Goal: Information Seeking & Learning: Learn about a topic

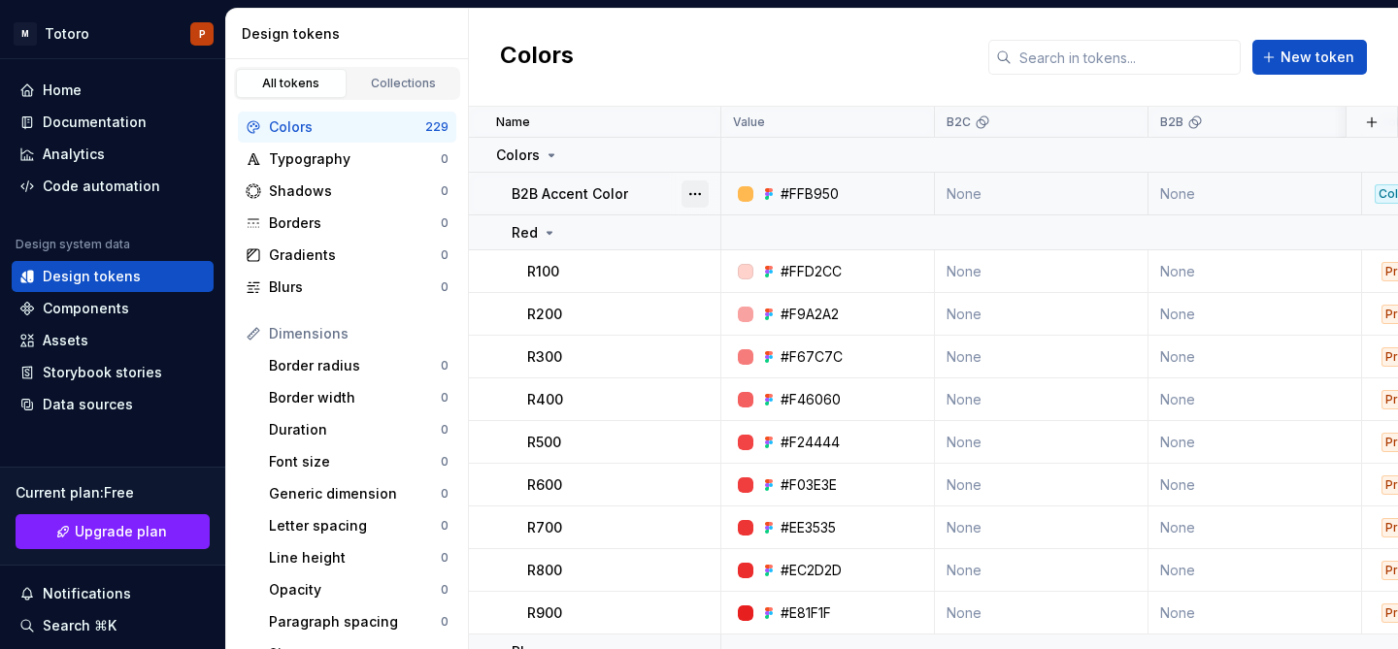
click at [688, 182] on button "button" at bounding box center [694, 194] width 27 height 27
click at [731, 301] on span "Delete token" at bounding box center [749, 302] width 126 height 31
click at [1036, 195] on html "M Totoro P Home Documentation Analytics Code automation Design system data Desi…" at bounding box center [699, 324] width 1398 height 649
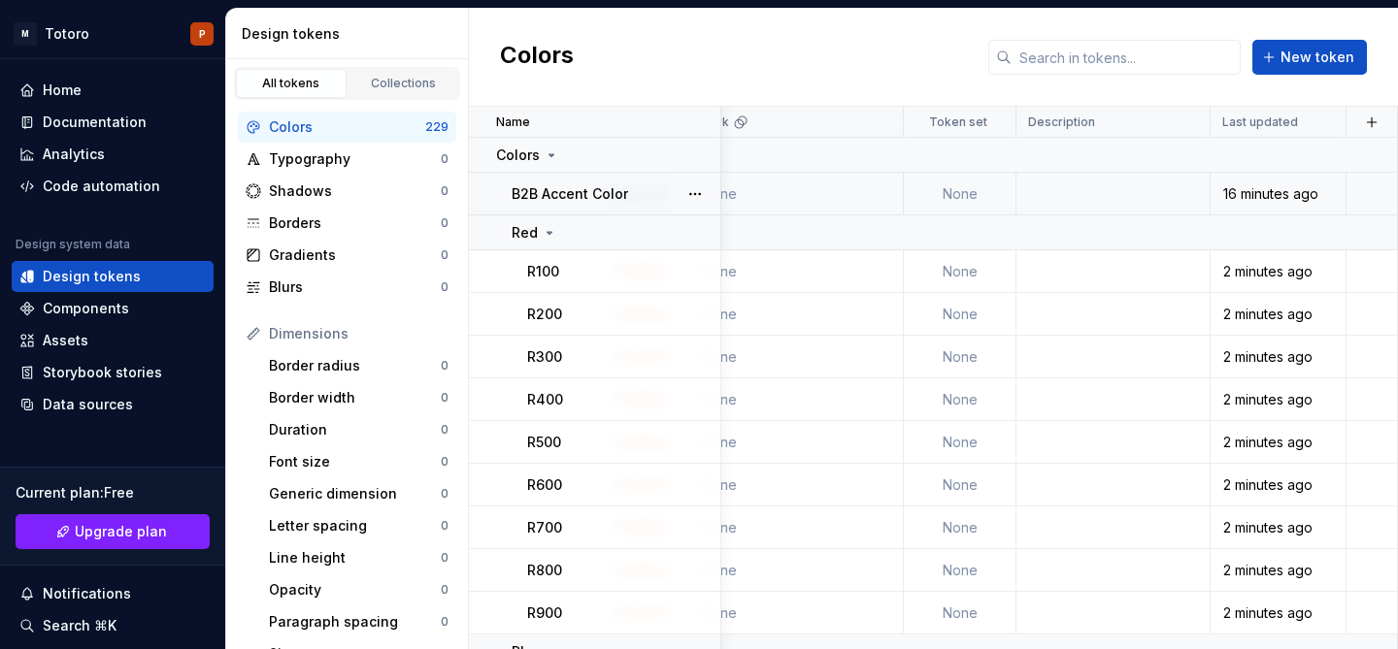
scroll to position [0, 769]
click at [407, 80] on div "Collections" at bounding box center [403, 84] width 97 height 16
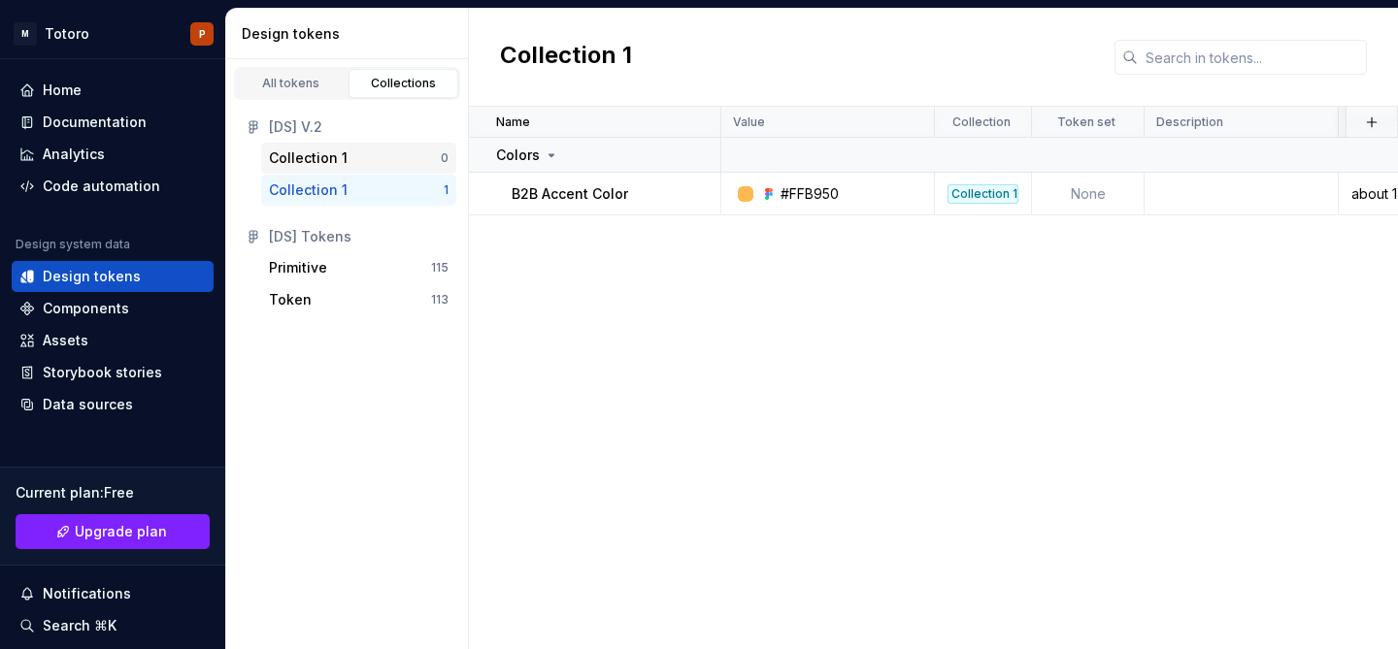
click at [383, 155] on div "Collection 1" at bounding box center [355, 158] width 172 height 19
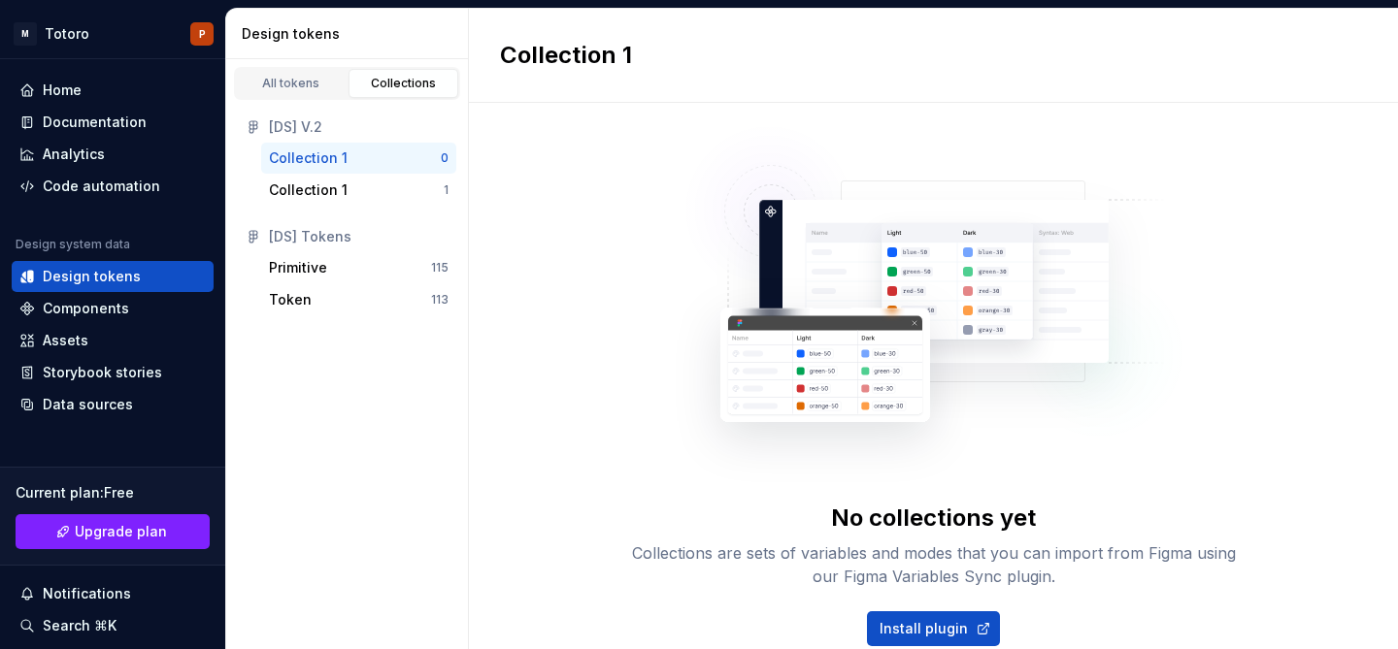
click at [294, 125] on div "[DS] V.2" at bounding box center [359, 126] width 180 height 19
click at [260, 126] on icon at bounding box center [254, 127] width 16 height 16
click at [323, 180] on div "Collection 1 1" at bounding box center [358, 190] width 195 height 31
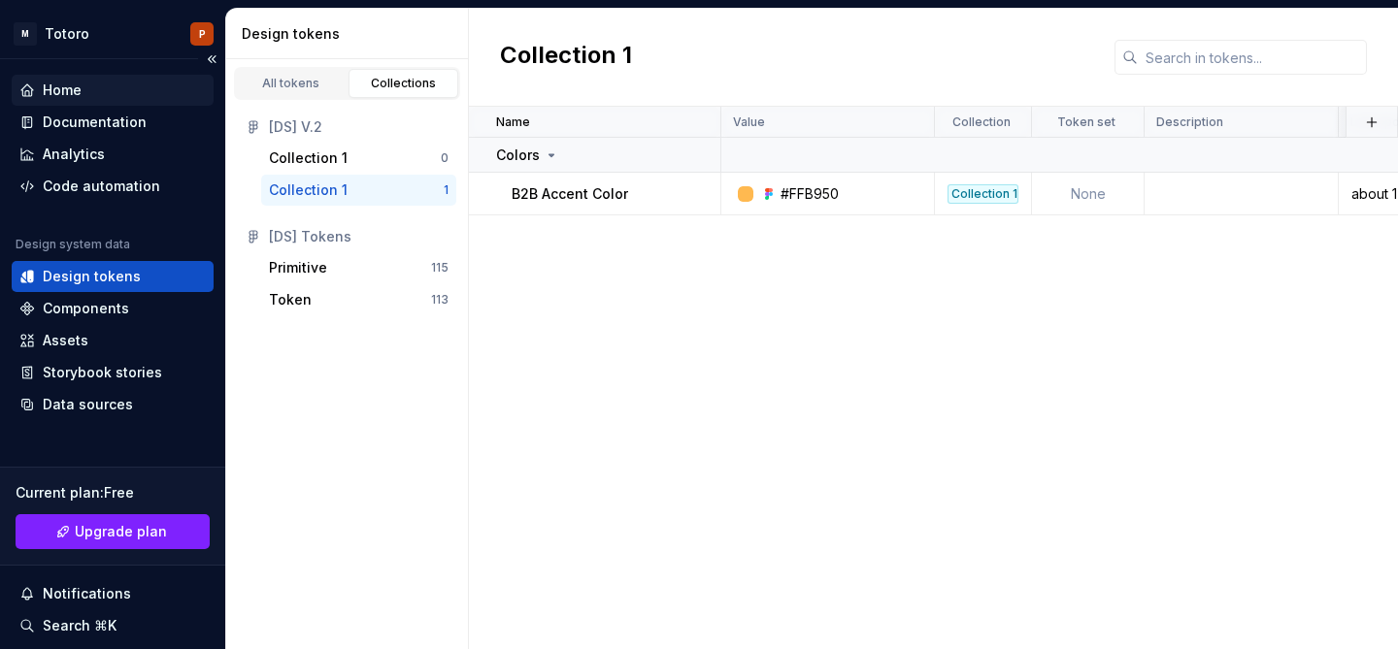
click at [122, 87] on div "Home" at bounding box center [112, 90] width 186 height 19
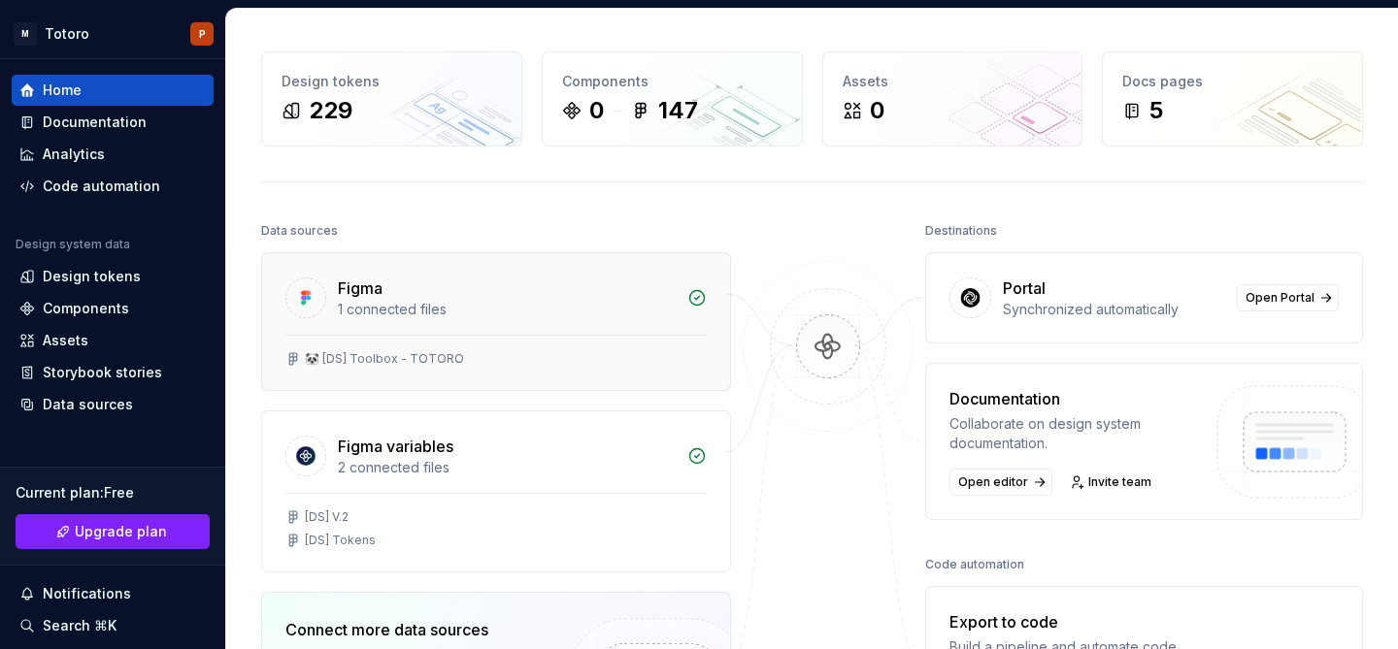
scroll to position [163, 0]
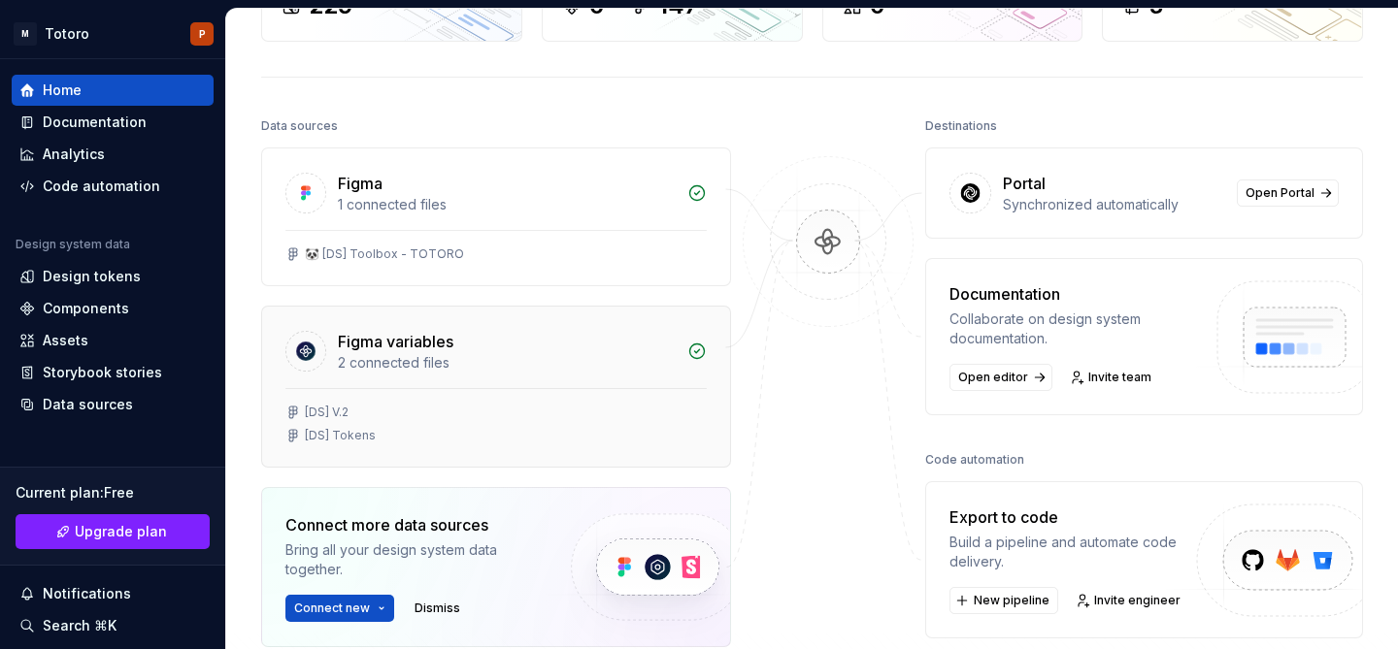
click at [640, 390] on div "[DS] V.2 [DS] Tokens" at bounding box center [496, 427] width 468 height 79
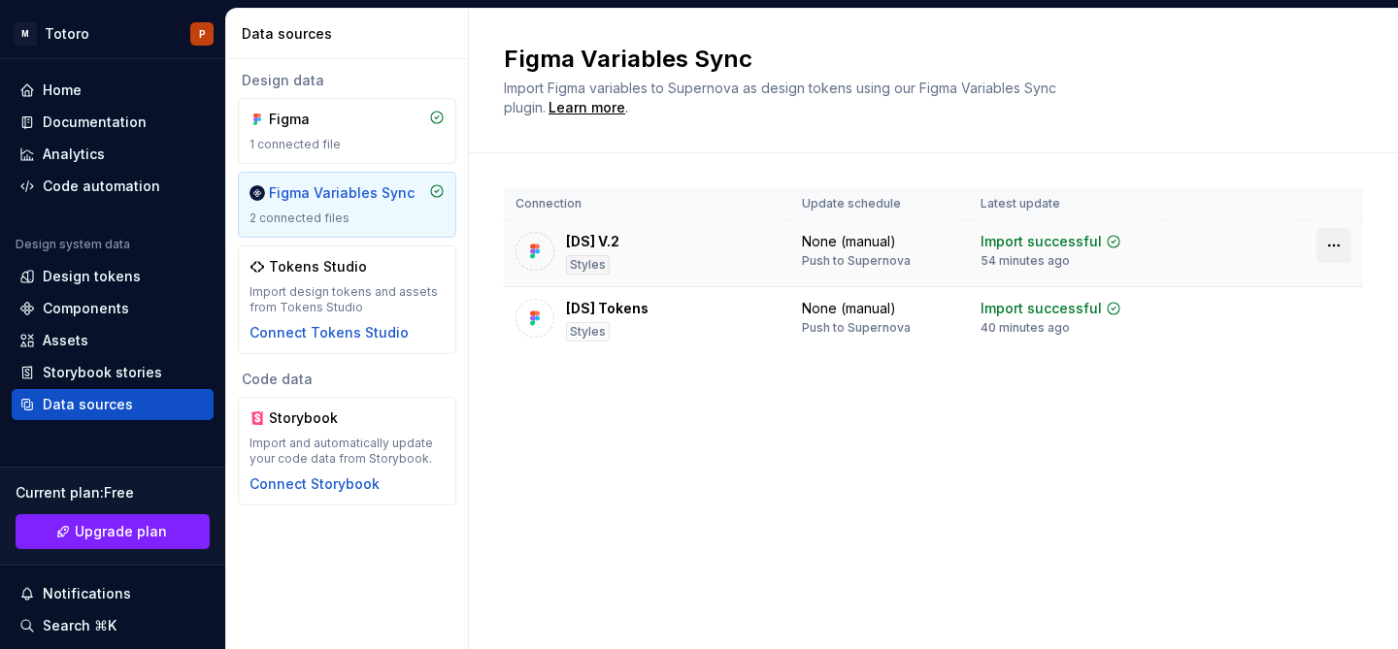
click at [1331, 247] on html "M Totoro P Home Documentation Analytics Code automation Design system data Desi…" at bounding box center [699, 324] width 1398 height 649
click at [1301, 290] on div "Disconnect plugin" at bounding box center [1322, 287] width 126 height 19
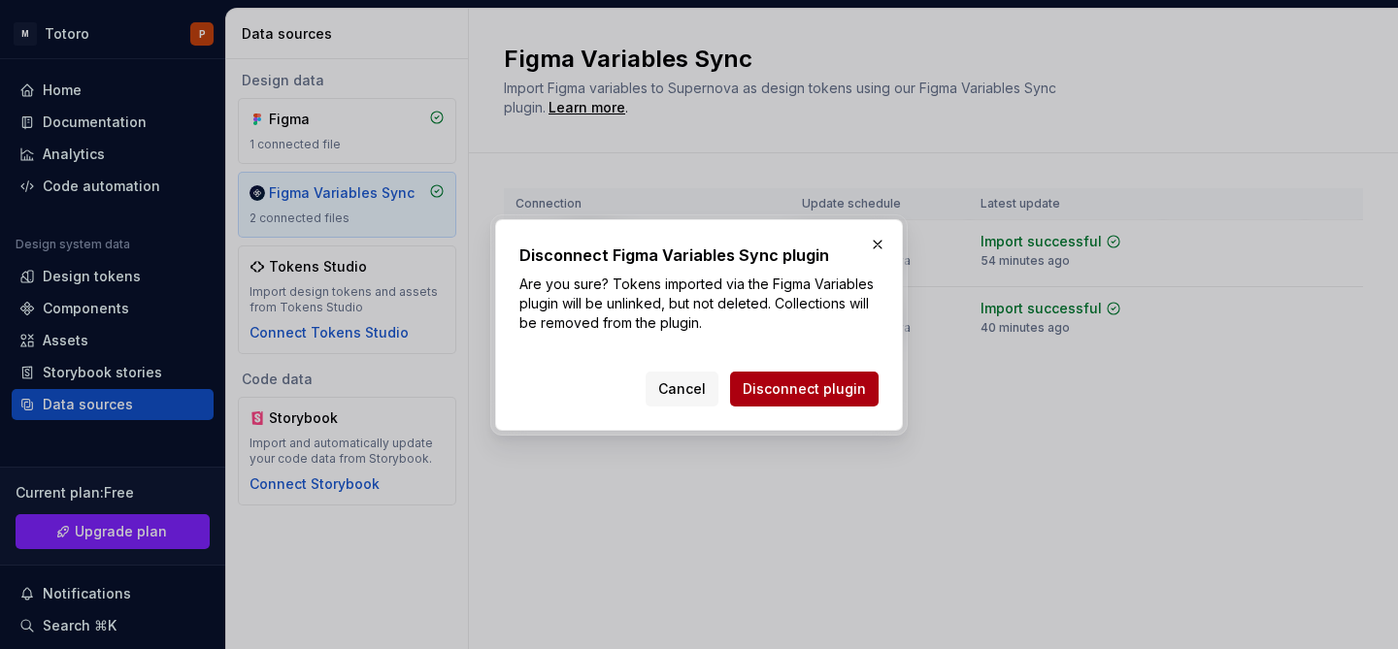
click at [817, 387] on span "Disconnect plugin" at bounding box center [804, 389] width 123 height 19
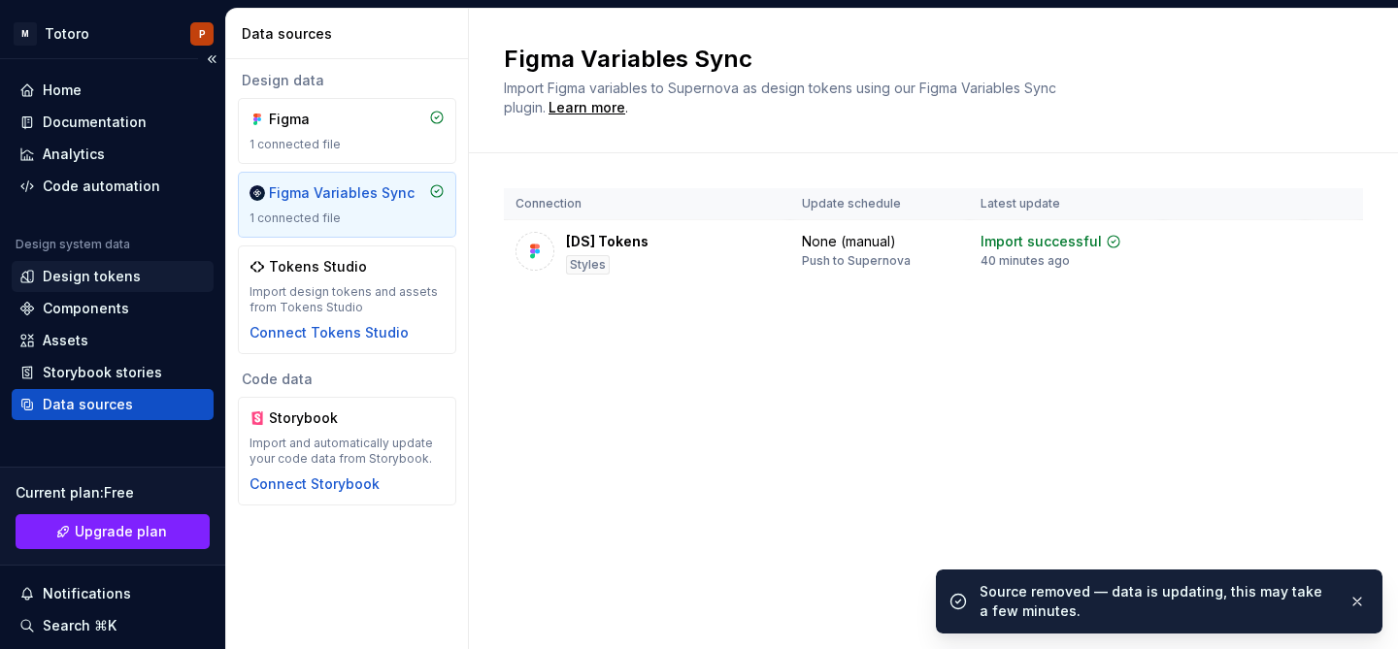
click at [103, 268] on div "Design tokens" at bounding box center [92, 276] width 98 height 19
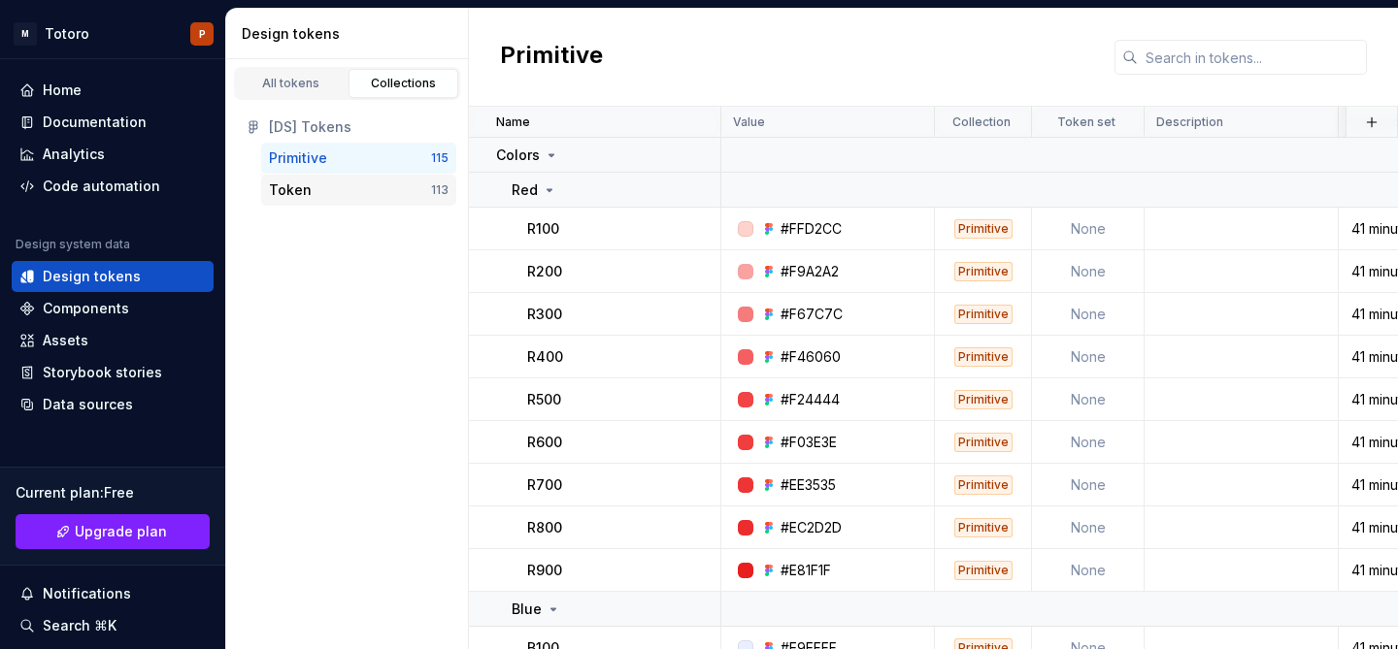
click at [392, 186] on div "Token" at bounding box center [350, 190] width 162 height 19
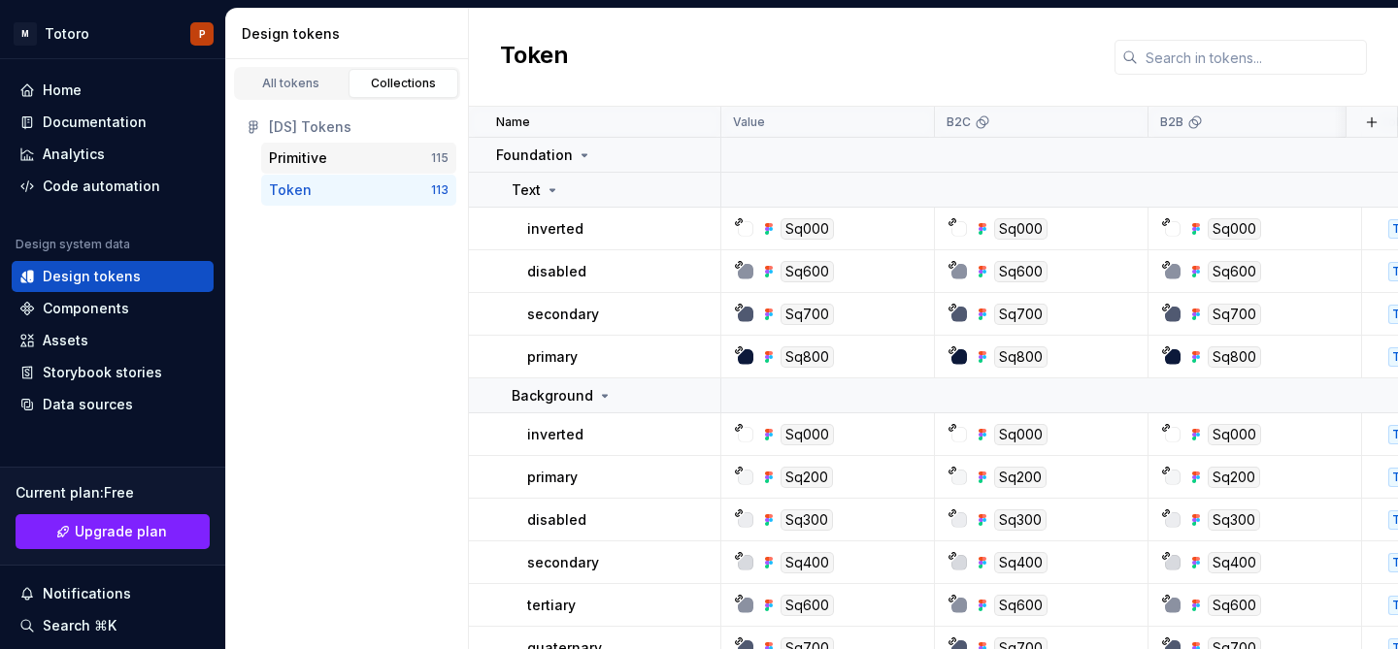
click at [375, 152] on div "Primitive" at bounding box center [350, 158] width 162 height 19
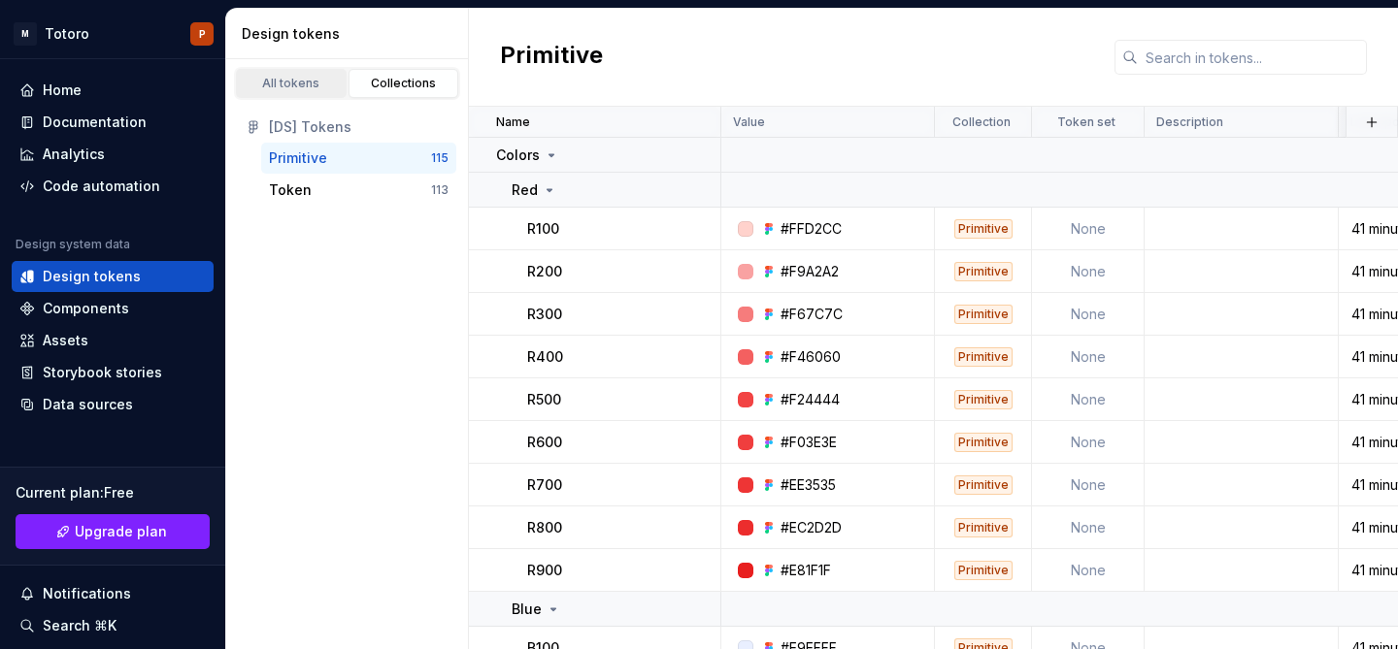
click at [299, 79] on div "All tokens" at bounding box center [291, 84] width 97 height 16
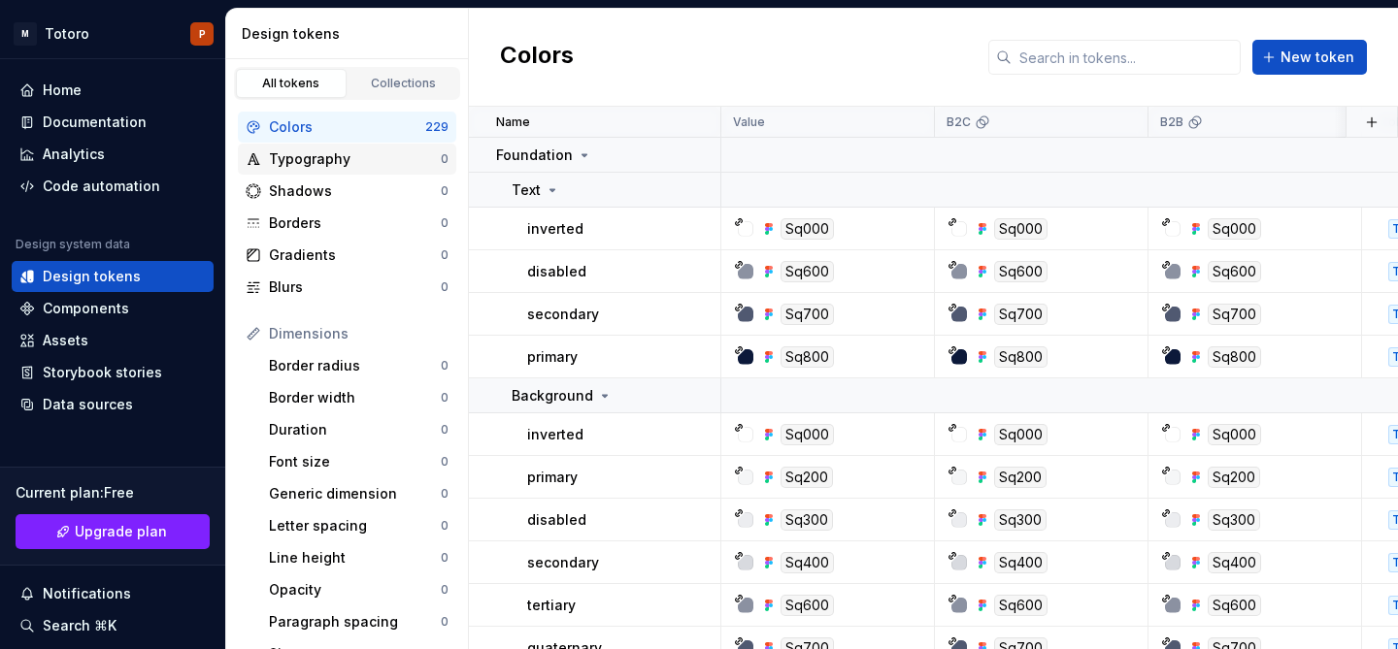
click at [342, 157] on div "Typography" at bounding box center [355, 158] width 172 height 19
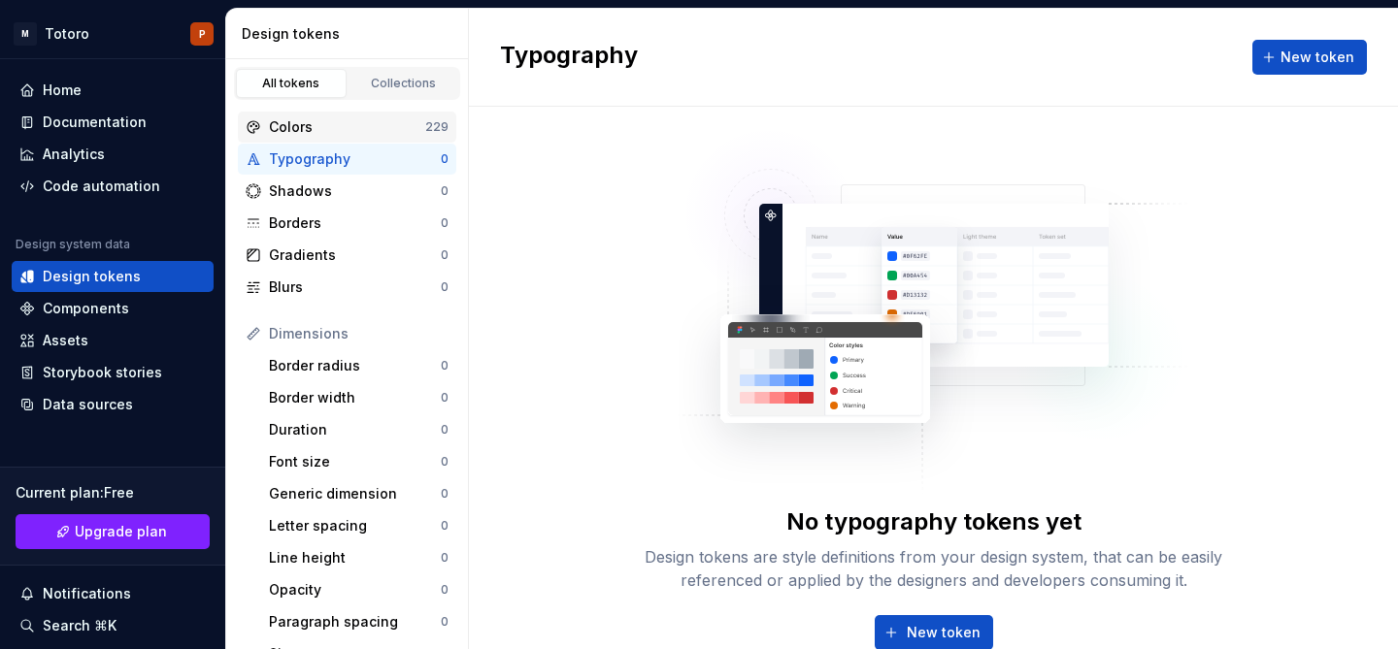
click at [342, 133] on div "Colors" at bounding box center [347, 126] width 156 height 19
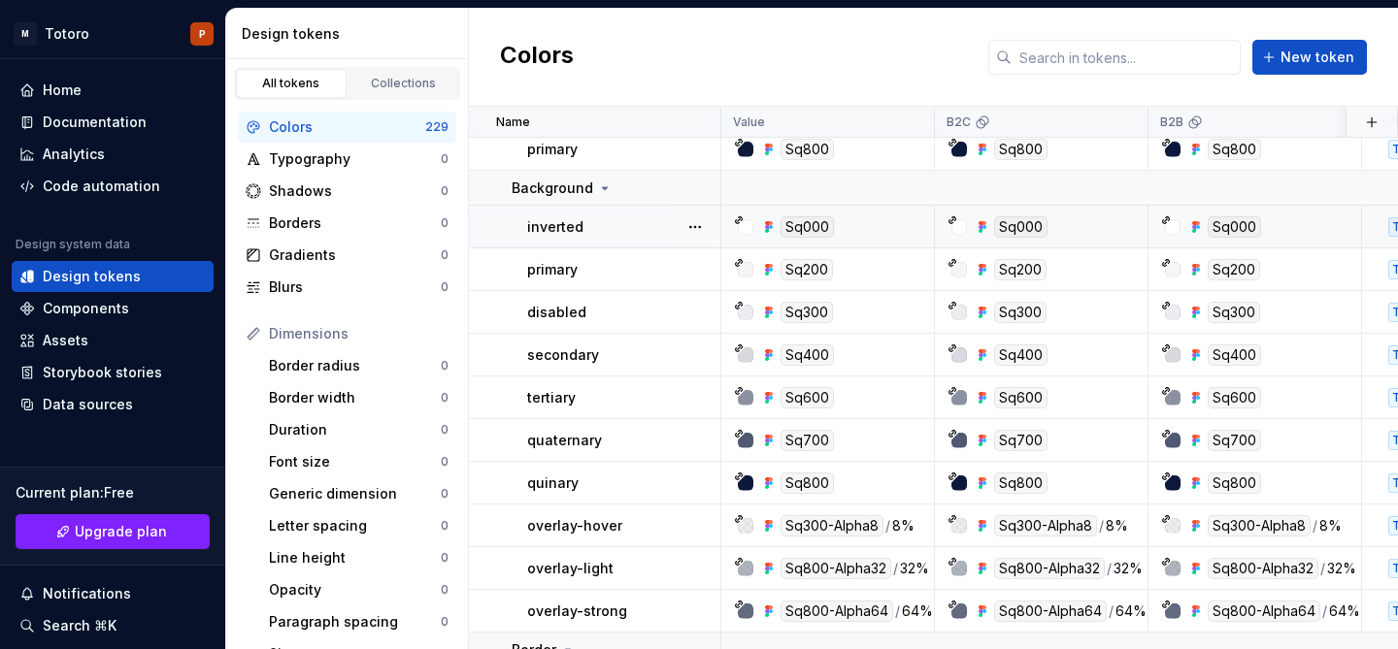
scroll to position [264, 0]
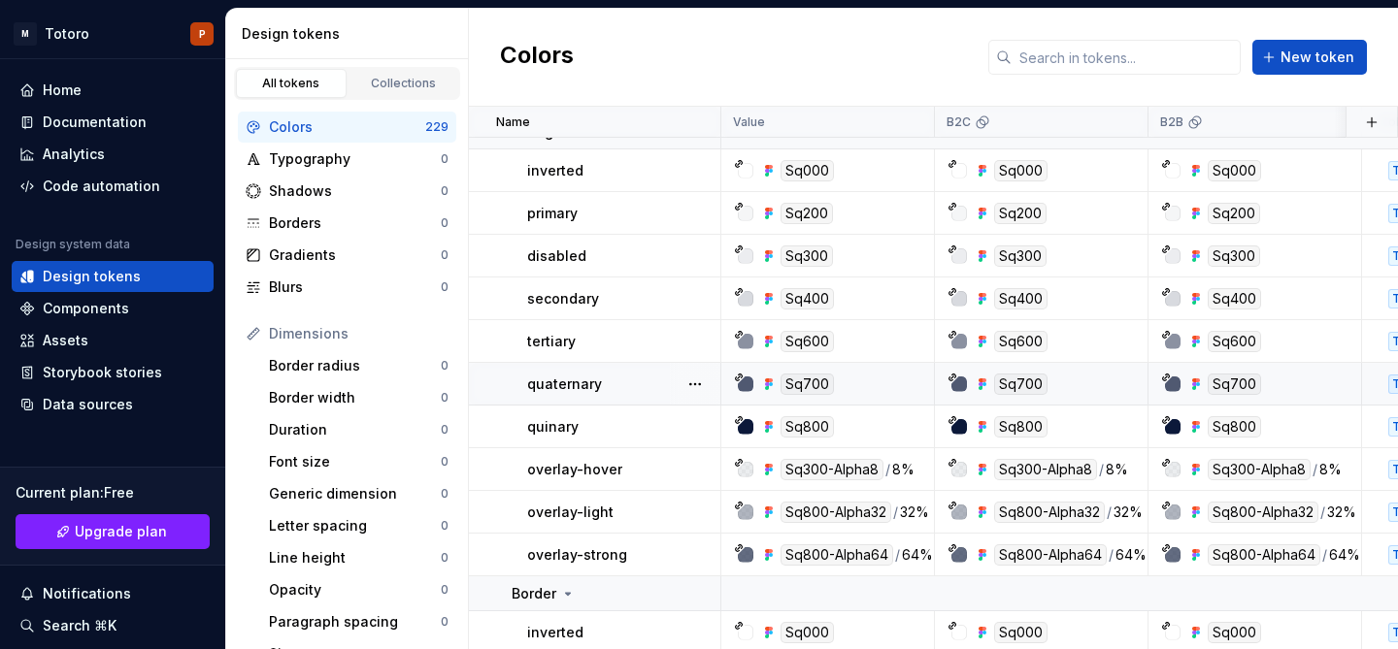
click at [857, 382] on div "Sq700" at bounding box center [833, 384] width 199 height 21
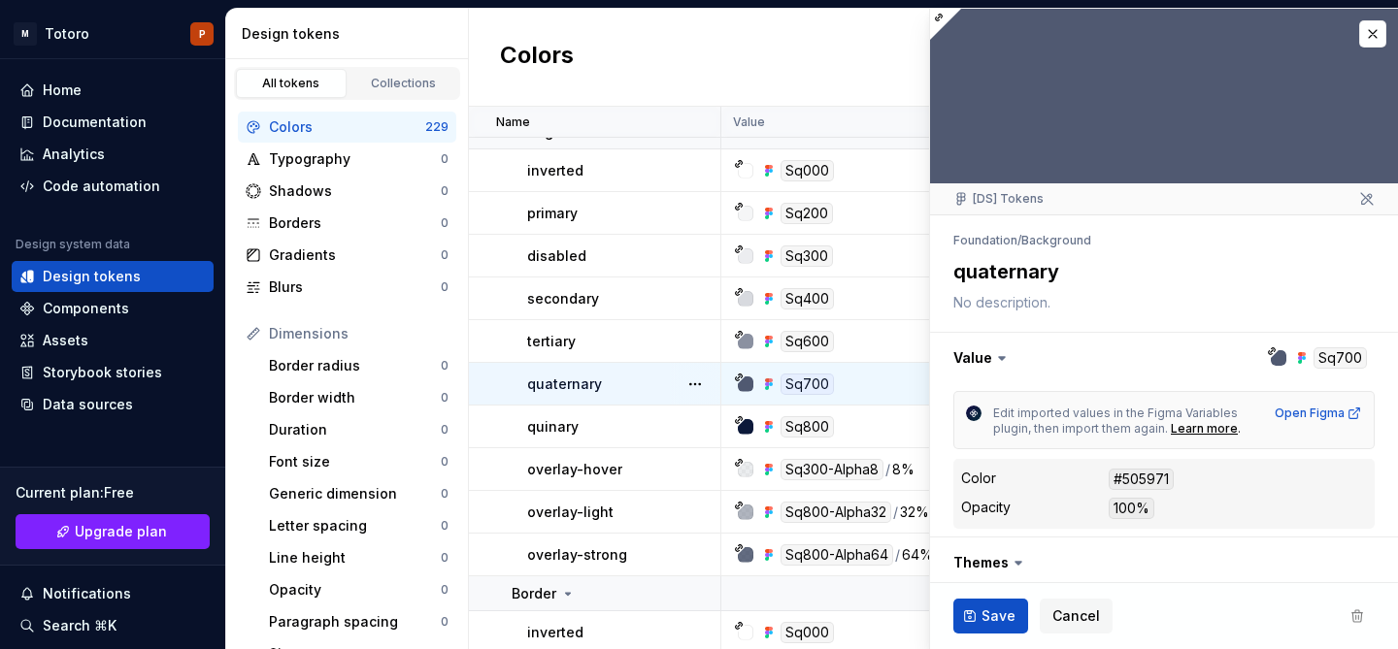
click at [1187, 486] on dd "#505971" at bounding box center [1238, 479] width 258 height 21
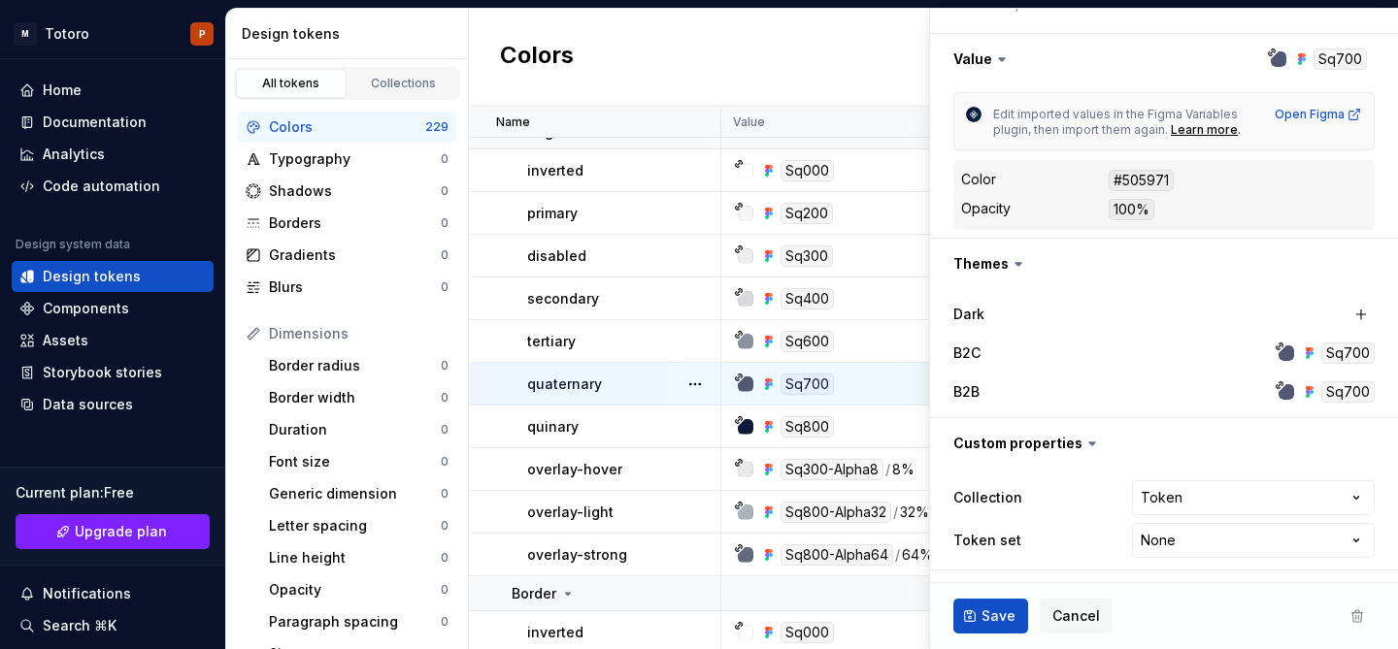
click at [1085, 350] on div "B2C" at bounding box center [1050, 353] width 194 height 19
click at [1215, 550] on html "M Totoro P Home Documentation Analytics Code automation Design system data Desi…" at bounding box center [699, 324] width 1398 height 649
click at [1215, 546] on html "M Totoro P Home Documentation Analytics Code automation Design system data Desi…" at bounding box center [699, 324] width 1398 height 649
click at [894, 381] on div "Sq700" at bounding box center [833, 384] width 199 height 21
click at [1056, 613] on span "Cancel" at bounding box center [1076, 616] width 48 height 19
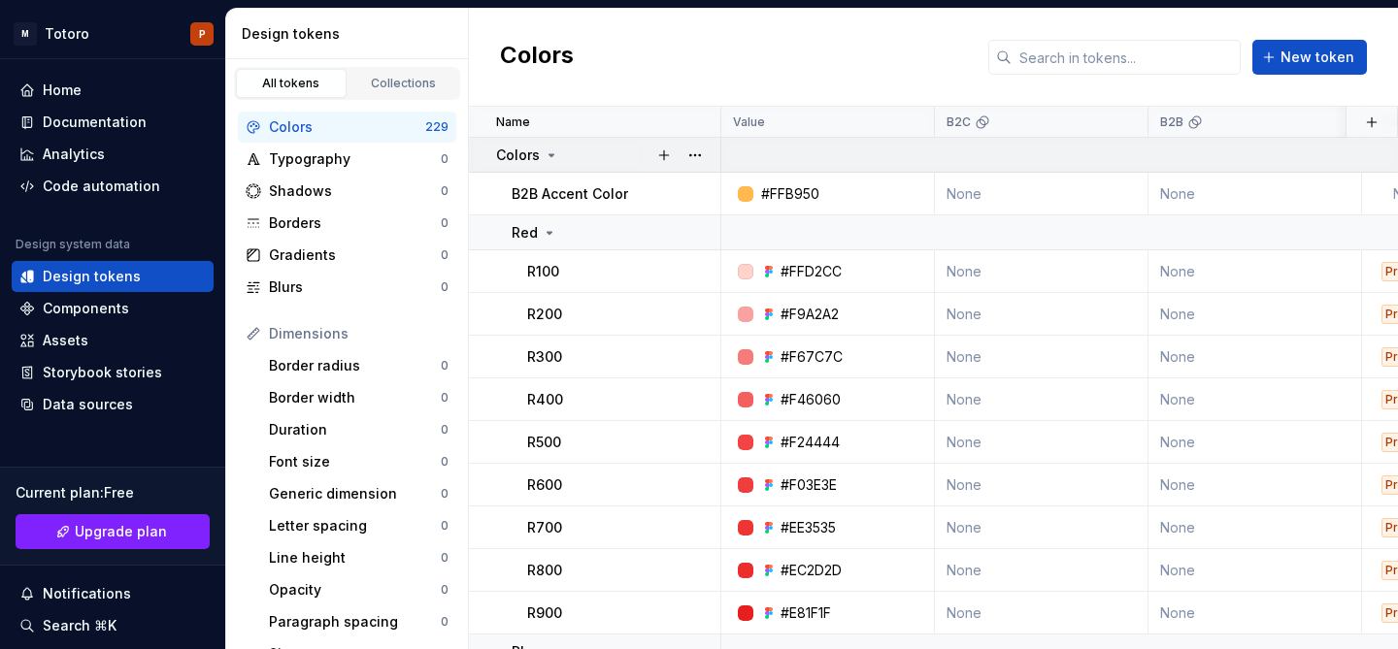
click at [547, 149] on icon at bounding box center [552, 156] width 16 height 16
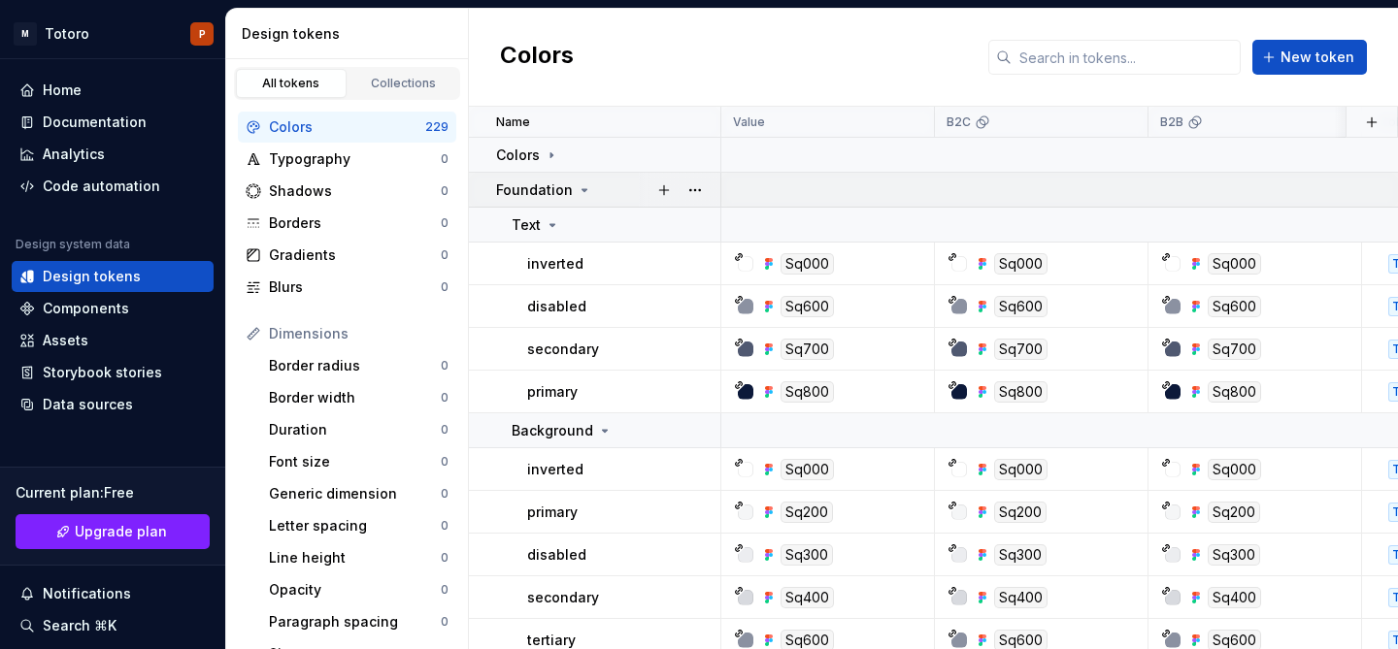
click at [580, 187] on icon at bounding box center [585, 190] width 16 height 16
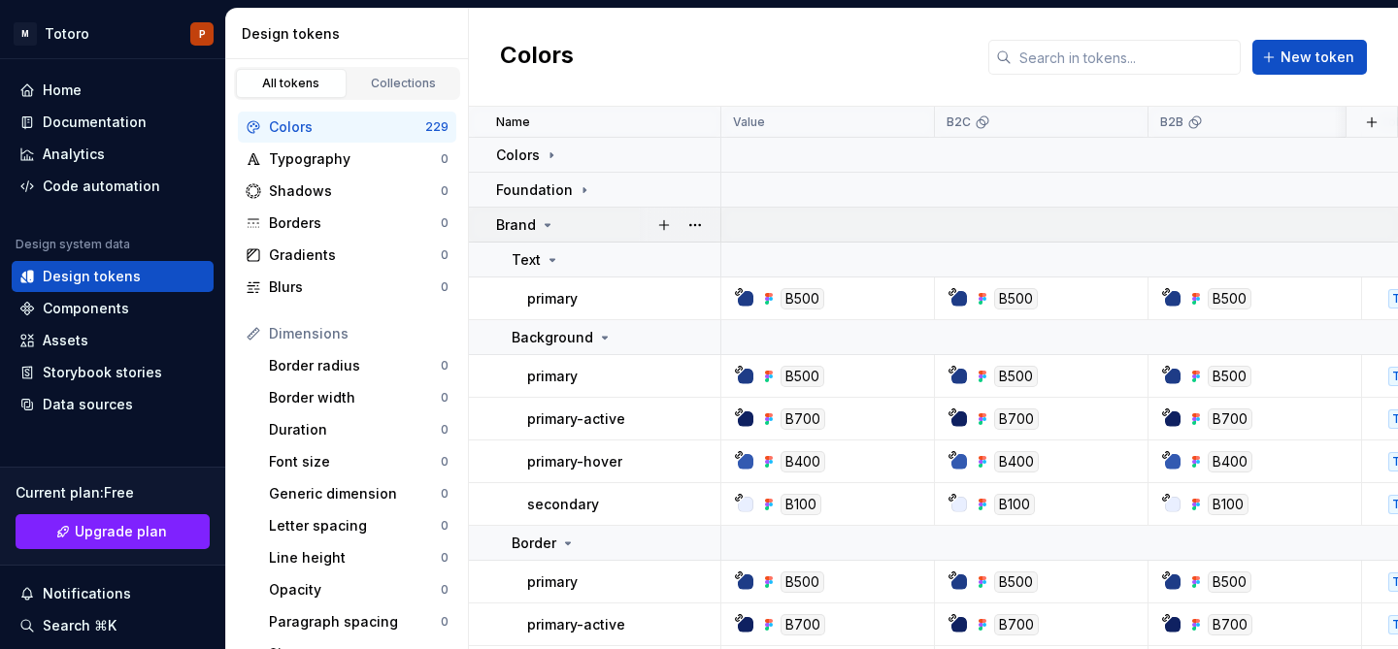
click at [549, 218] on icon at bounding box center [548, 225] width 16 height 16
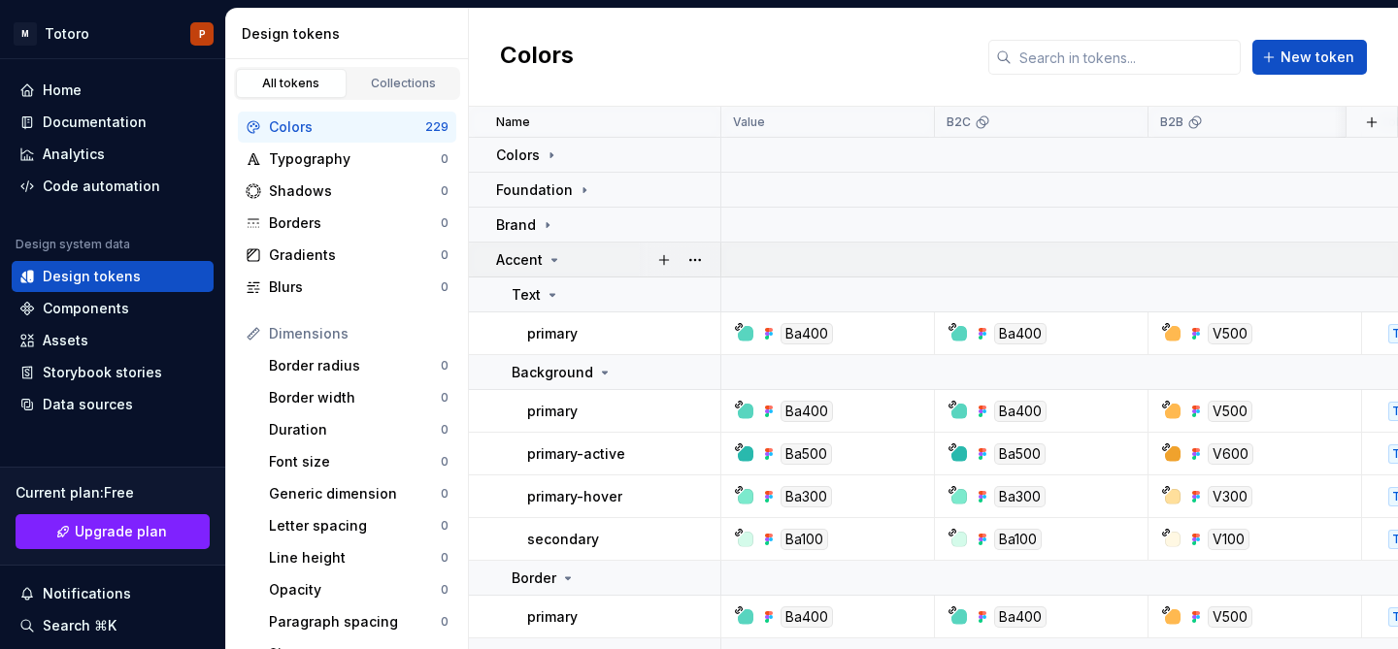
click at [548, 254] on icon at bounding box center [555, 260] width 16 height 16
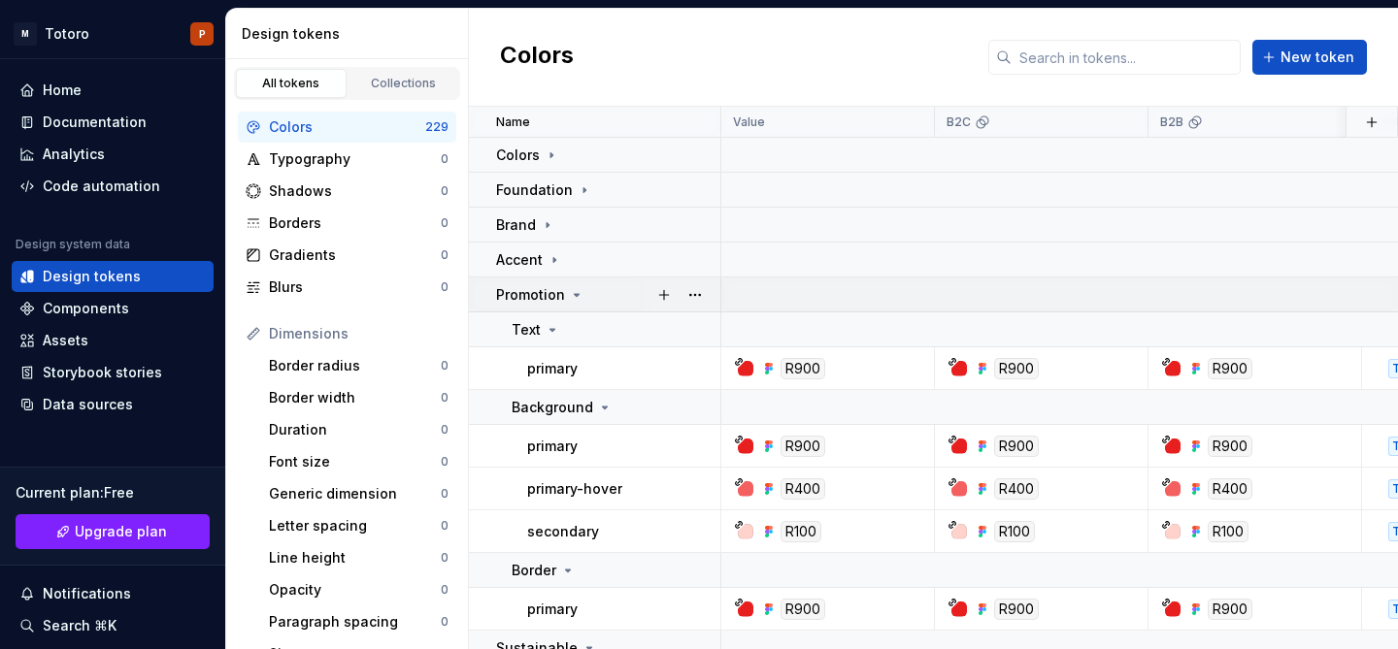
click at [561, 292] on p "Promotion" at bounding box center [530, 294] width 69 height 19
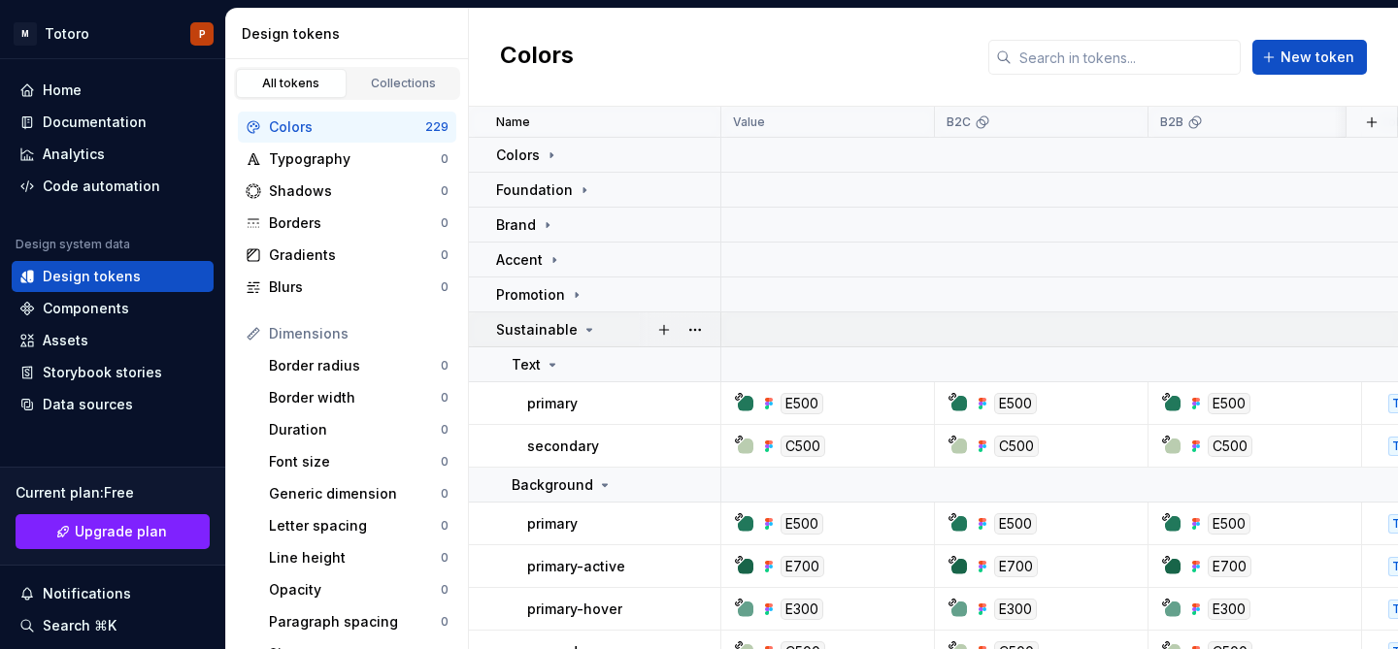
click at [569, 327] on p "Sustainable" at bounding box center [537, 329] width 82 height 19
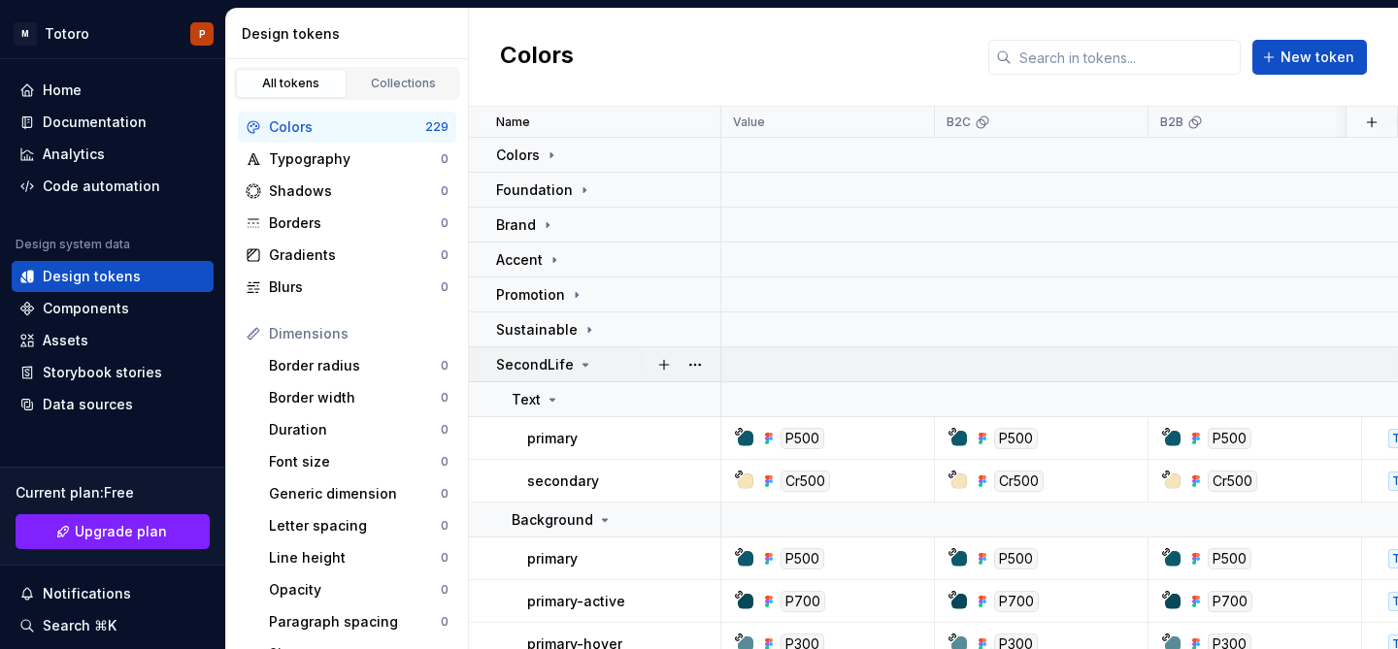
click at [578, 367] on icon at bounding box center [586, 365] width 16 height 16
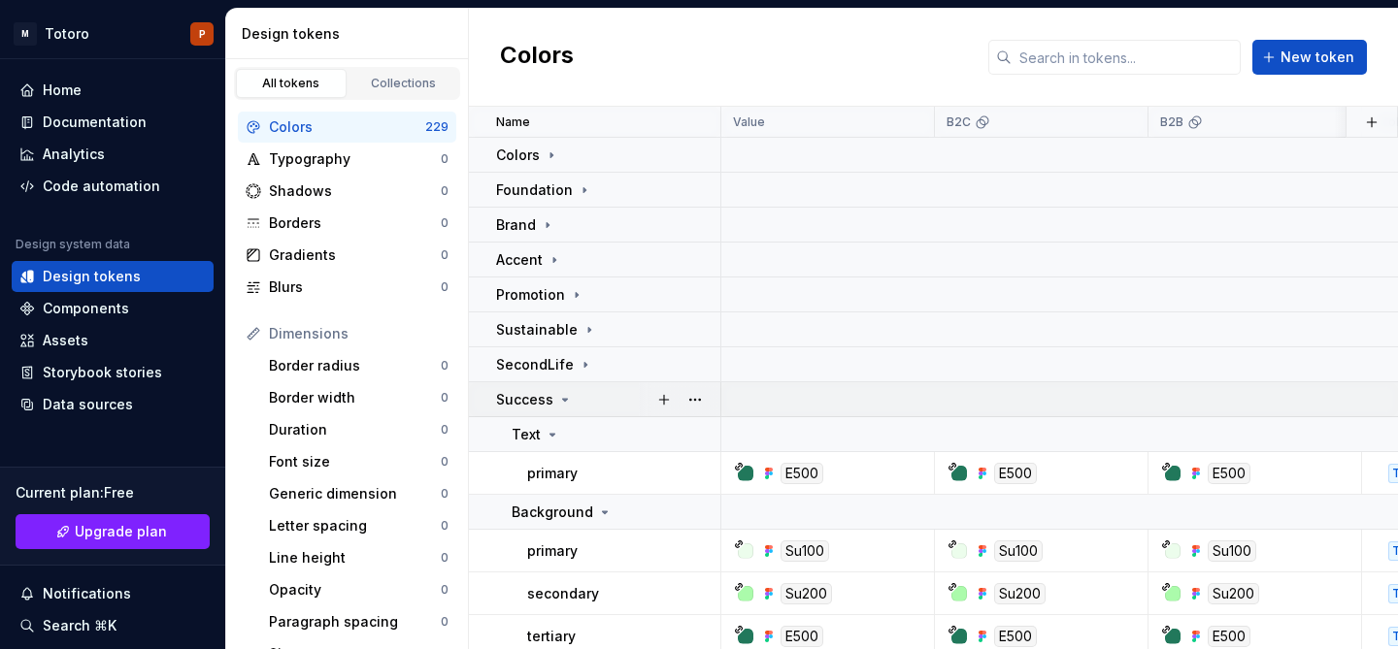
click at [569, 395] on icon at bounding box center [565, 400] width 16 height 16
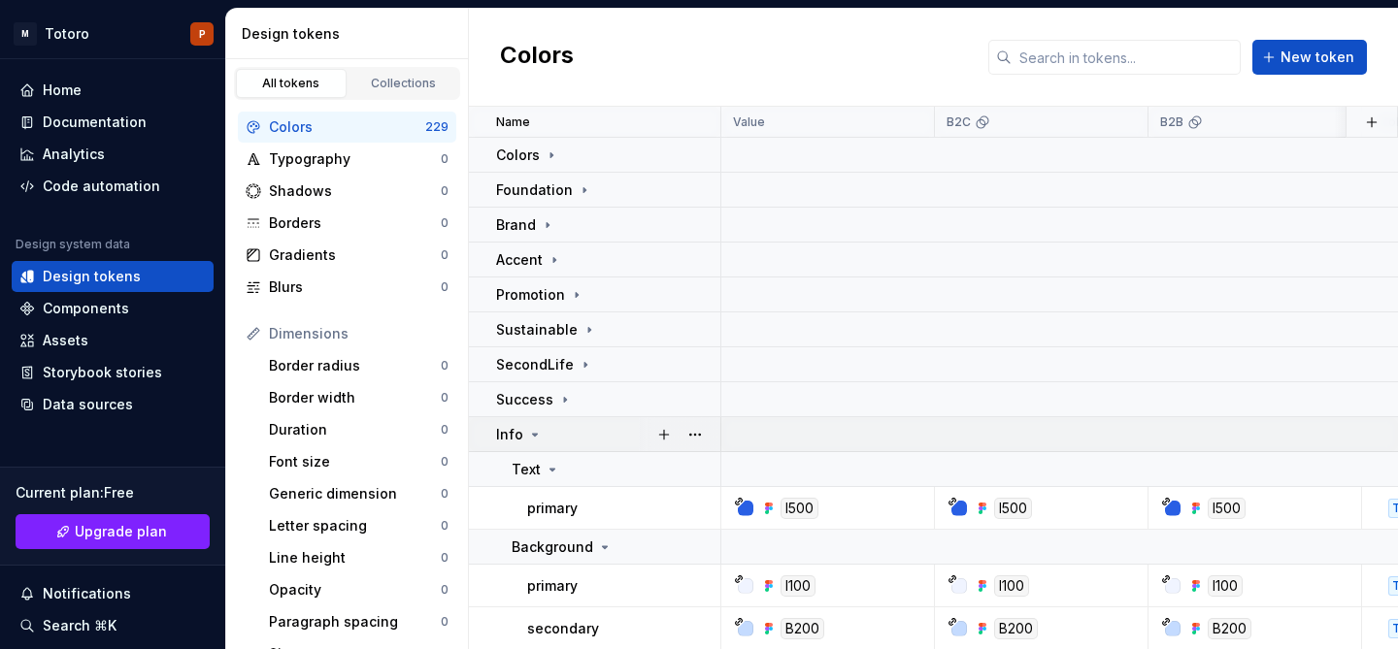
click at [561, 427] on div "Info" at bounding box center [607, 434] width 223 height 19
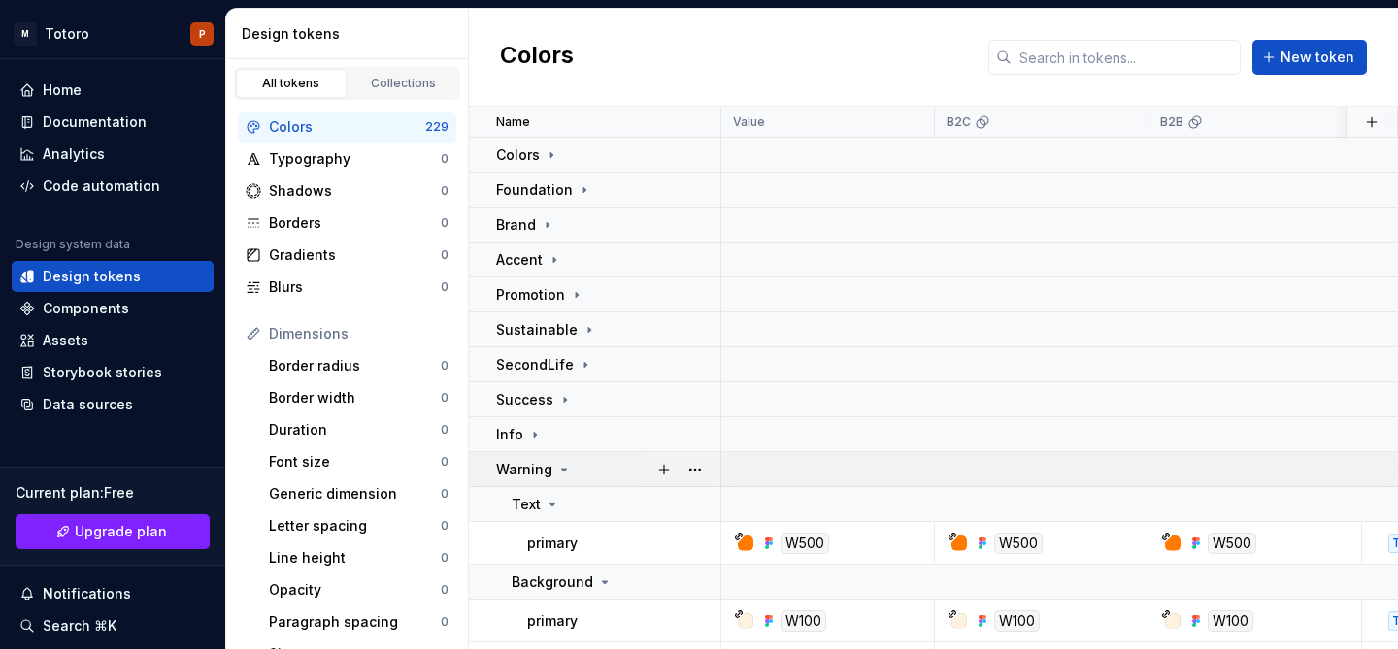
click at [556, 462] on icon at bounding box center [564, 470] width 16 height 16
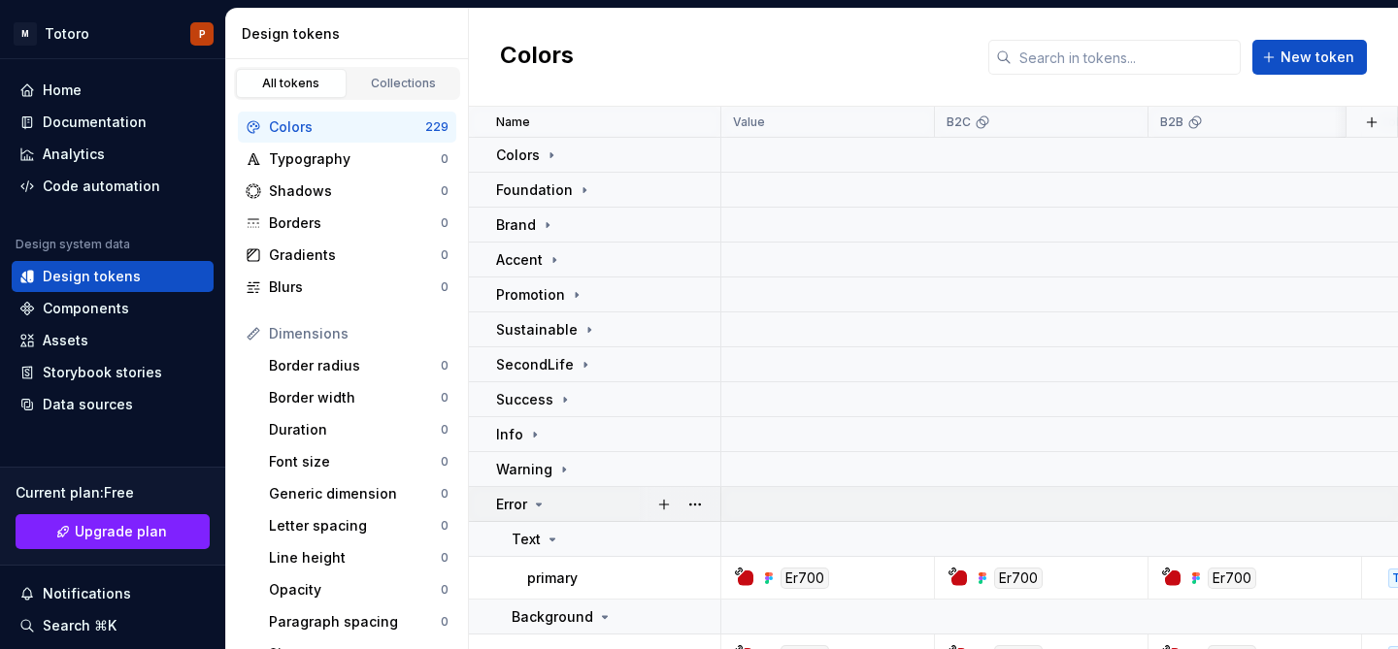
click at [546, 502] on icon at bounding box center [539, 505] width 16 height 16
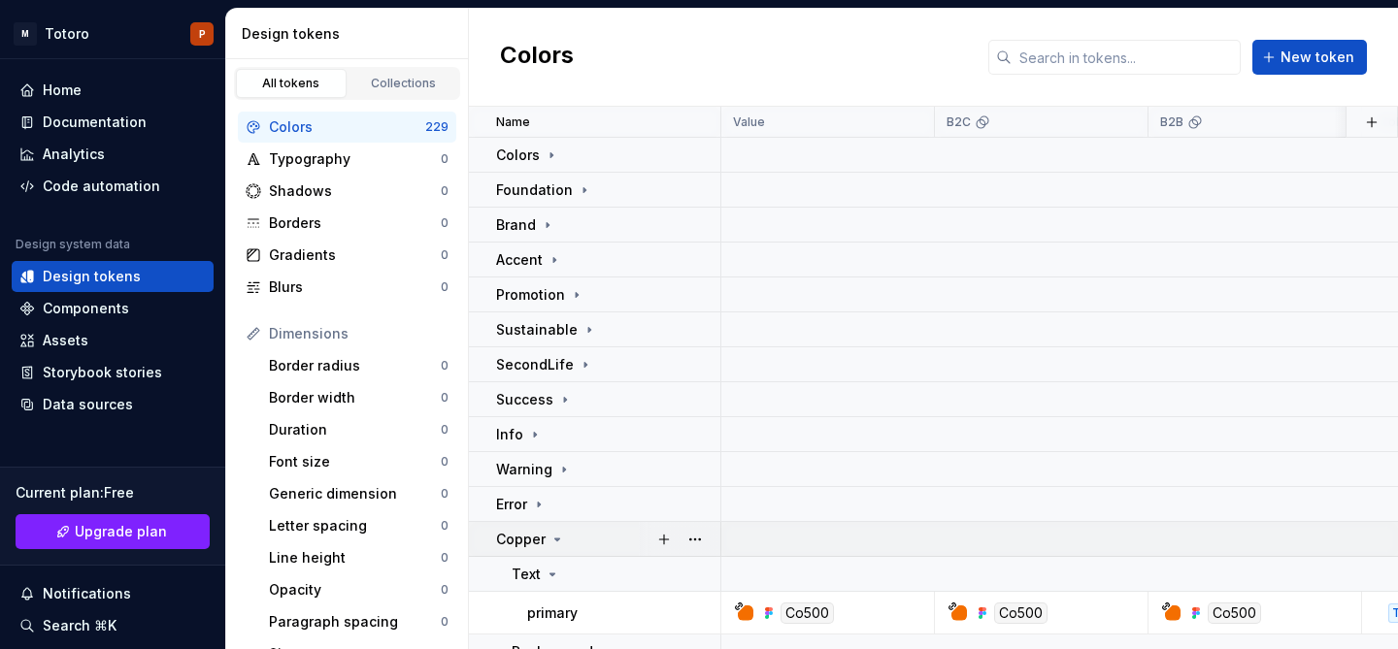
click at [553, 530] on div "Copper" at bounding box center [530, 539] width 69 height 19
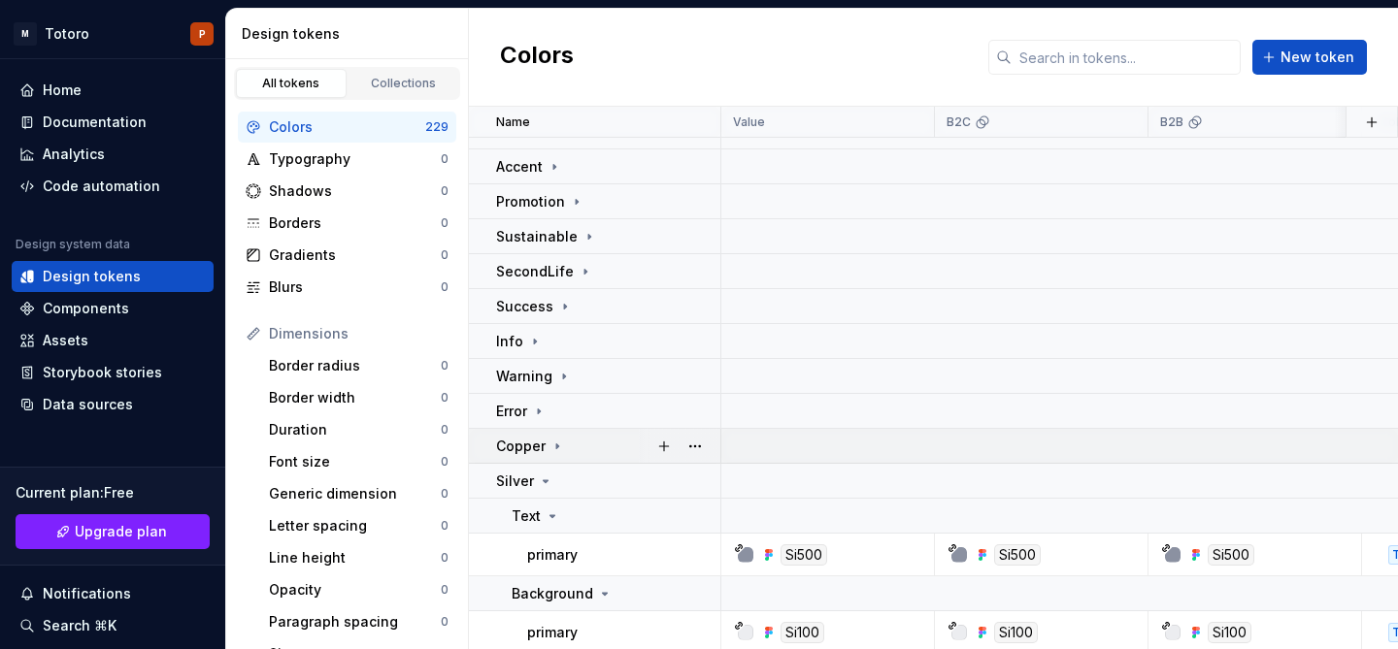
scroll to position [138, 0]
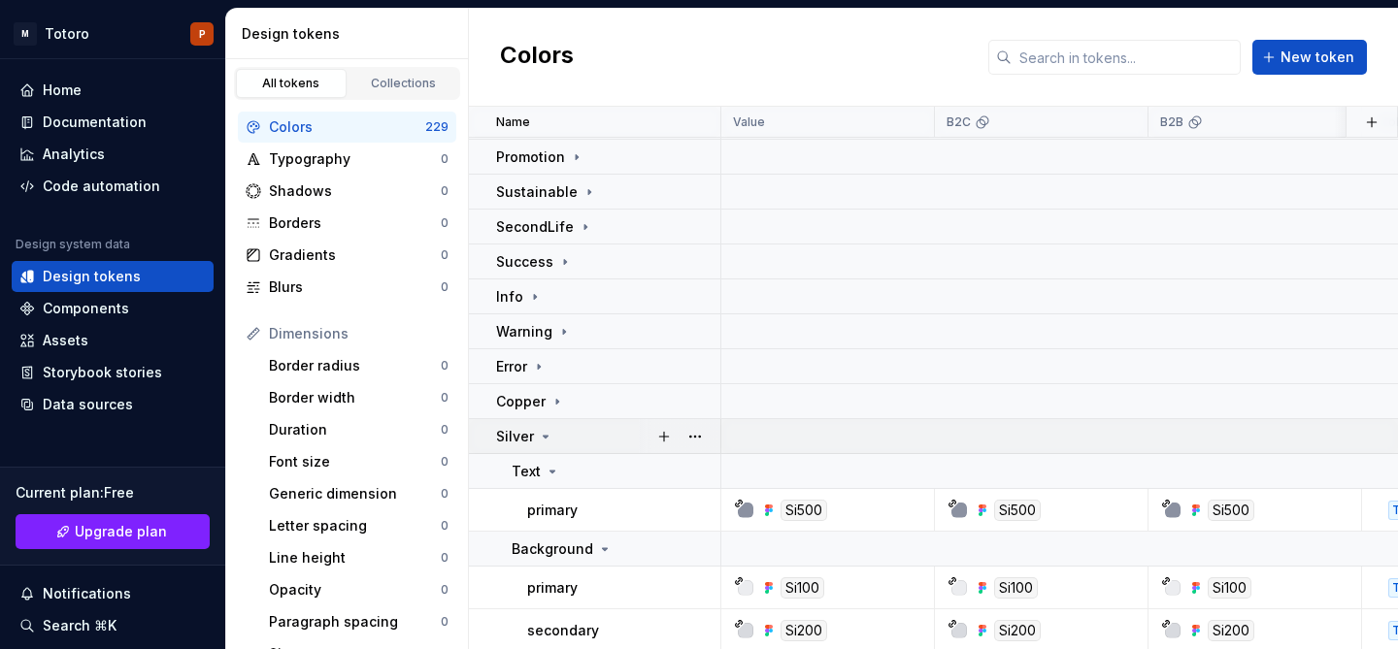
click at [547, 432] on icon at bounding box center [546, 437] width 16 height 16
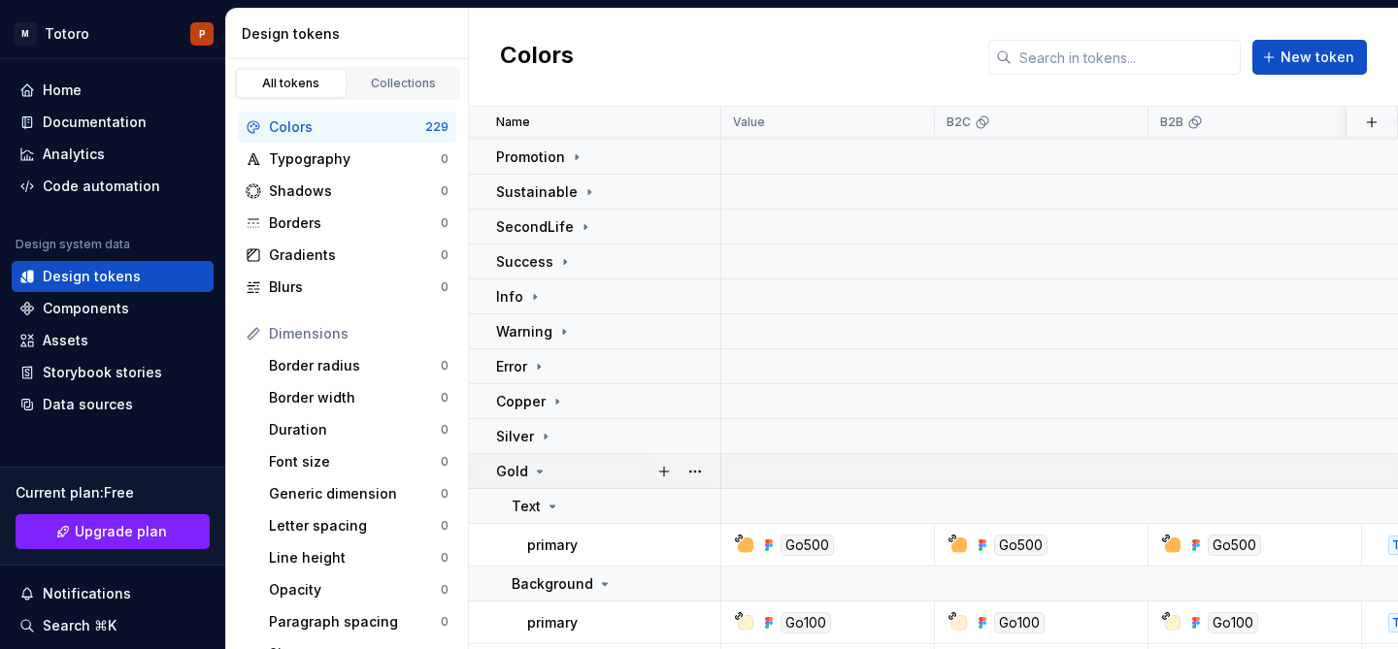
click at [548, 466] on div "Gold" at bounding box center [607, 471] width 223 height 19
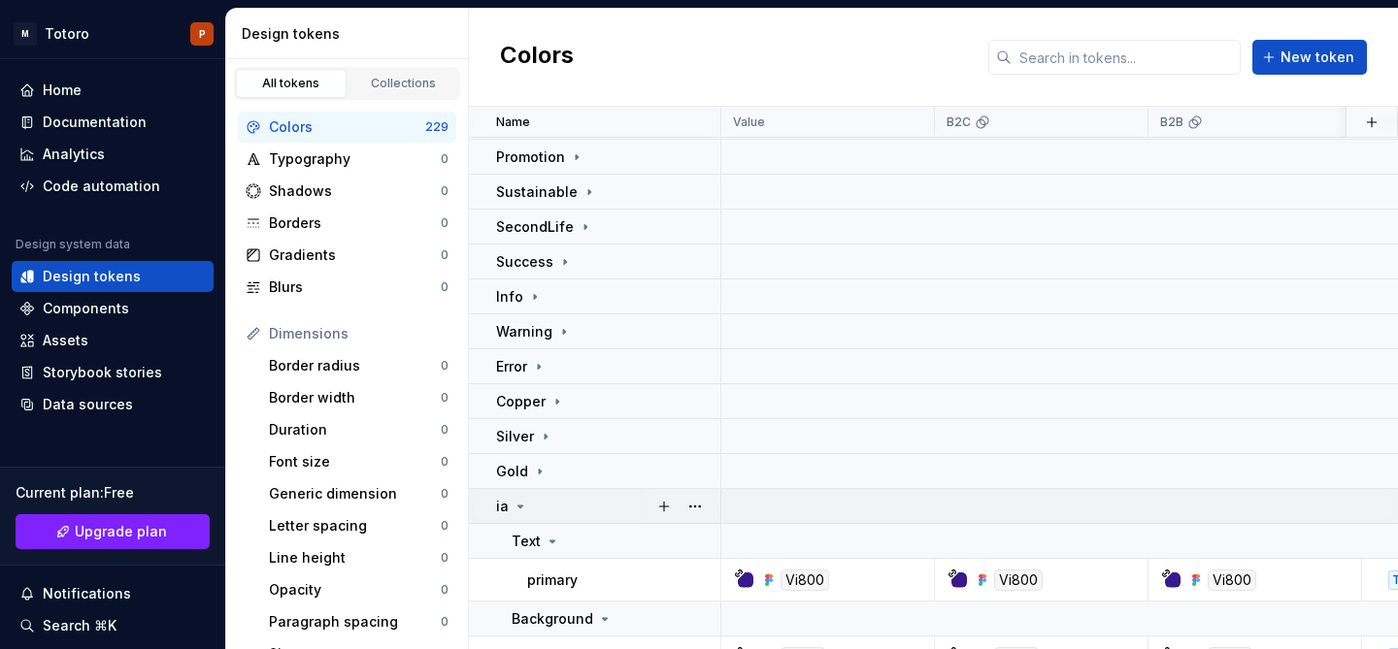
click at [534, 503] on div "ia" at bounding box center [607, 506] width 223 height 19
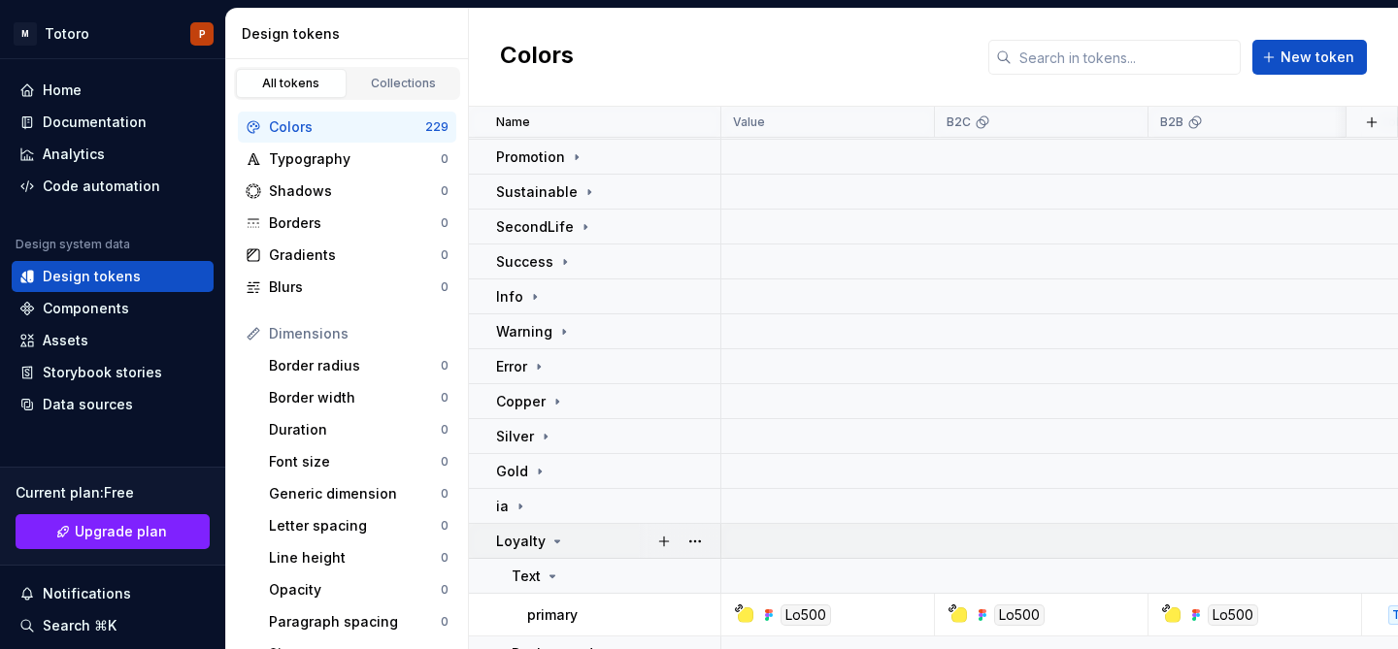
click at [549, 540] on icon at bounding box center [557, 542] width 16 height 16
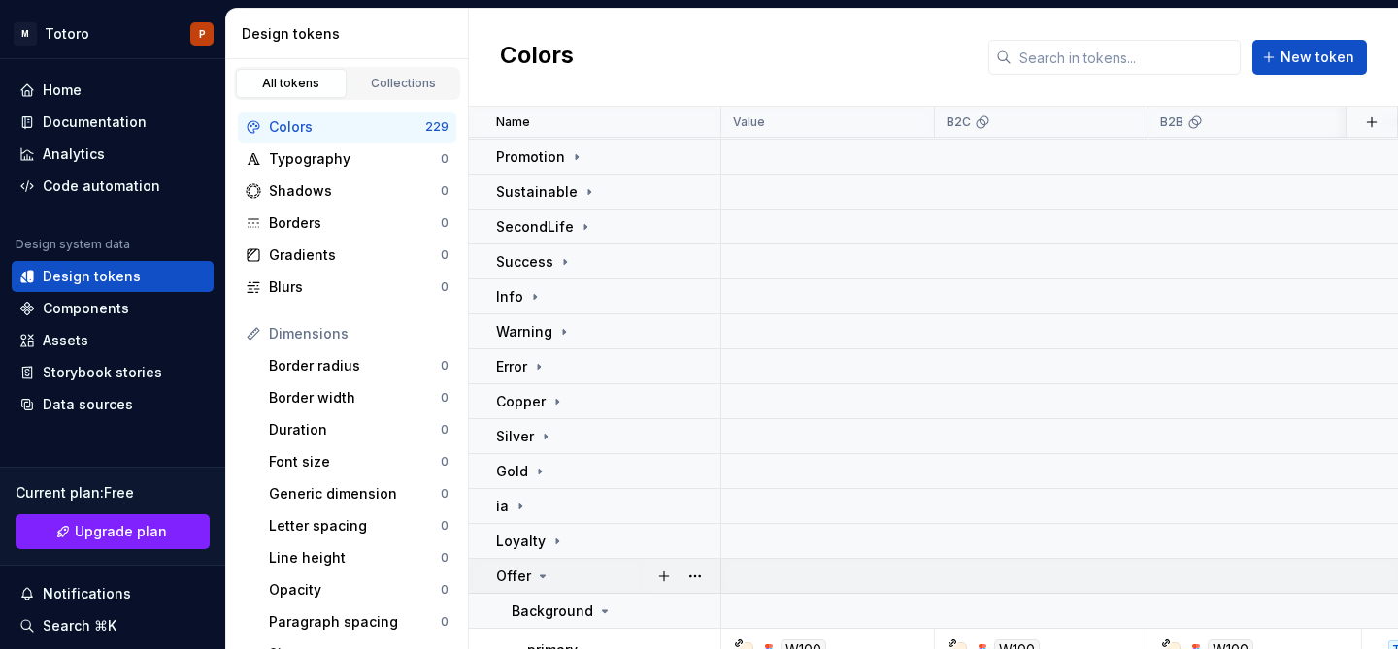
click at [560, 574] on div "Offer" at bounding box center [607, 576] width 223 height 19
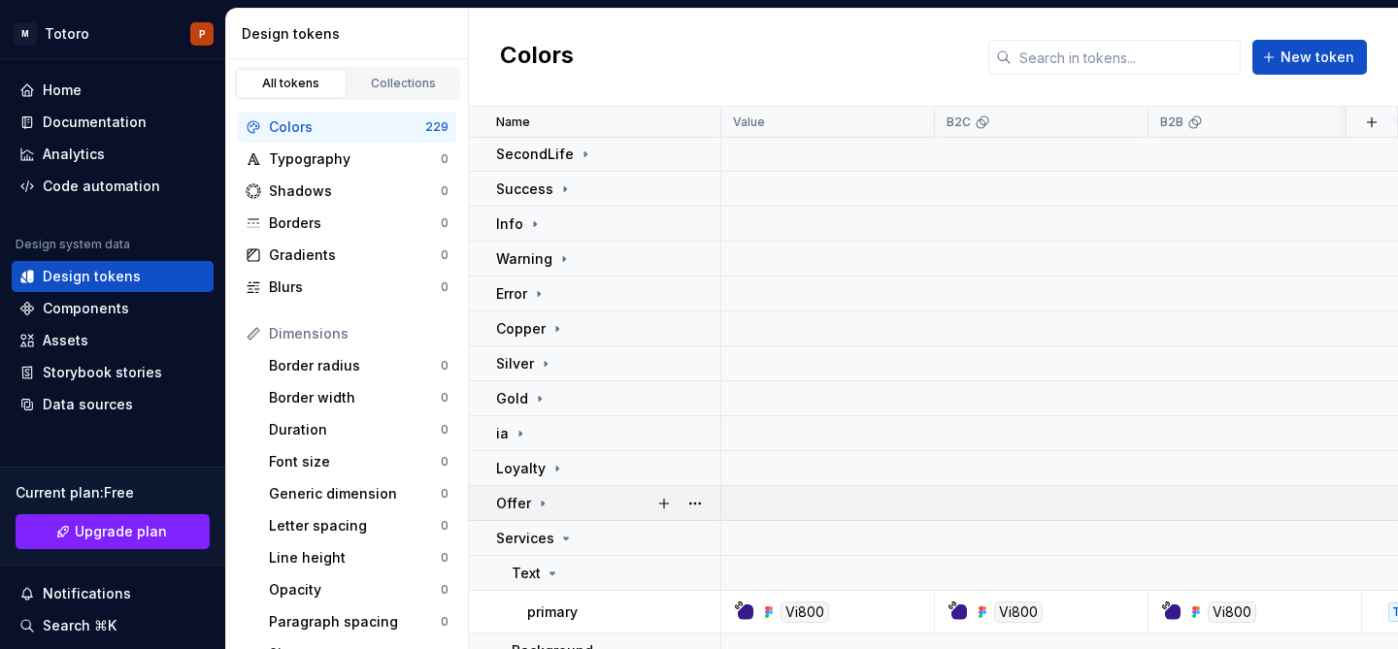
click at [560, 574] on div "Text" at bounding box center [616, 573] width 208 height 19
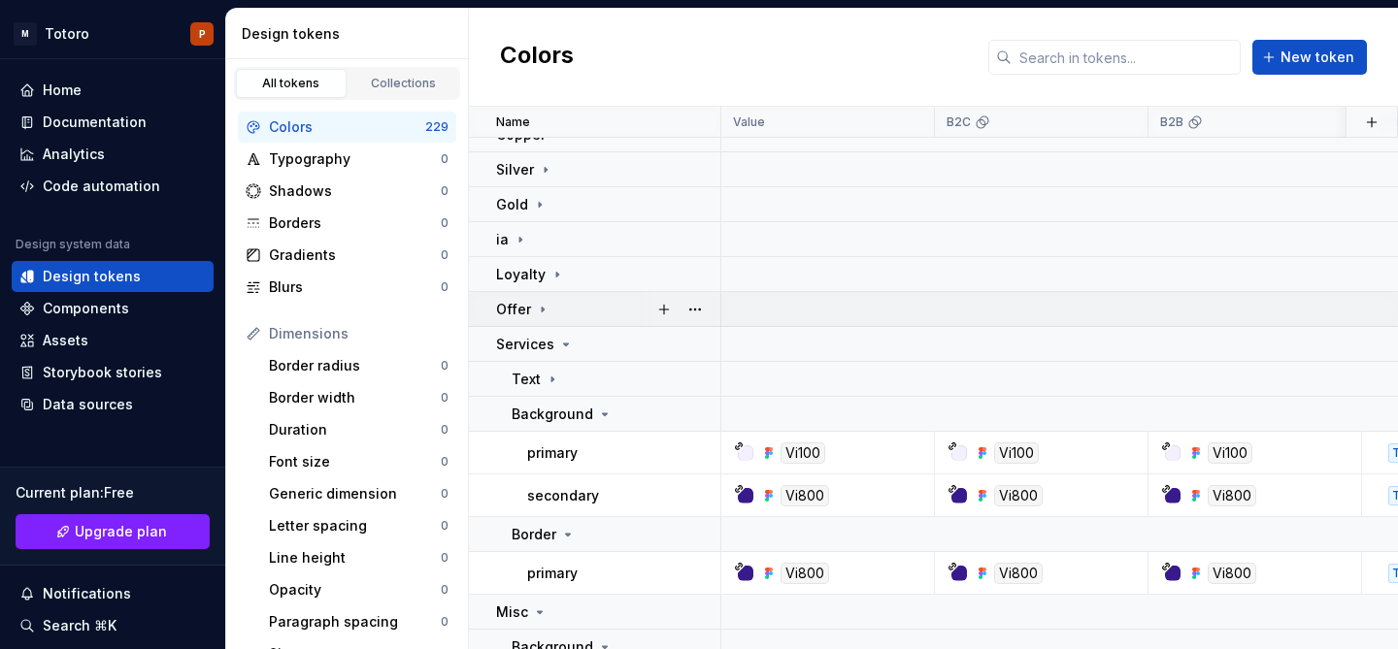
scroll to position [409, 0]
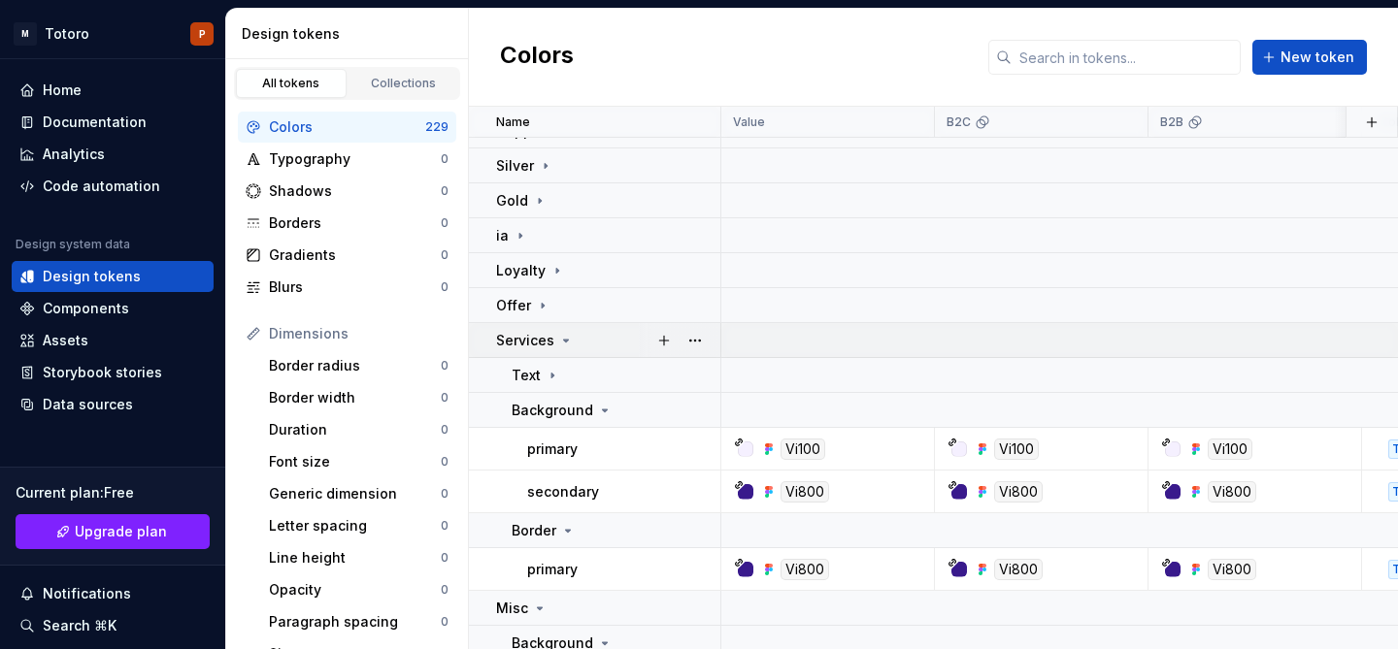
click at [572, 340] on div "Services" at bounding box center [607, 340] width 223 height 19
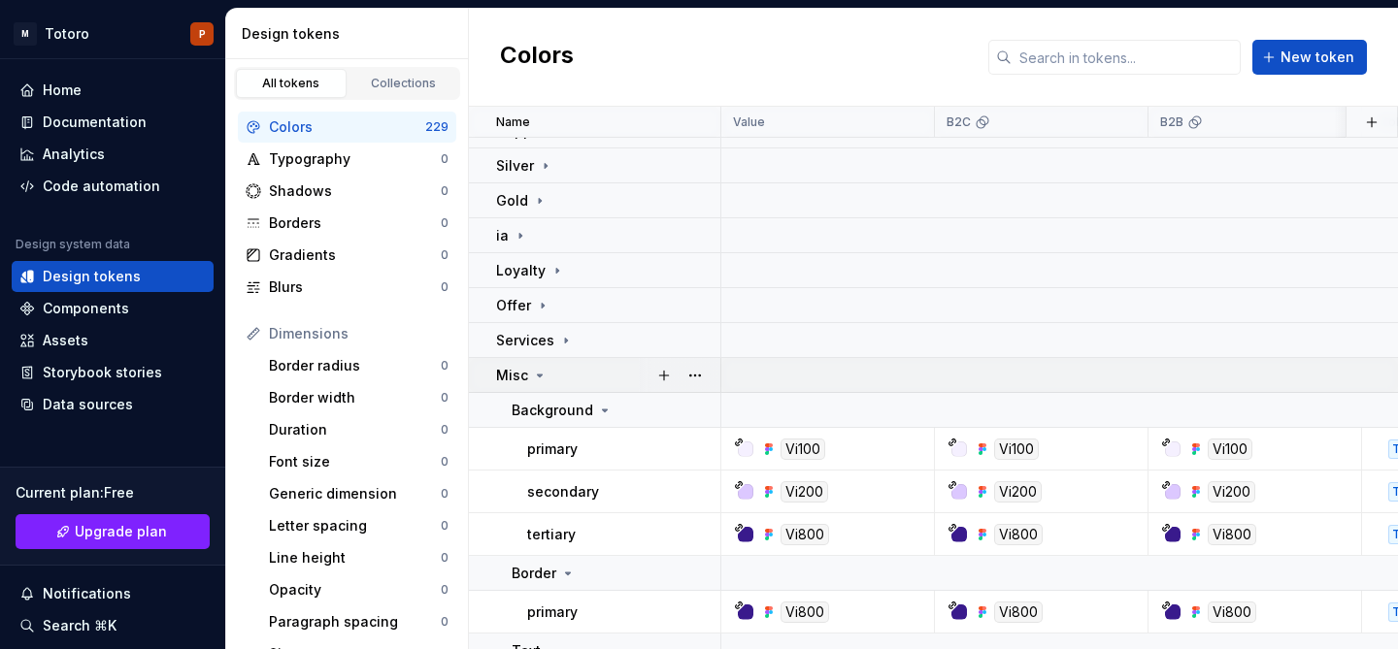
click at [539, 375] on icon at bounding box center [540, 376] width 5 height 2
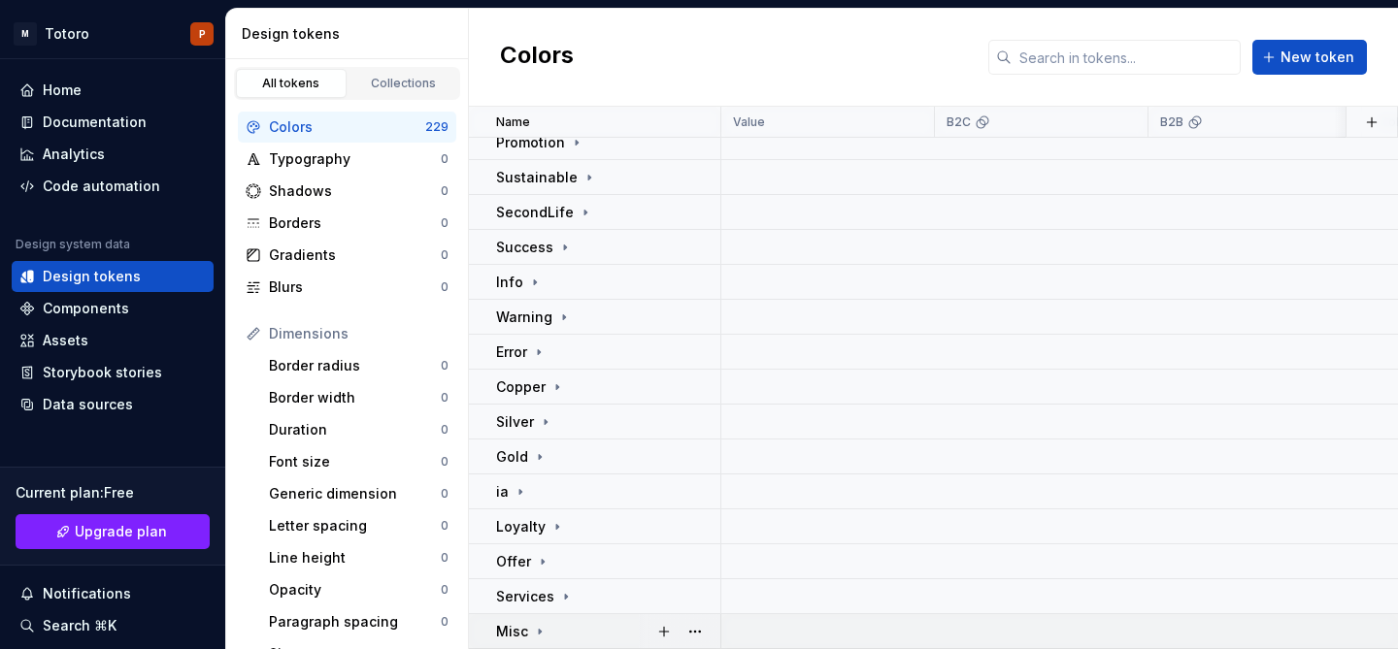
click at [533, 627] on icon at bounding box center [540, 632] width 16 height 16
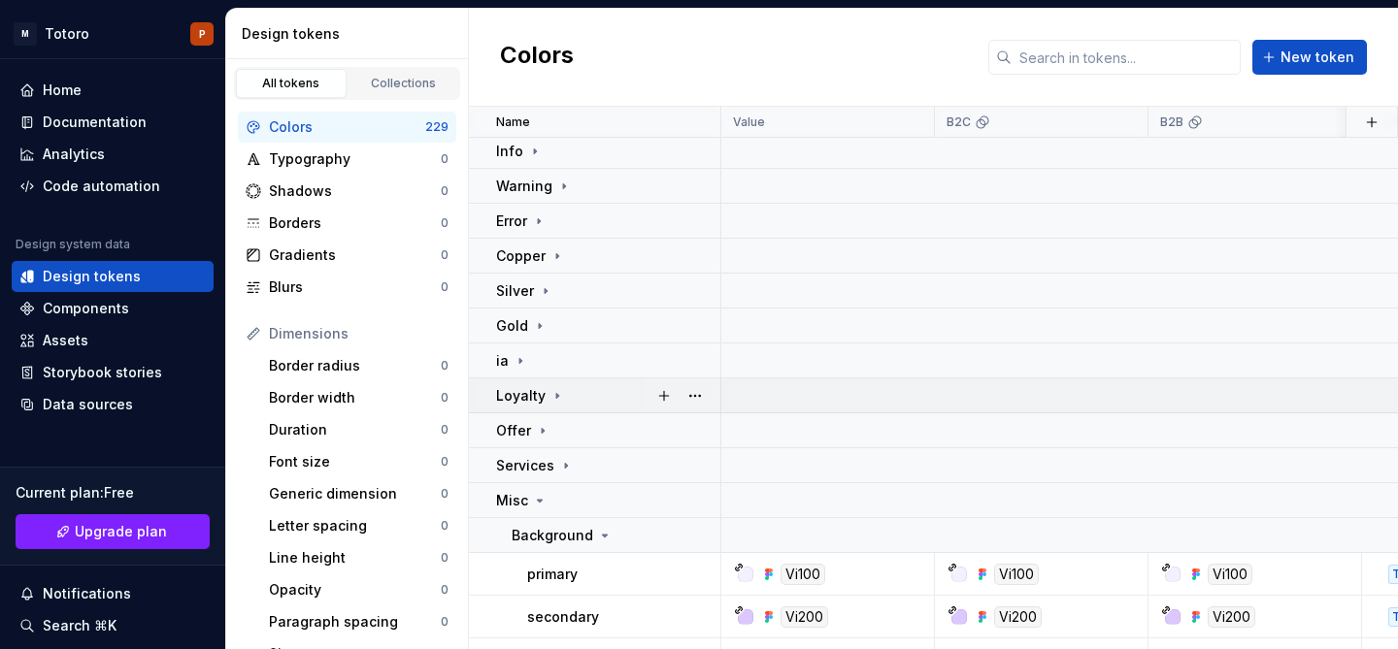
scroll to position [471, 0]
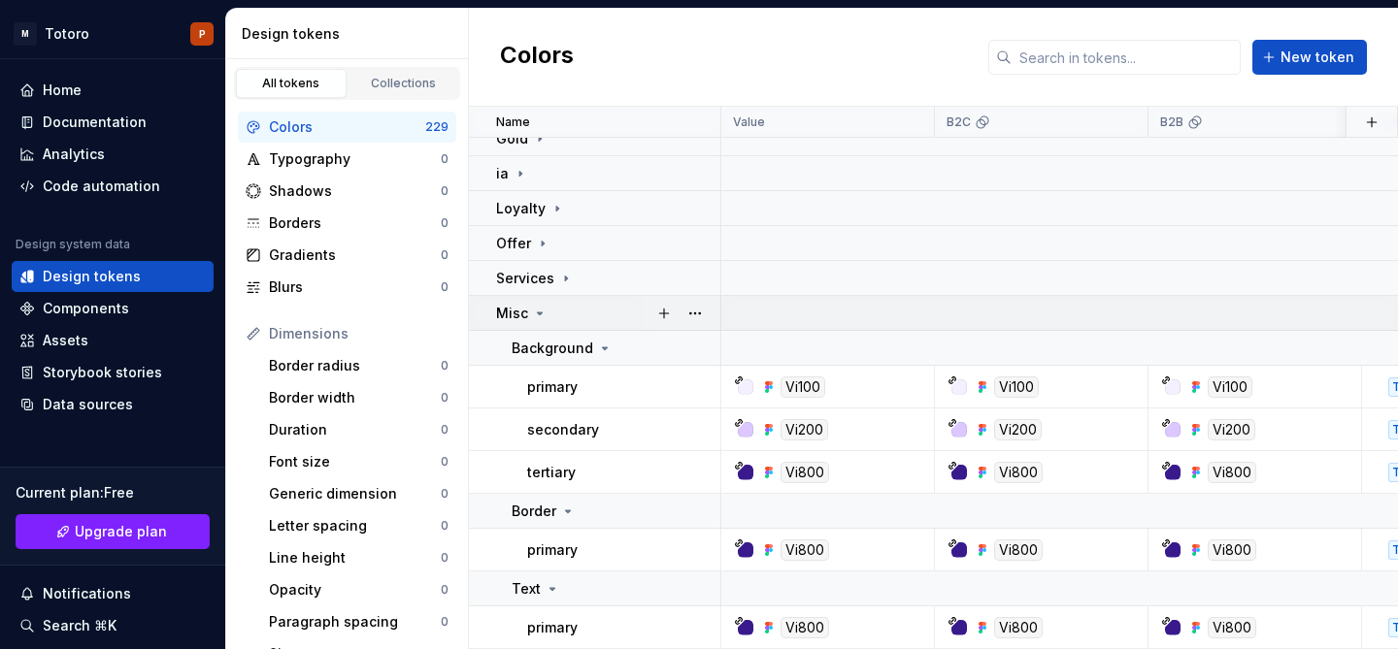
click at [543, 312] on icon at bounding box center [540, 314] width 16 height 16
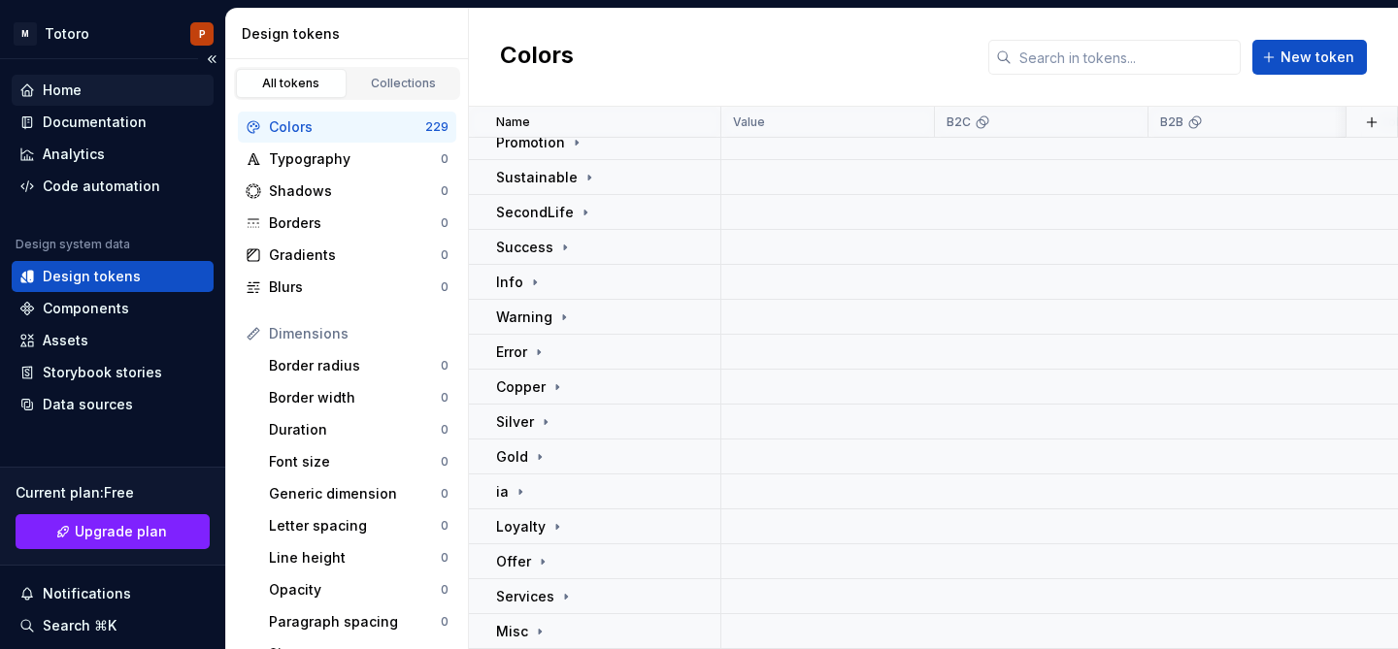
click at [94, 84] on div "Home" at bounding box center [112, 90] width 186 height 19
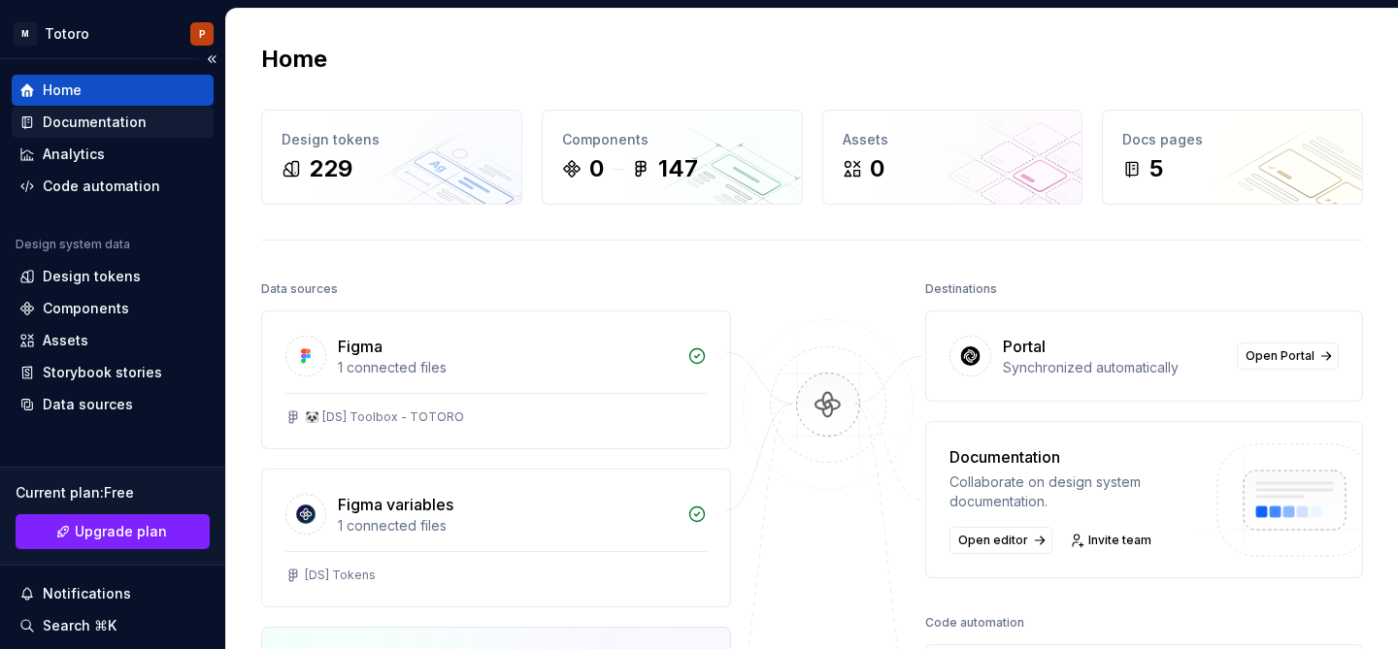
click at [47, 115] on div "Documentation" at bounding box center [95, 122] width 104 height 19
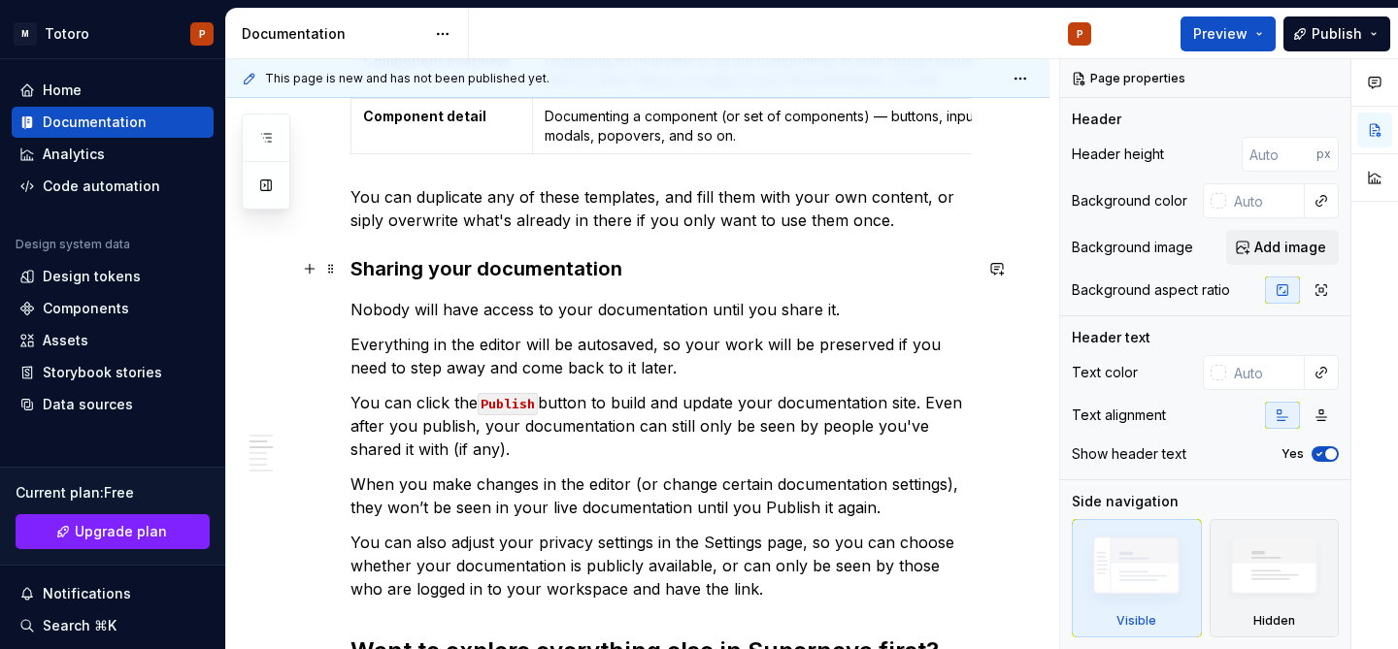
scroll to position [1825, 0]
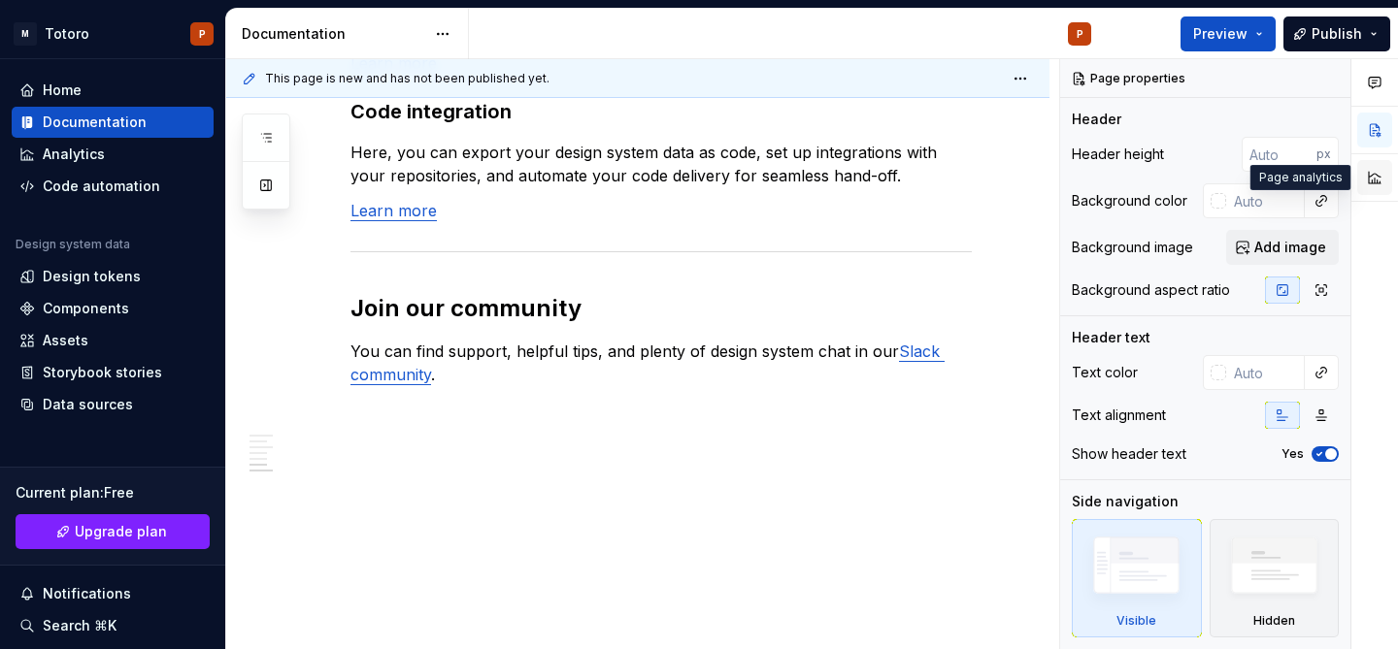
click at [1369, 172] on button "button" at bounding box center [1374, 177] width 35 height 35
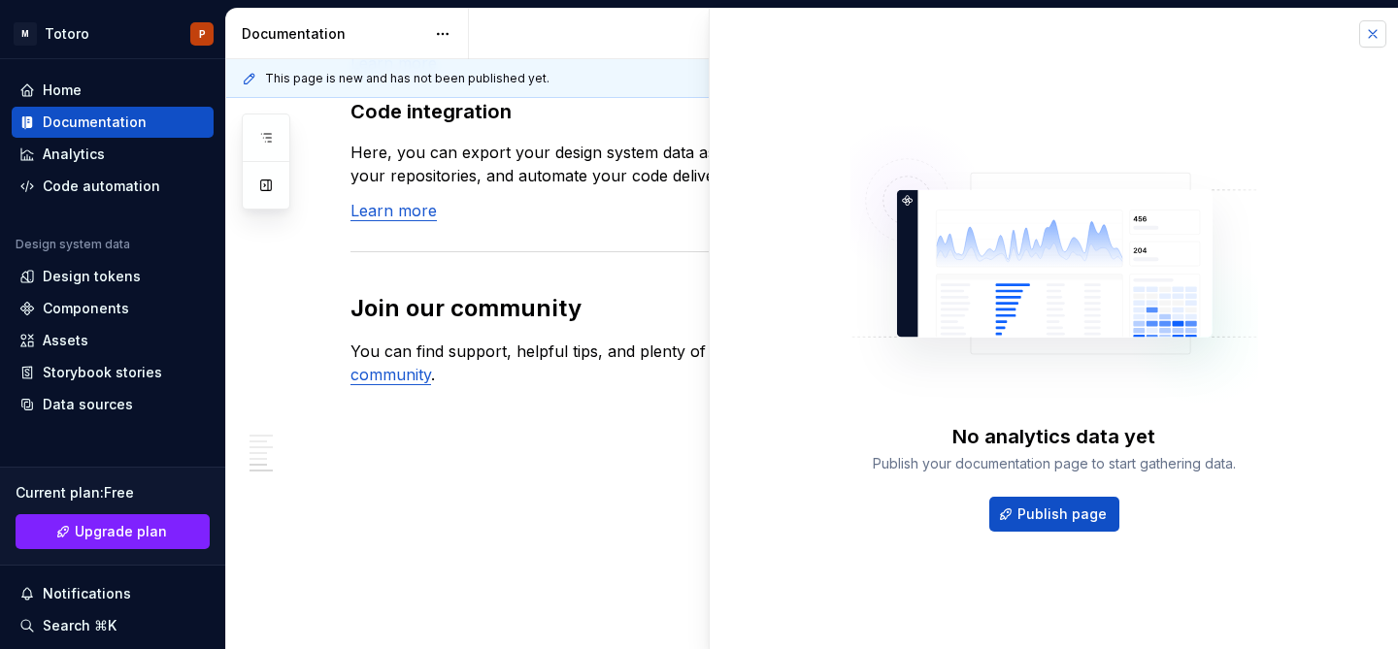
click at [1375, 39] on button "button" at bounding box center [1372, 33] width 27 height 27
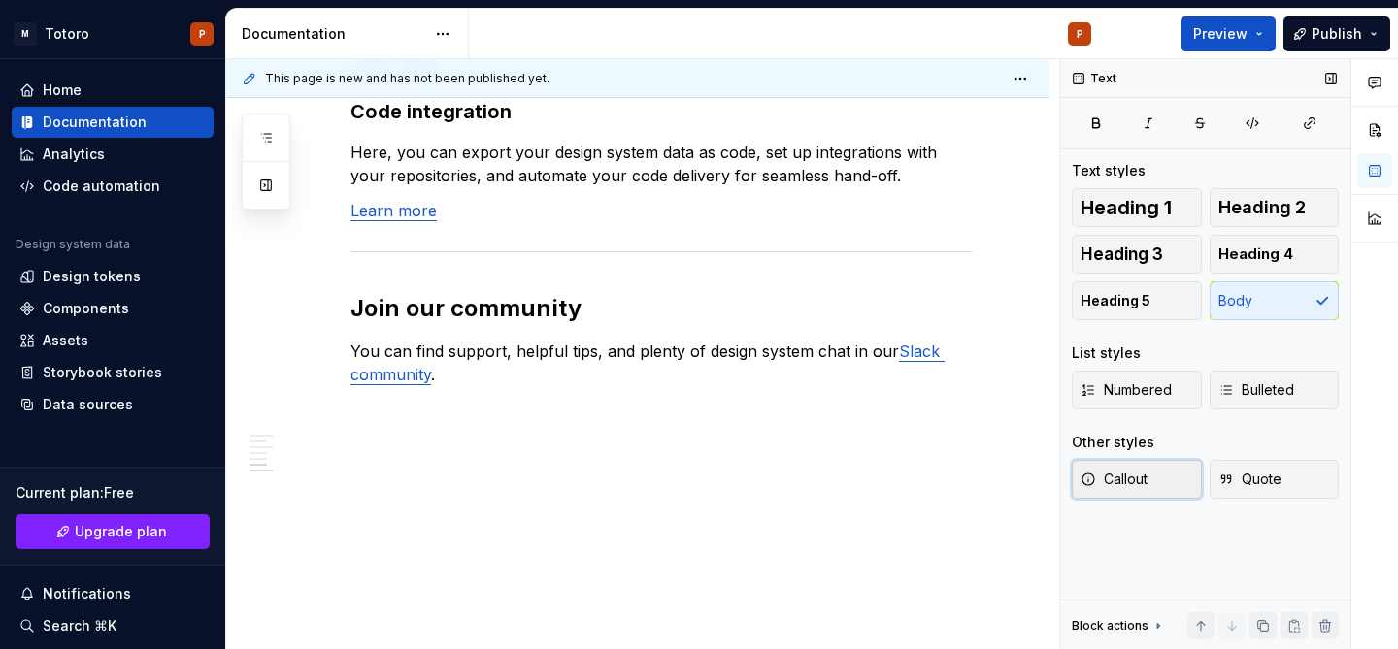
click at [1139, 484] on span "Callout" at bounding box center [1113, 479] width 67 height 19
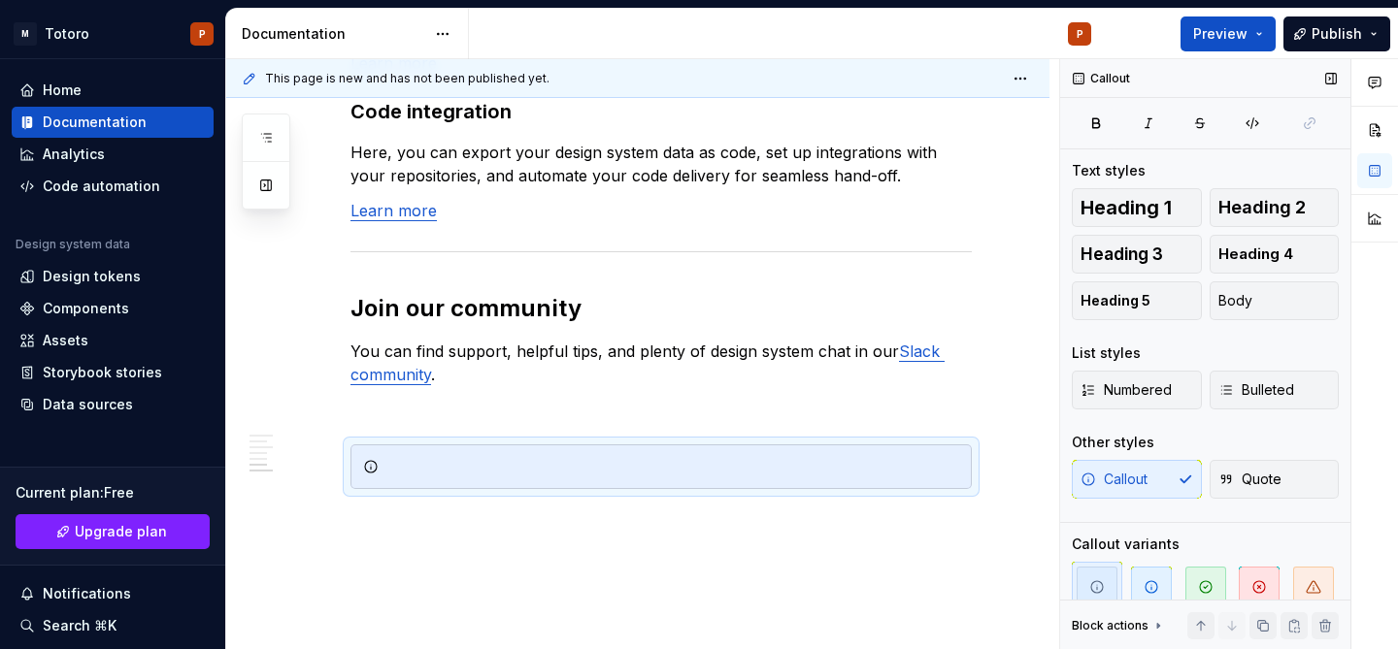
click at [1145, 482] on div "Callout Quote" at bounding box center [1205, 479] width 267 height 39
click at [1268, 477] on span "Quote" at bounding box center [1249, 479] width 63 height 19
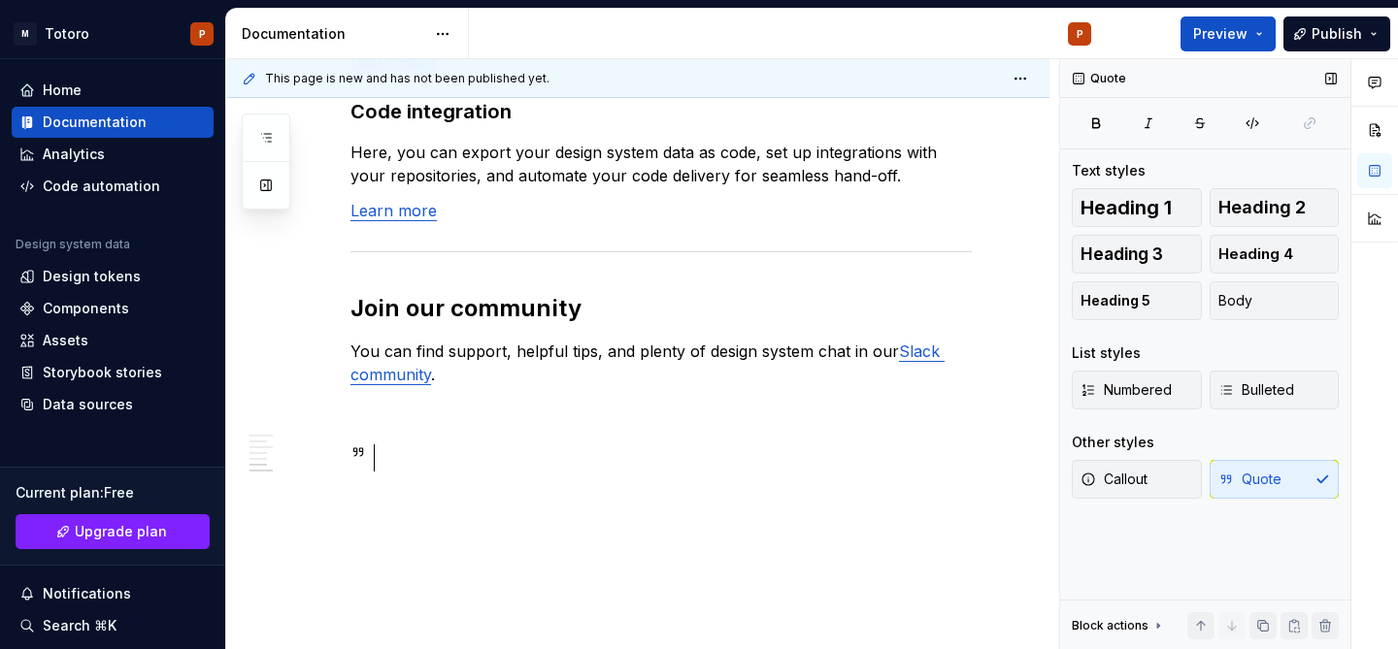
click at [1268, 477] on div "Callout Quote" at bounding box center [1205, 479] width 267 height 39
click at [1143, 389] on span "Numbered" at bounding box center [1125, 390] width 91 height 19
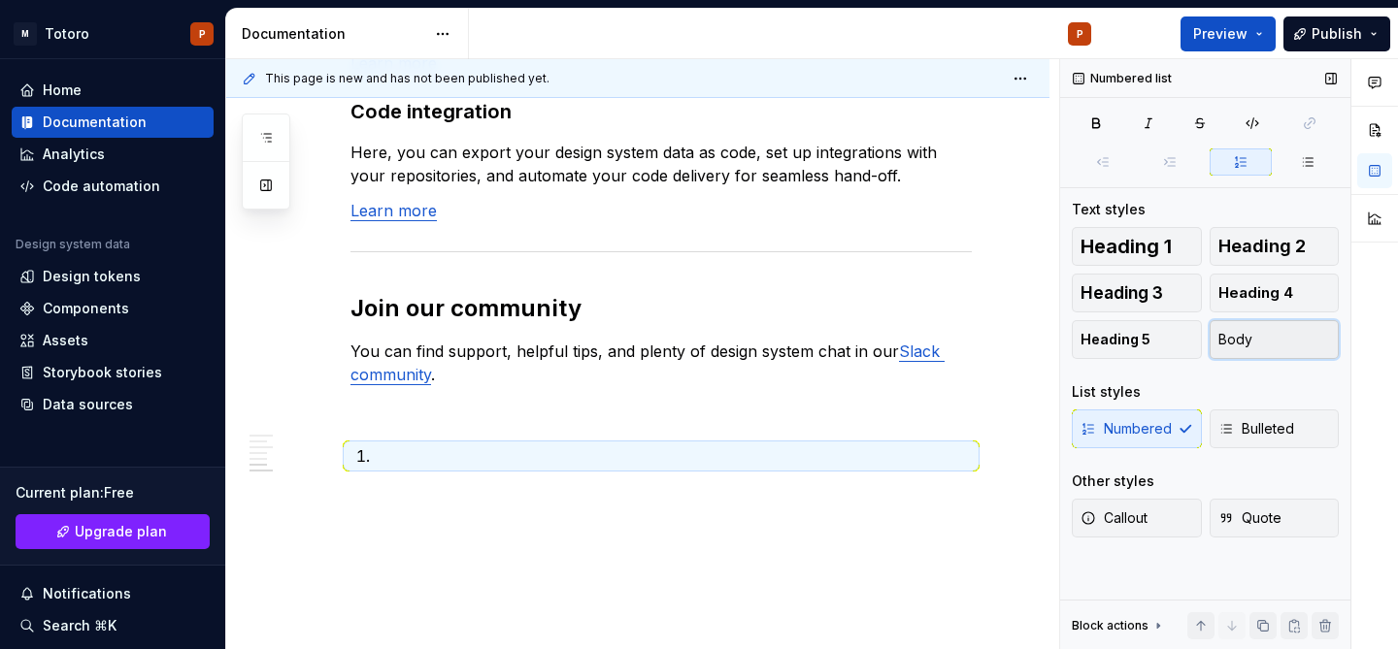
click at [1243, 342] on span "Body" at bounding box center [1235, 339] width 34 height 19
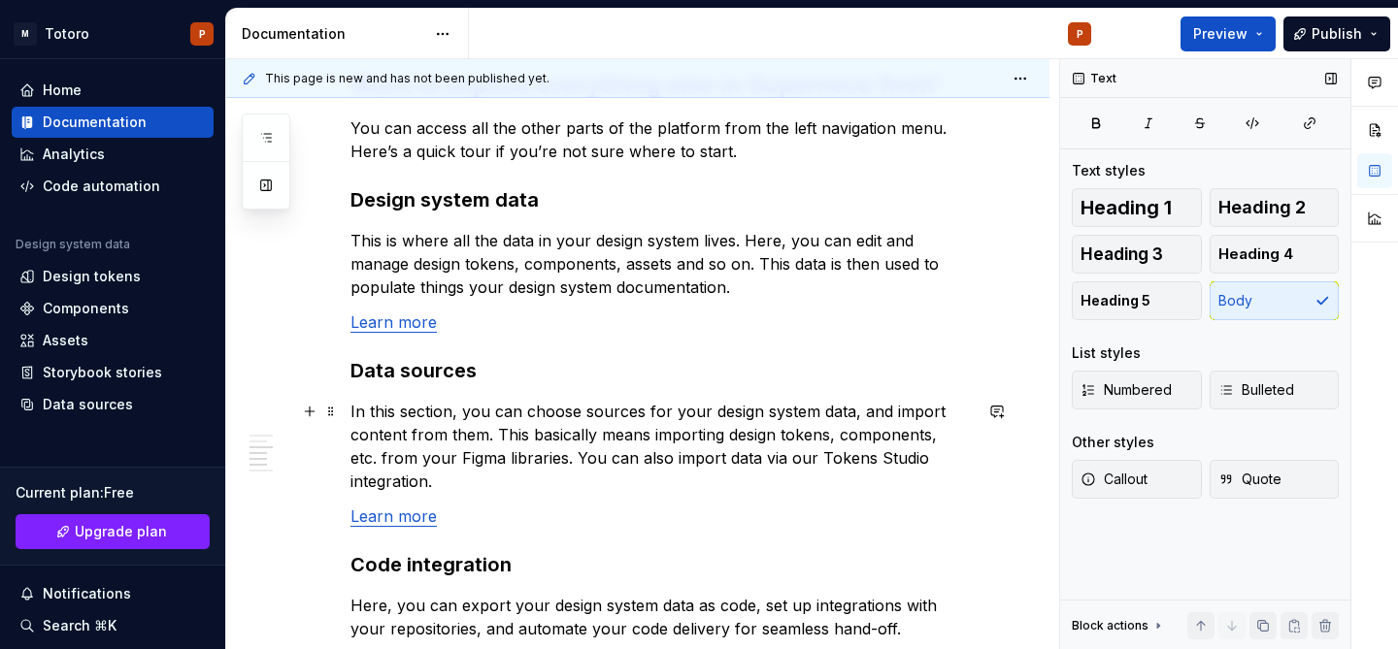
scroll to position [1366, 0]
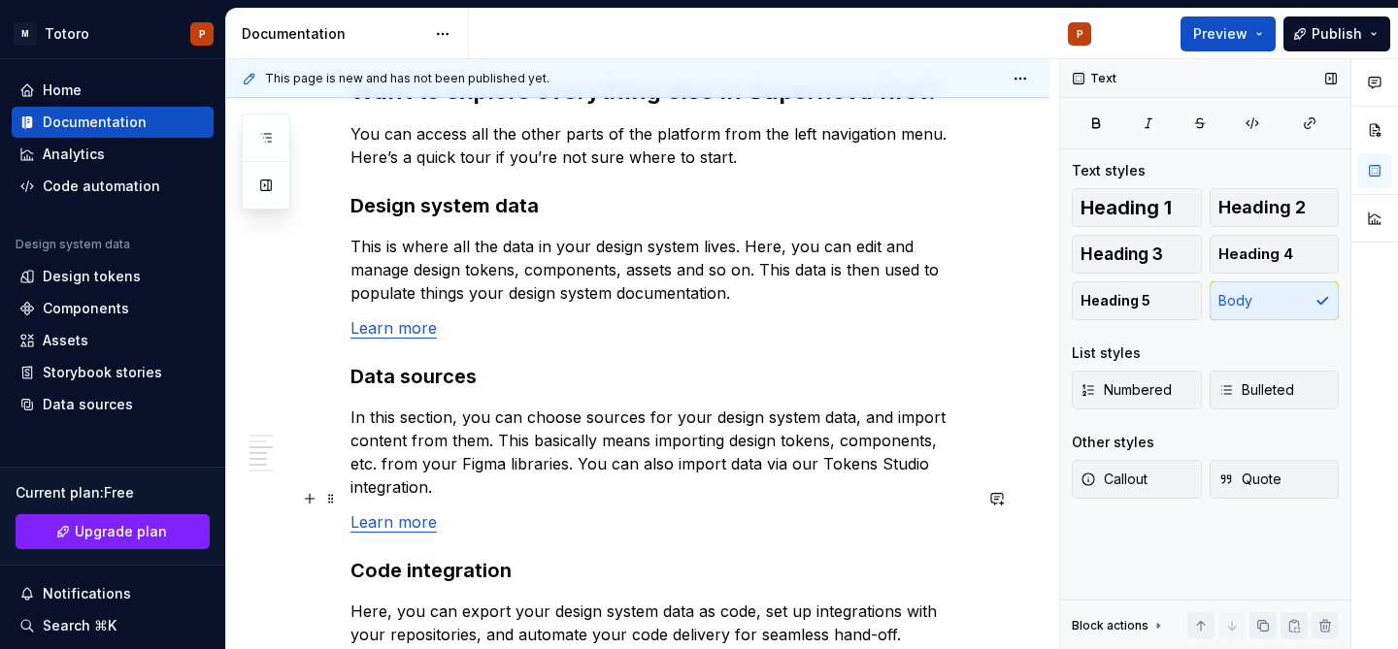
click at [407, 513] on link "Learn more" at bounding box center [393, 522] width 86 height 19
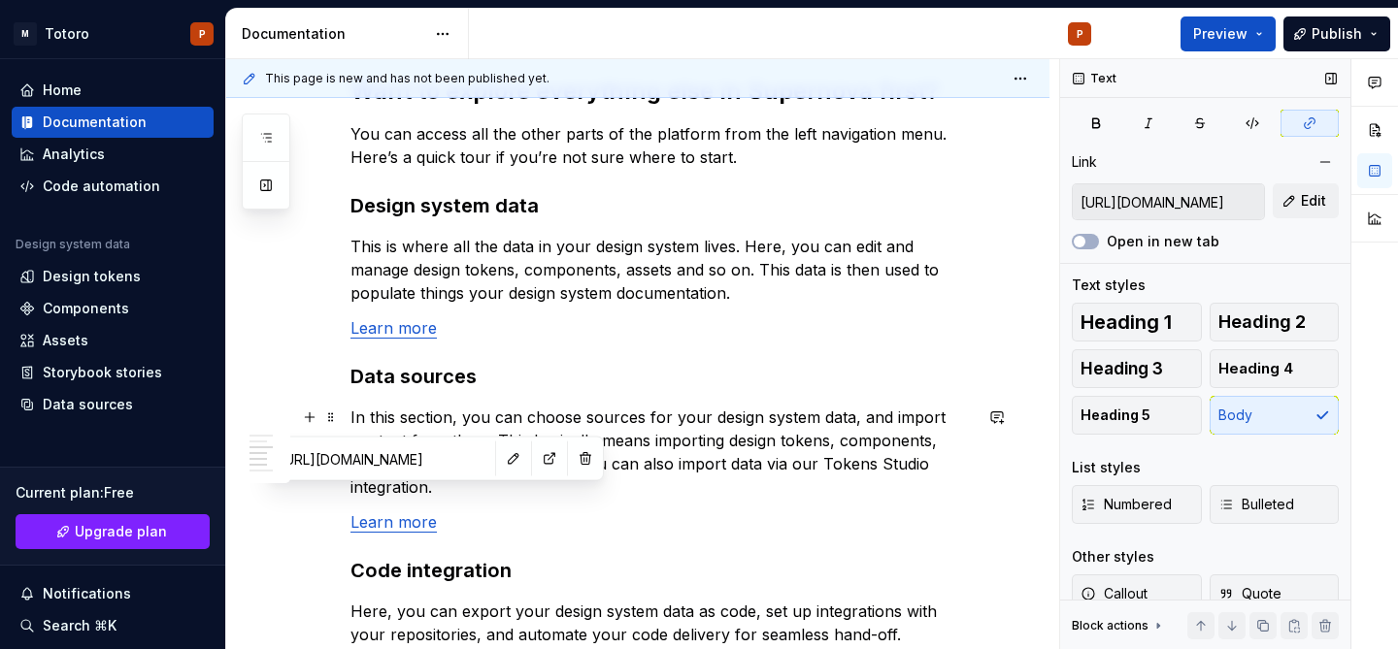
click at [389, 453] on input "[URL][DOMAIN_NAME]" at bounding box center [381, 459] width 219 height 35
click at [389, 457] on input "[URL][DOMAIN_NAME]" at bounding box center [381, 459] width 219 height 35
click at [392, 458] on input "[URL][DOMAIN_NAME]" at bounding box center [381, 459] width 219 height 35
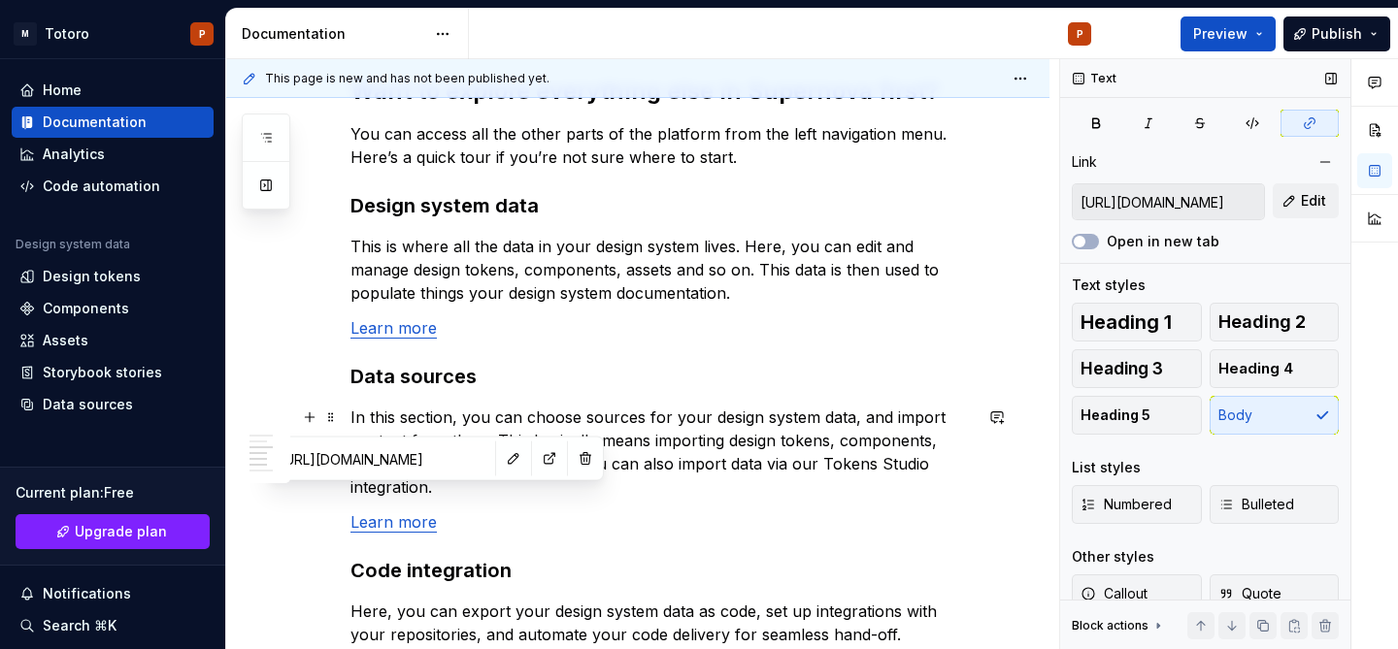
click at [392, 458] on input "[URL][DOMAIN_NAME]" at bounding box center [381, 459] width 219 height 35
click at [500, 459] on button "button" at bounding box center [513, 459] width 27 height 27
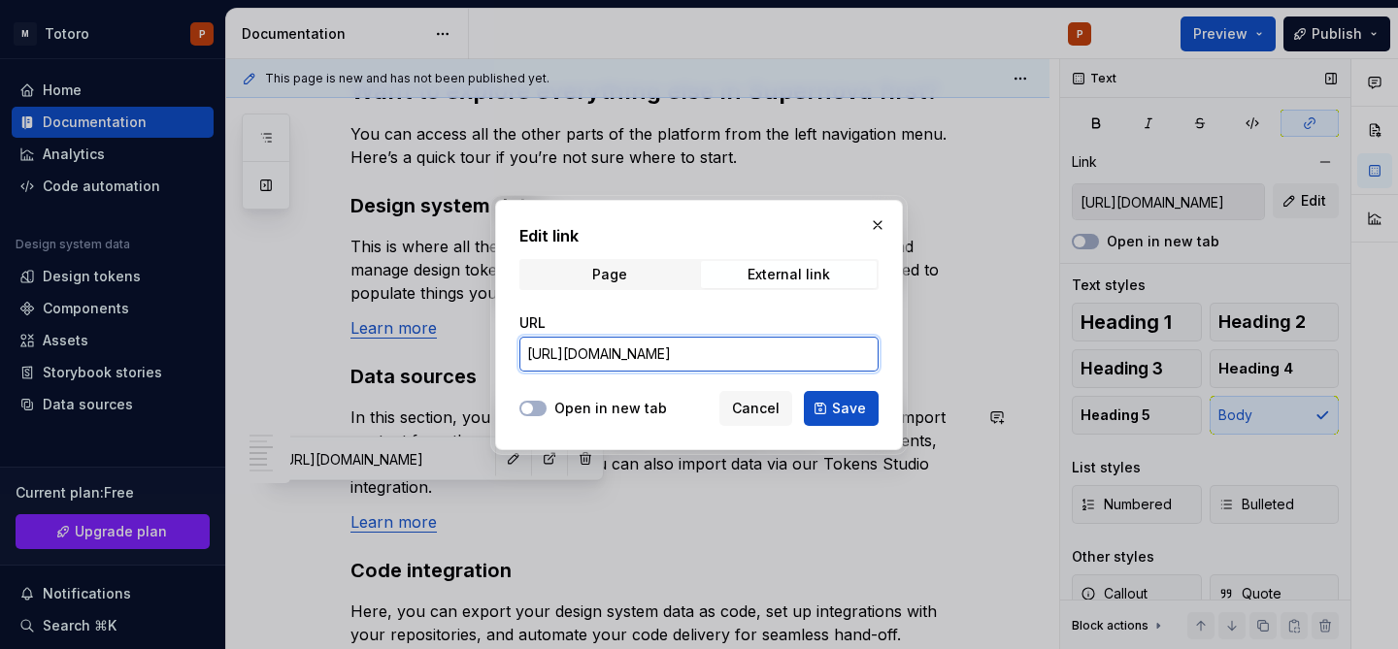
click at [655, 353] on input "[URL][DOMAIN_NAME]" at bounding box center [698, 354] width 359 height 35
click at [756, 410] on span "Cancel" at bounding box center [756, 408] width 48 height 19
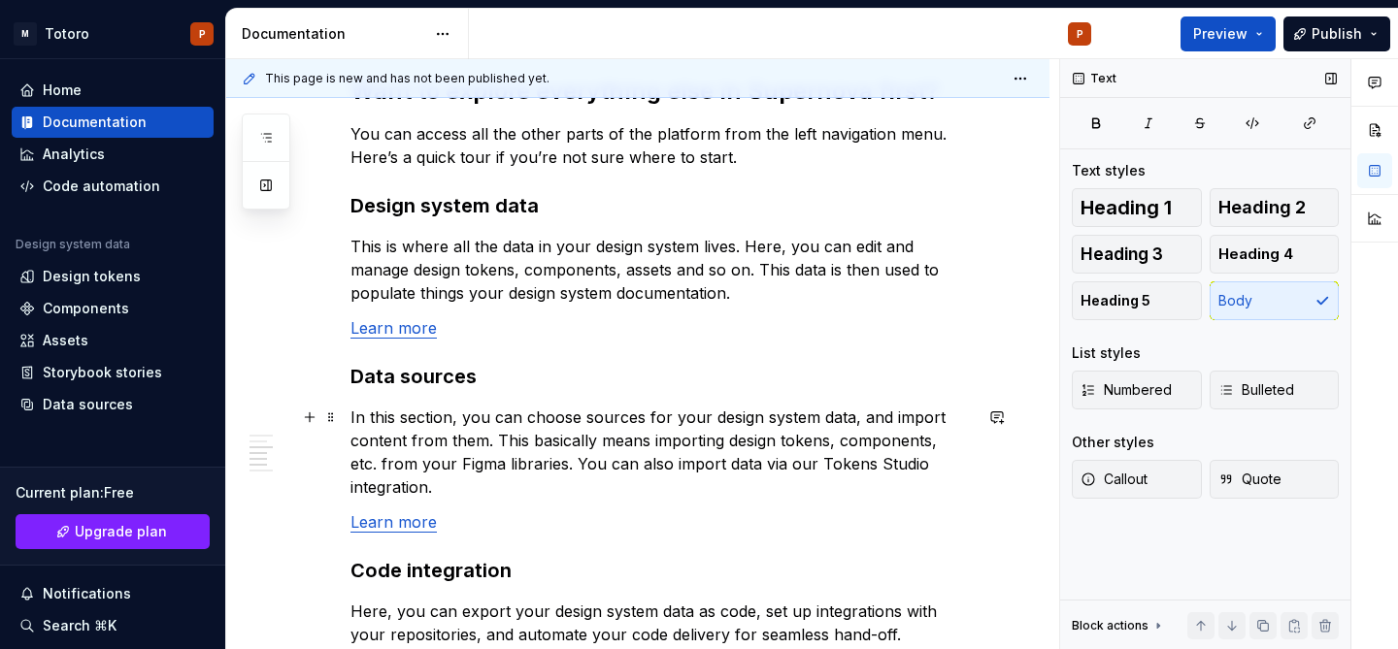
click at [736, 407] on p "In this section, you can choose sources for your design system data, and import…" at bounding box center [660, 452] width 621 height 93
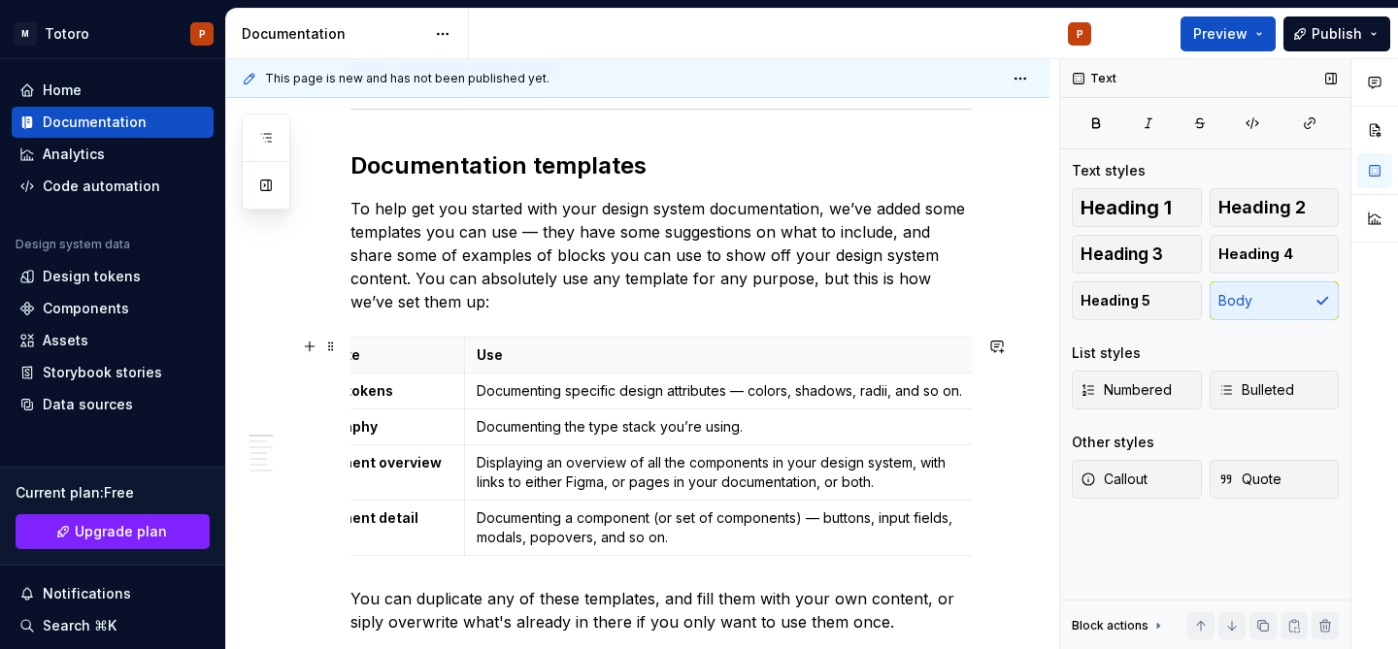
scroll to position [0, 0]
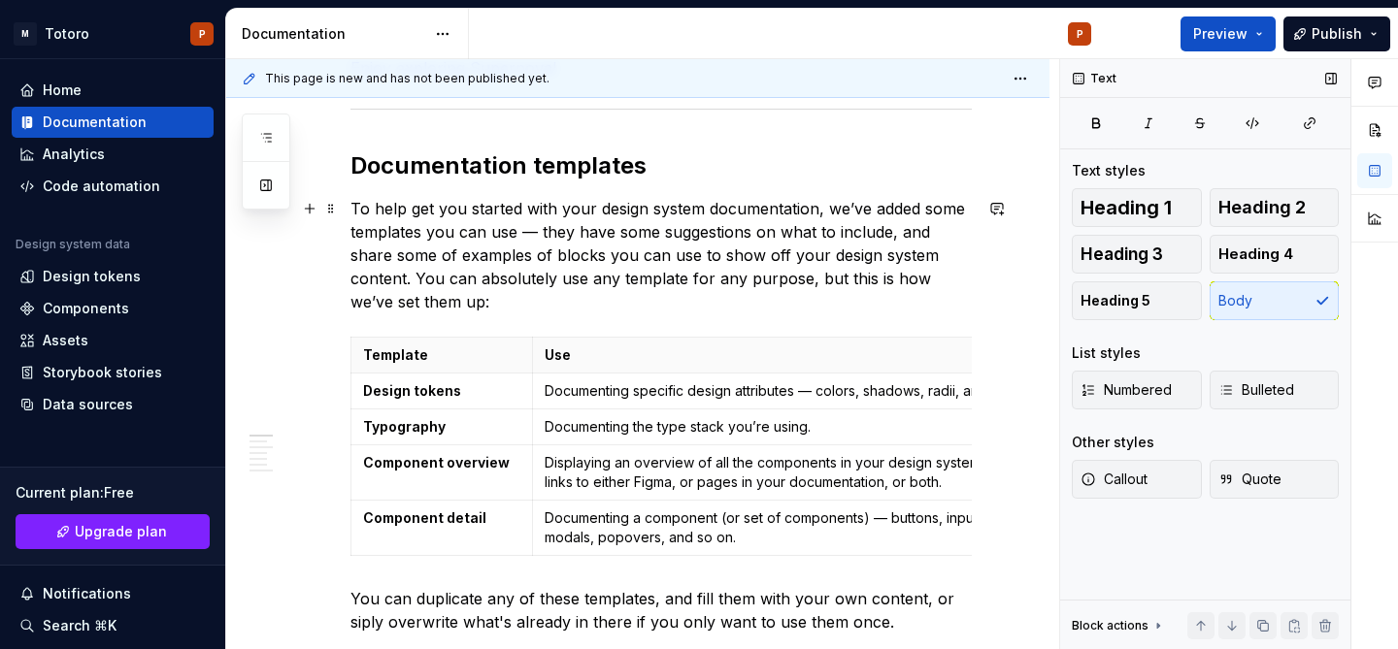
click at [692, 284] on p "To help get you started with your design system documentation, we’ve added some…" at bounding box center [660, 255] width 621 height 116
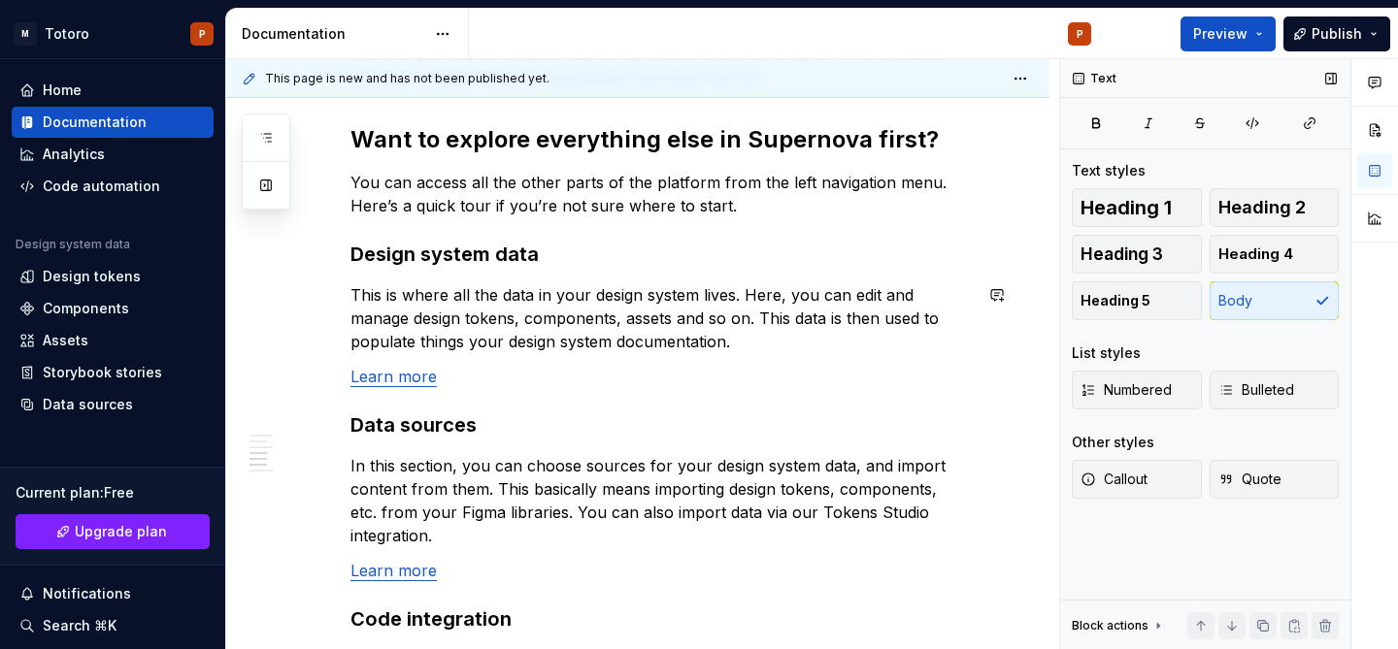
scroll to position [1825, 0]
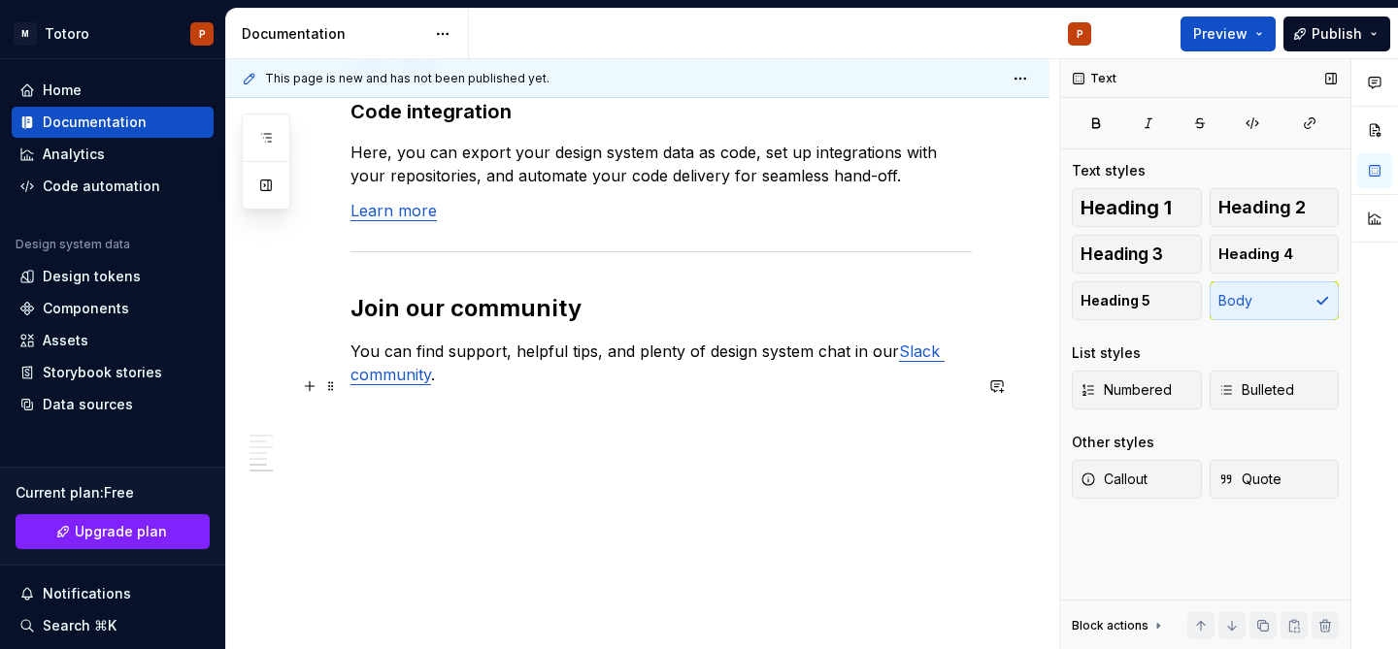
click at [563, 398] on p at bounding box center [660, 409] width 621 height 23
click at [1021, 80] on html "M Totoro P Home Documentation Analytics Code automation Design system data Desi…" at bounding box center [699, 324] width 1398 height 649
click at [1022, 80] on html "M Totoro P Home Documentation Analytics Code automation Design system data Desi…" at bounding box center [699, 324] width 1398 height 649
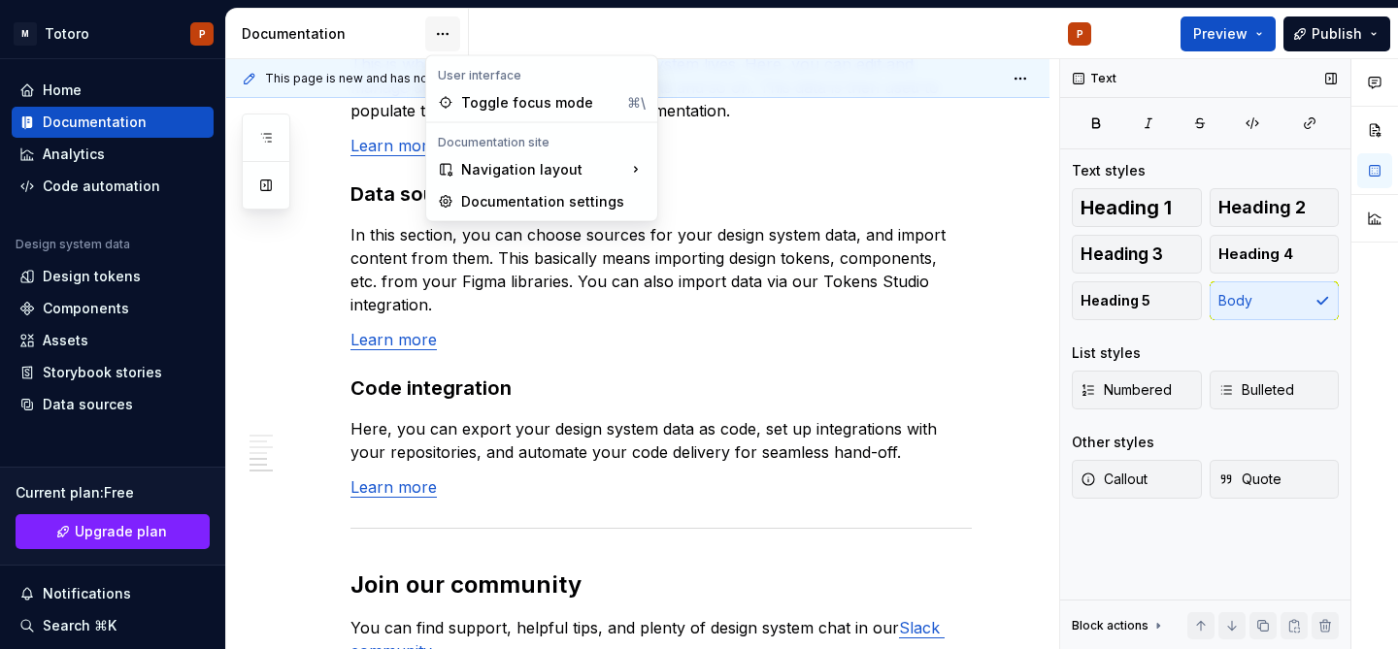
click at [436, 33] on html "M Totoro P Home Documentation Analytics Code automation Design system data Desi…" at bounding box center [699, 324] width 1398 height 649
click at [833, 215] on html "M Totoro P Home Documentation Analytics Code automation Design system data Desi…" at bounding box center [699, 324] width 1398 height 649
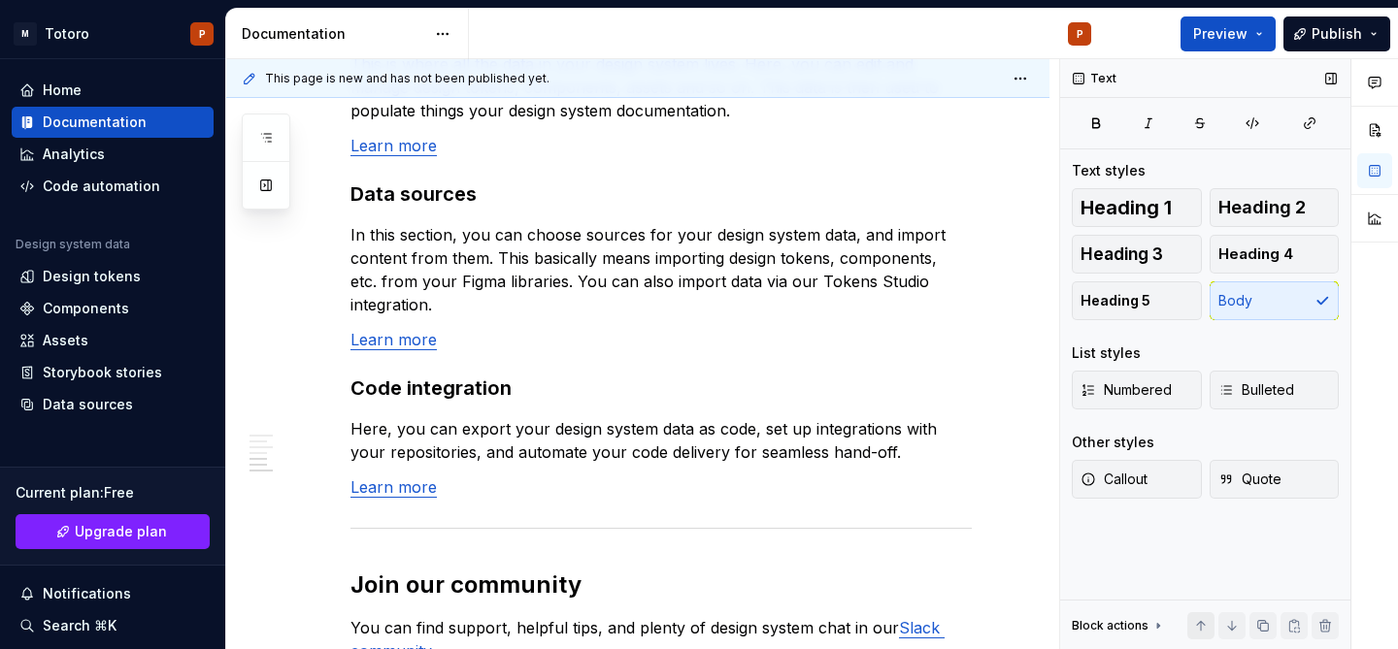
click at [1207, 626] on button "button" at bounding box center [1200, 626] width 27 height 27
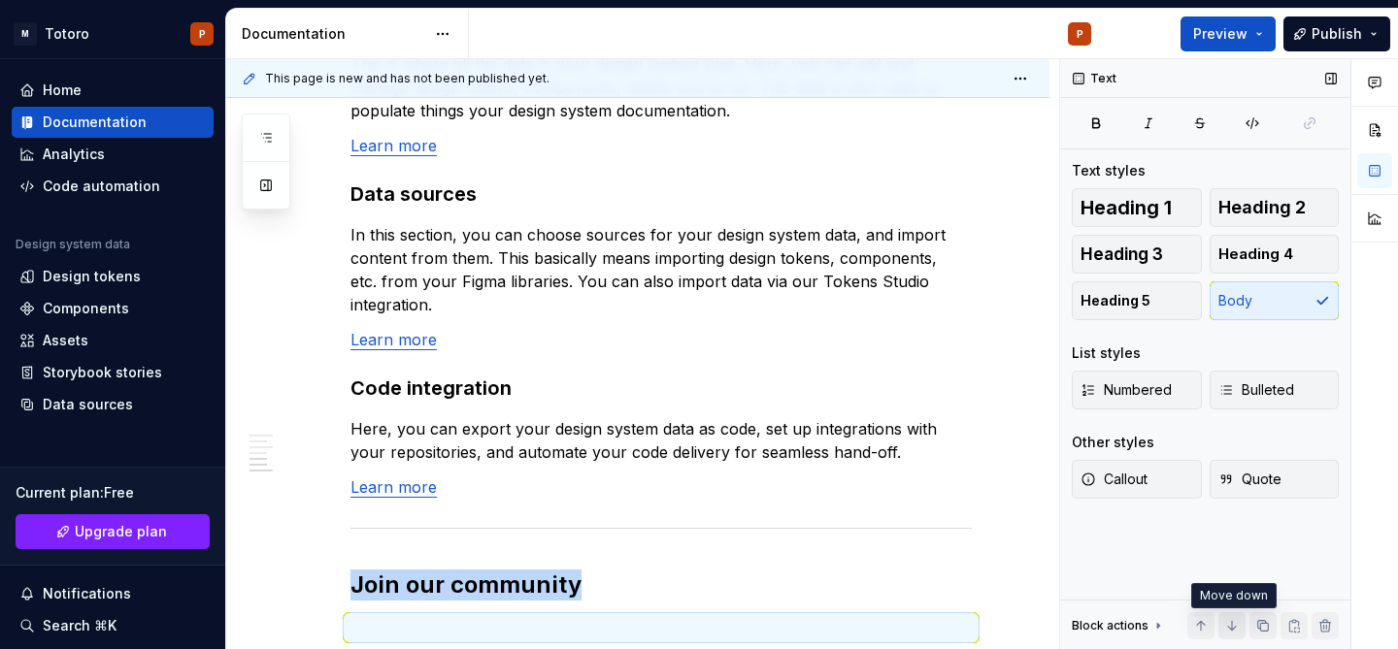
click at [1231, 626] on button "button" at bounding box center [1231, 626] width 27 height 27
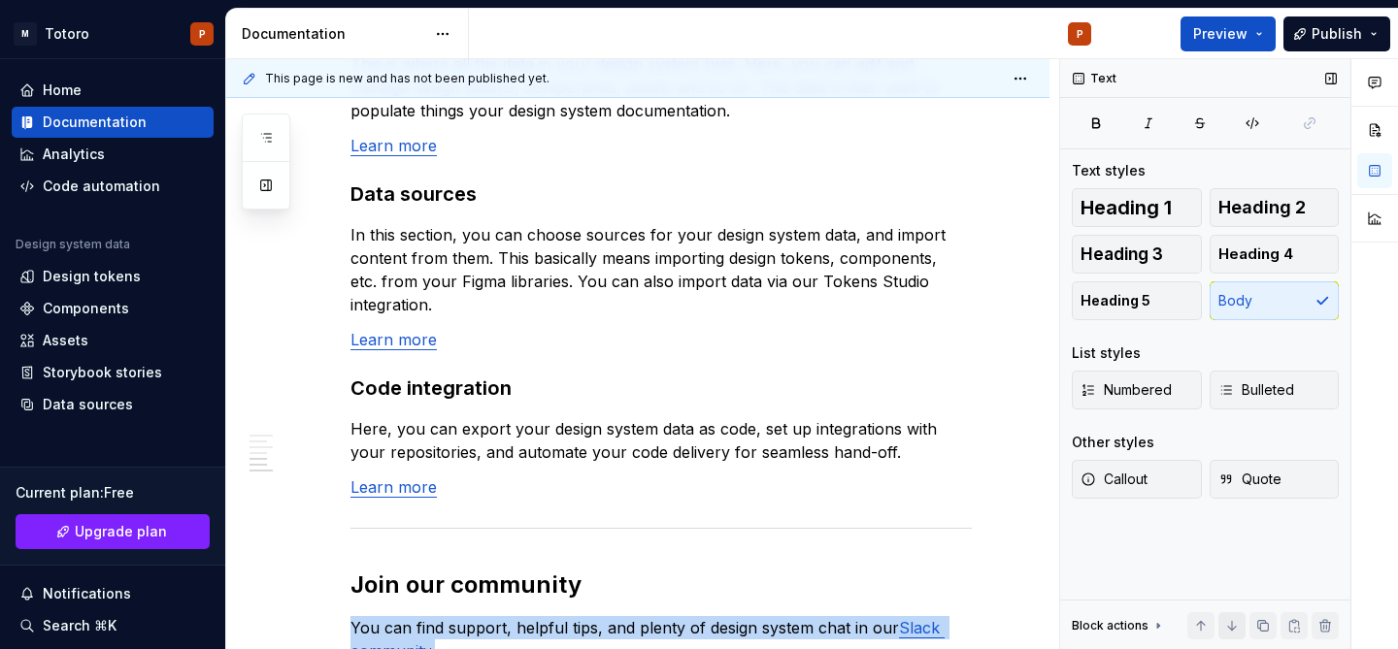
scroll to position [1573, 0]
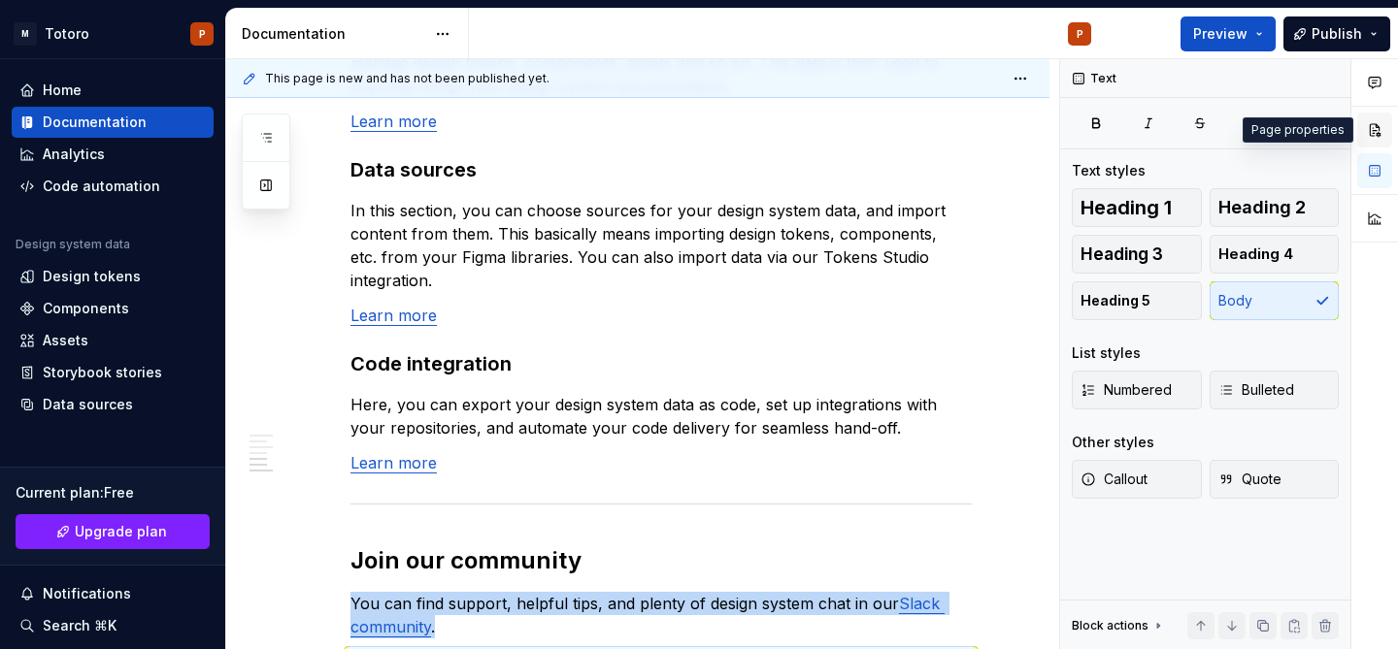
click at [1382, 132] on button "button" at bounding box center [1374, 130] width 35 height 35
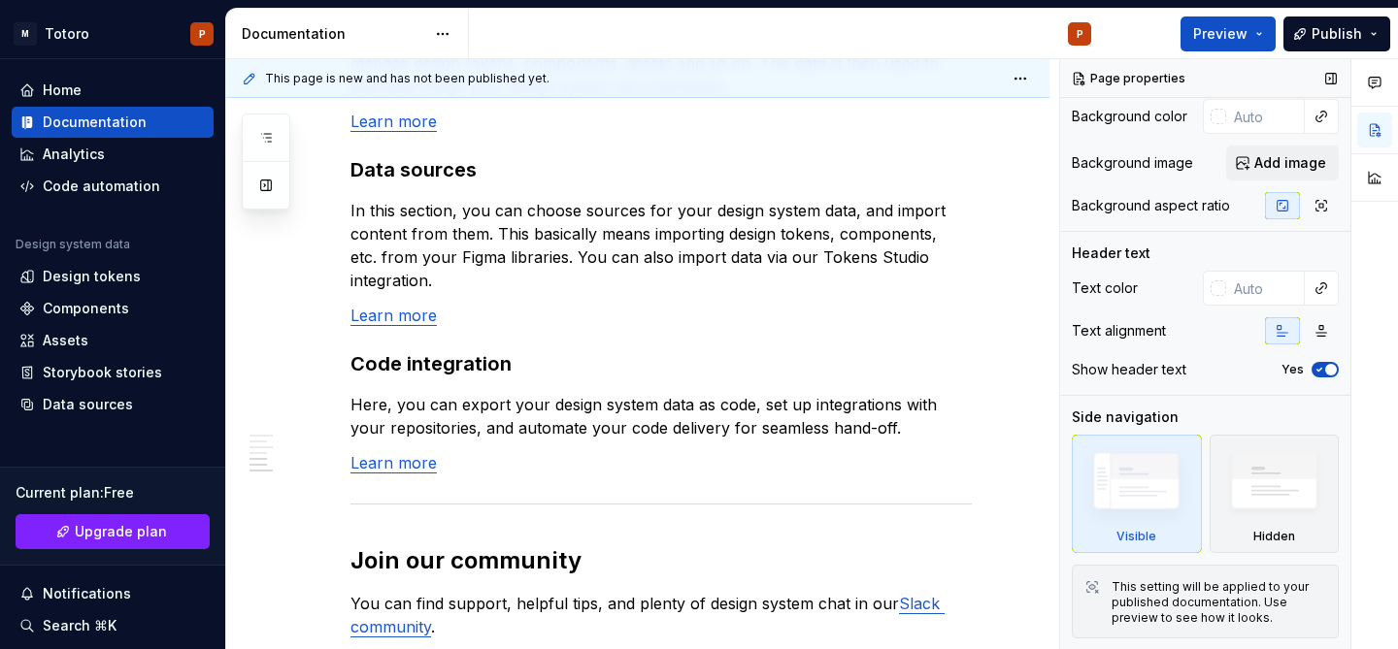
scroll to position [0, 0]
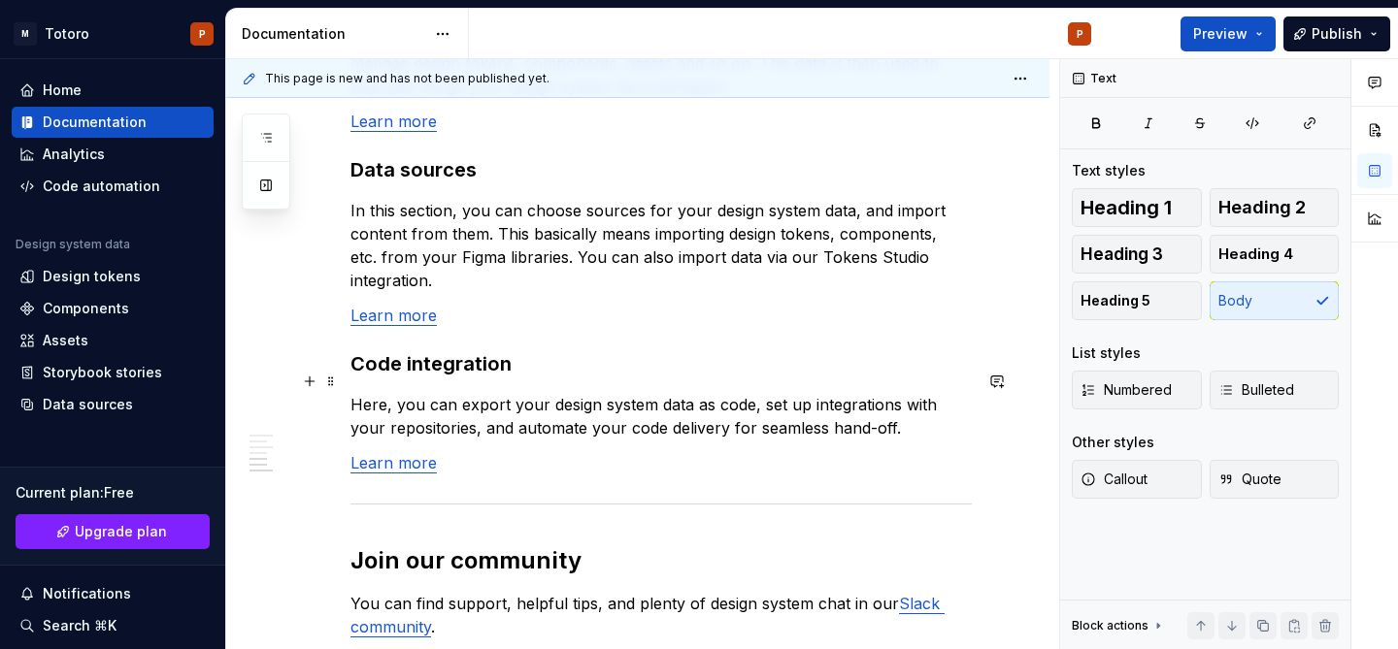
click at [668, 393] on p "Here, you can export your design system data as code, set up integrations with …" at bounding box center [660, 416] width 621 height 47
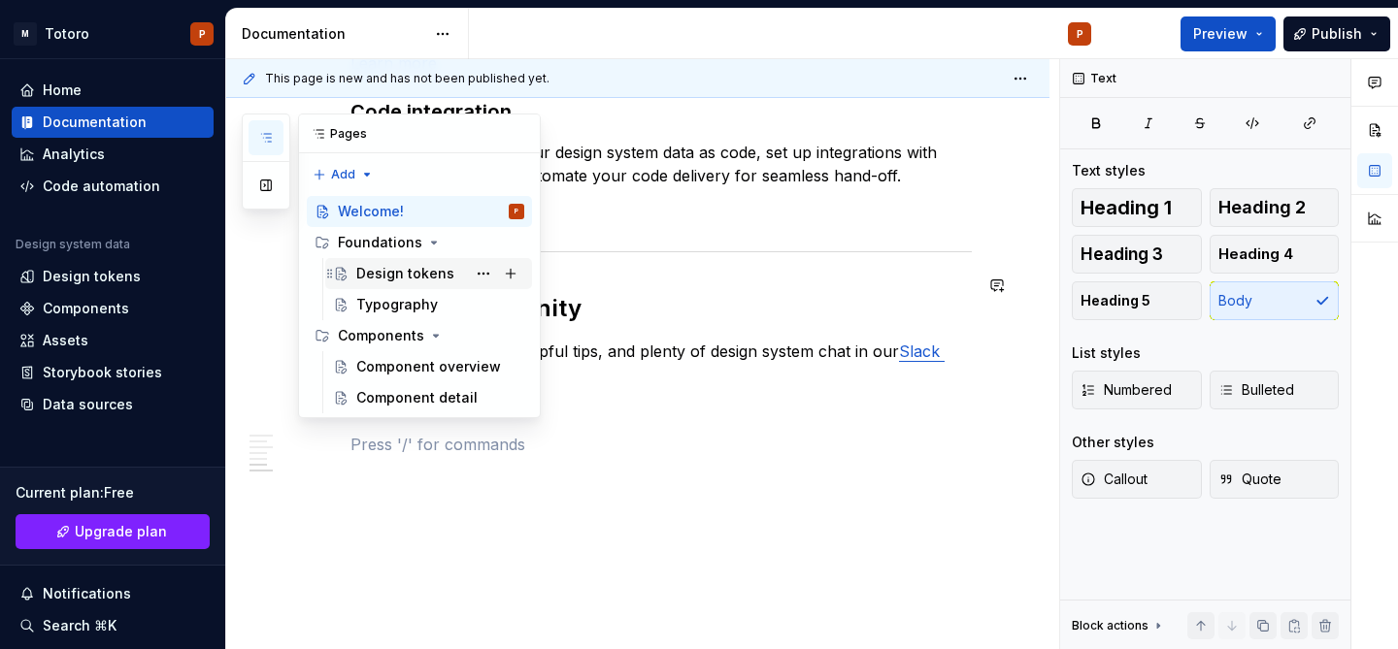
click at [429, 275] on div "Design tokens" at bounding box center [405, 273] width 98 height 19
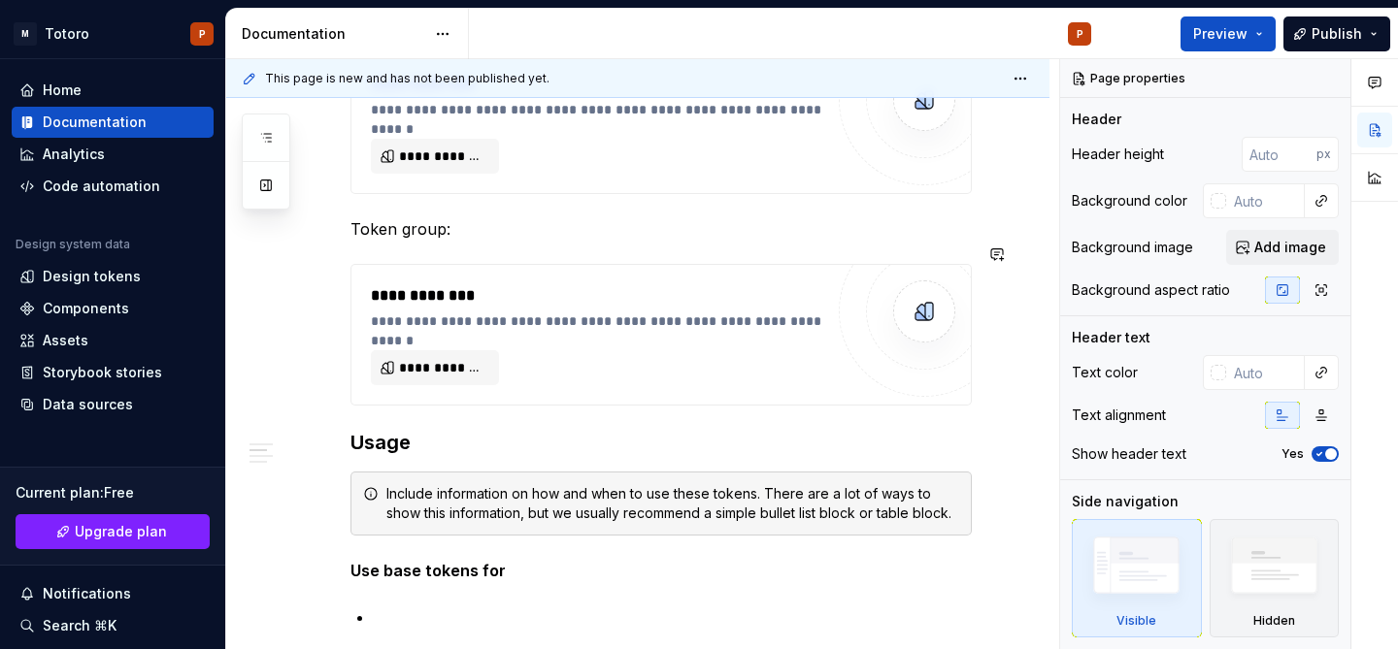
scroll to position [731, 0]
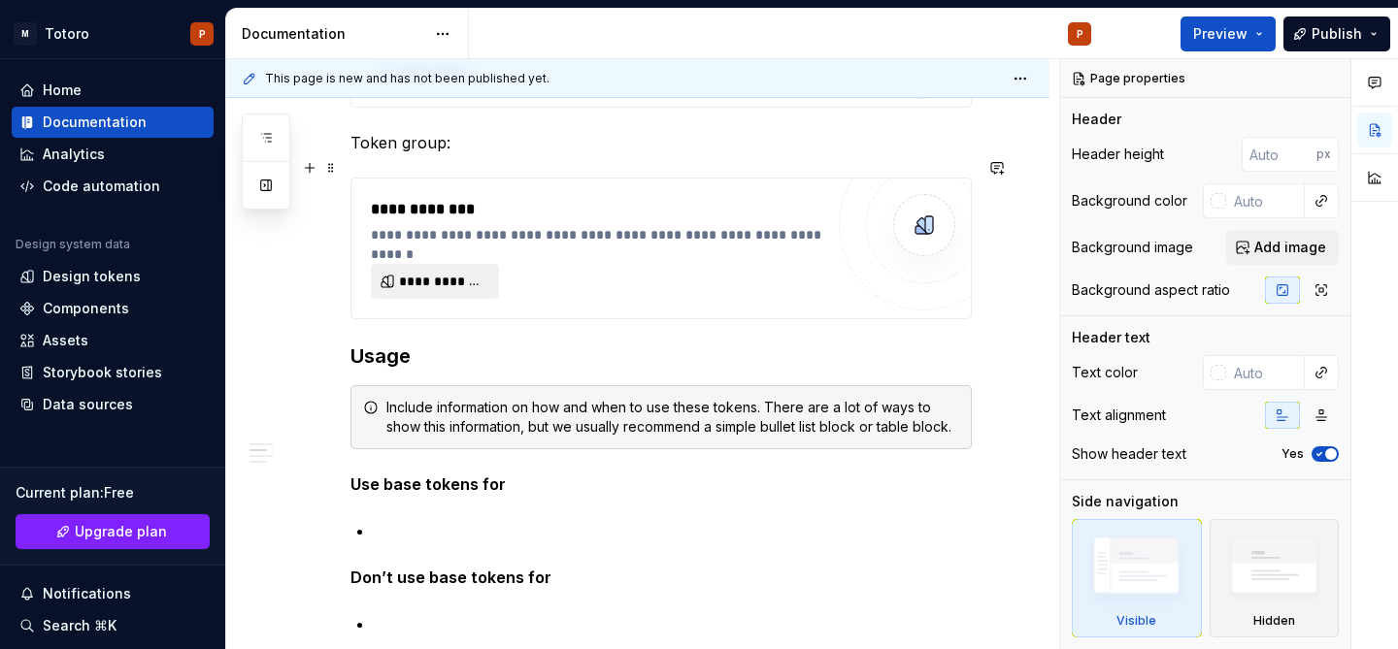
click at [472, 272] on span "**********" at bounding box center [442, 281] width 87 height 19
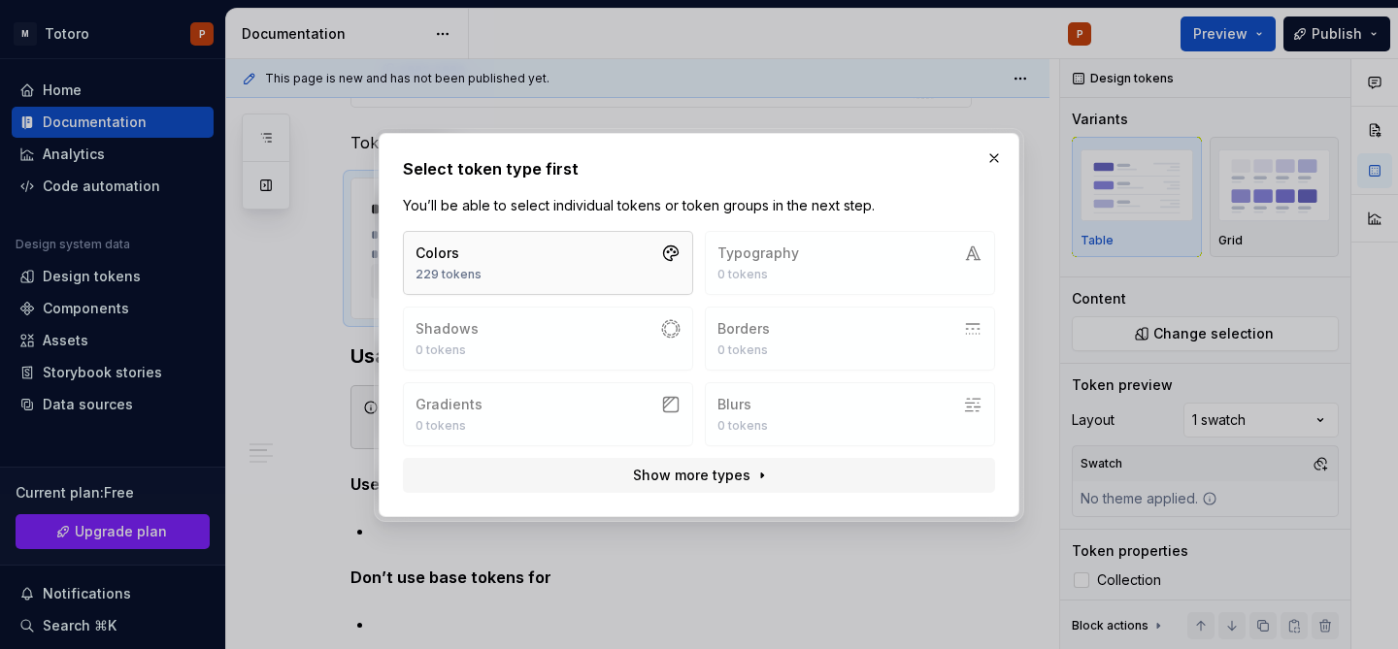
click at [625, 254] on button "Colors 229 tokens" at bounding box center [548, 263] width 290 height 64
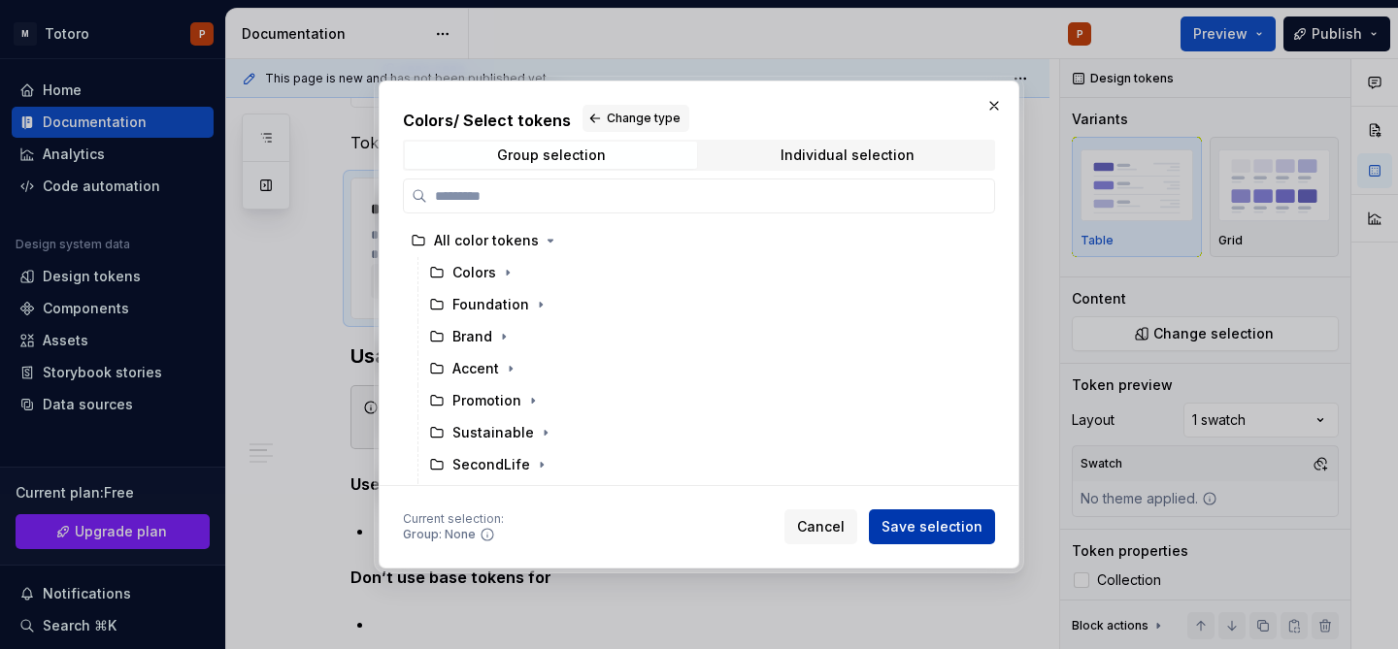
click at [933, 519] on span "Save selection" at bounding box center [931, 526] width 101 height 19
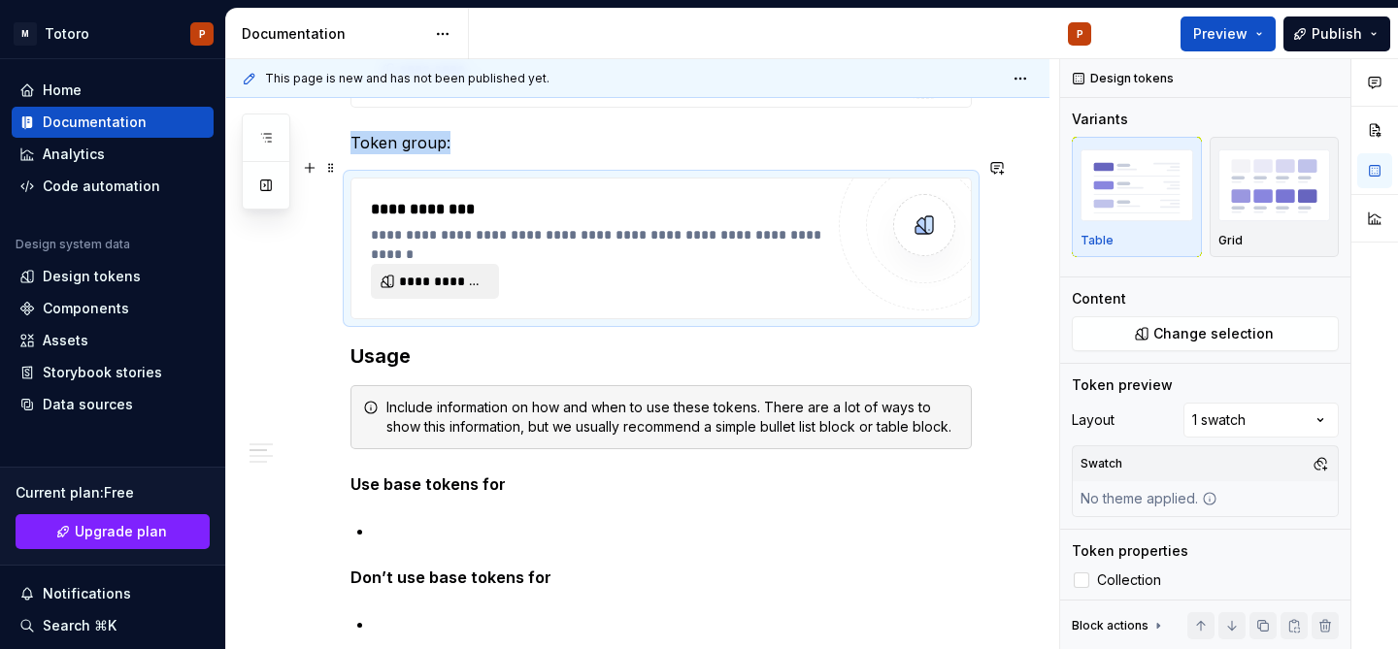
click at [450, 272] on span "**********" at bounding box center [442, 281] width 87 height 19
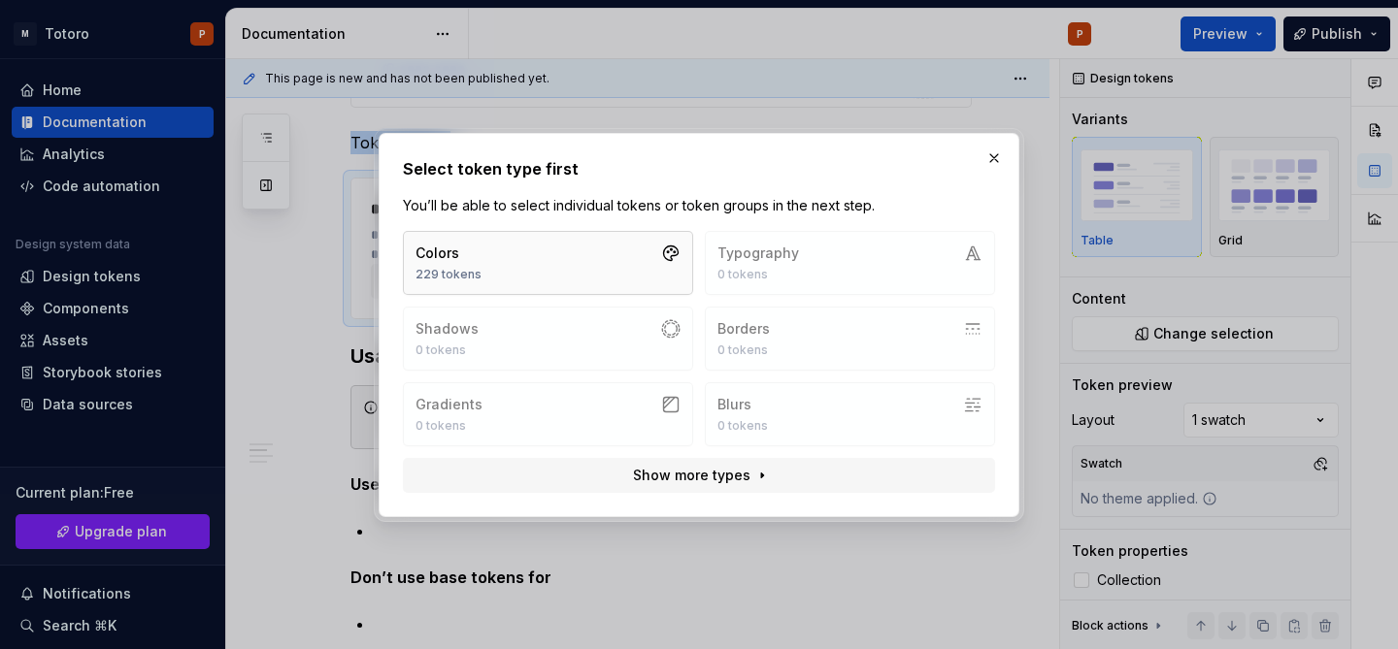
click at [518, 273] on button "Colors 229 tokens" at bounding box center [548, 263] width 290 height 64
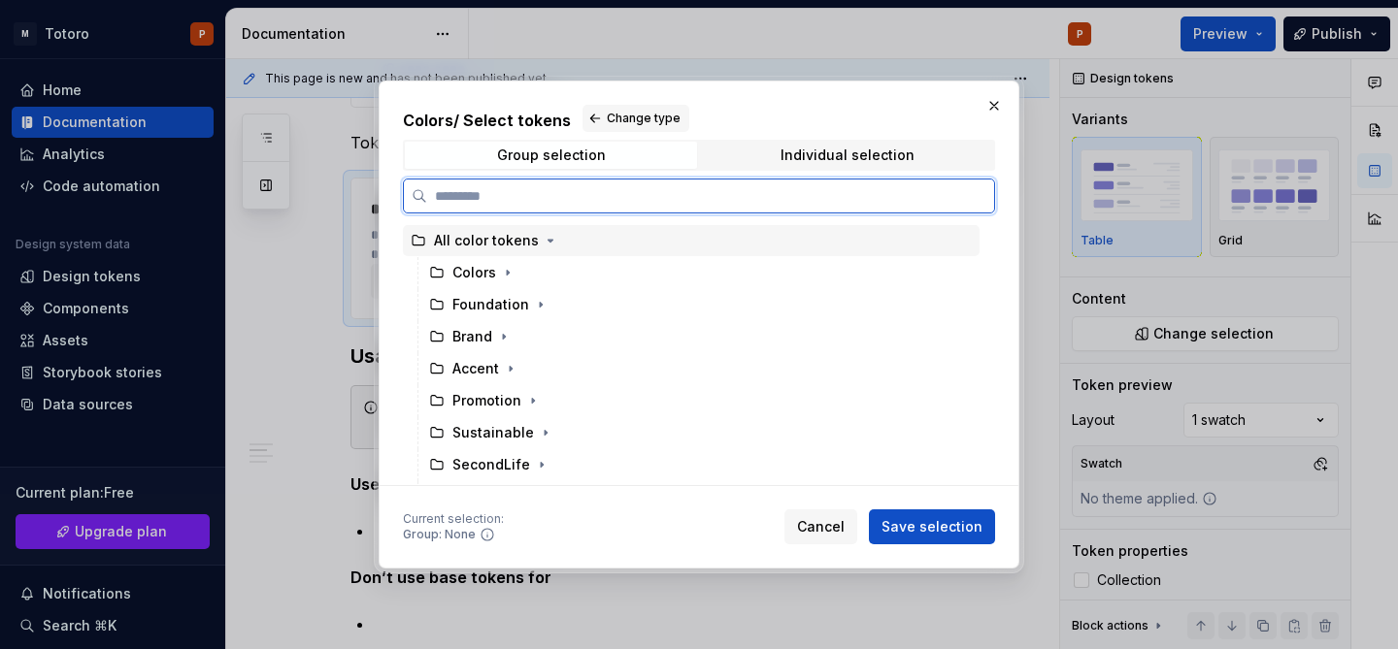
click at [504, 246] on div "All color tokens" at bounding box center [486, 240] width 105 height 19
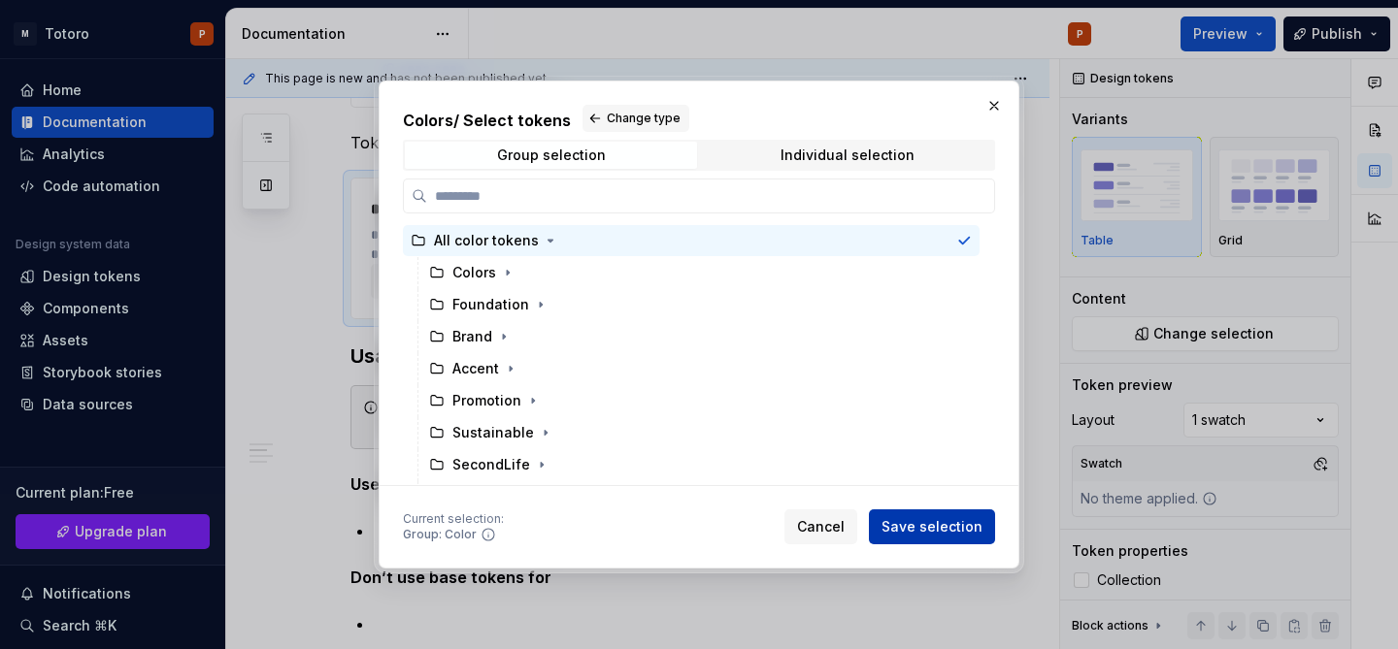
click at [902, 516] on button "Save selection" at bounding box center [932, 527] width 126 height 35
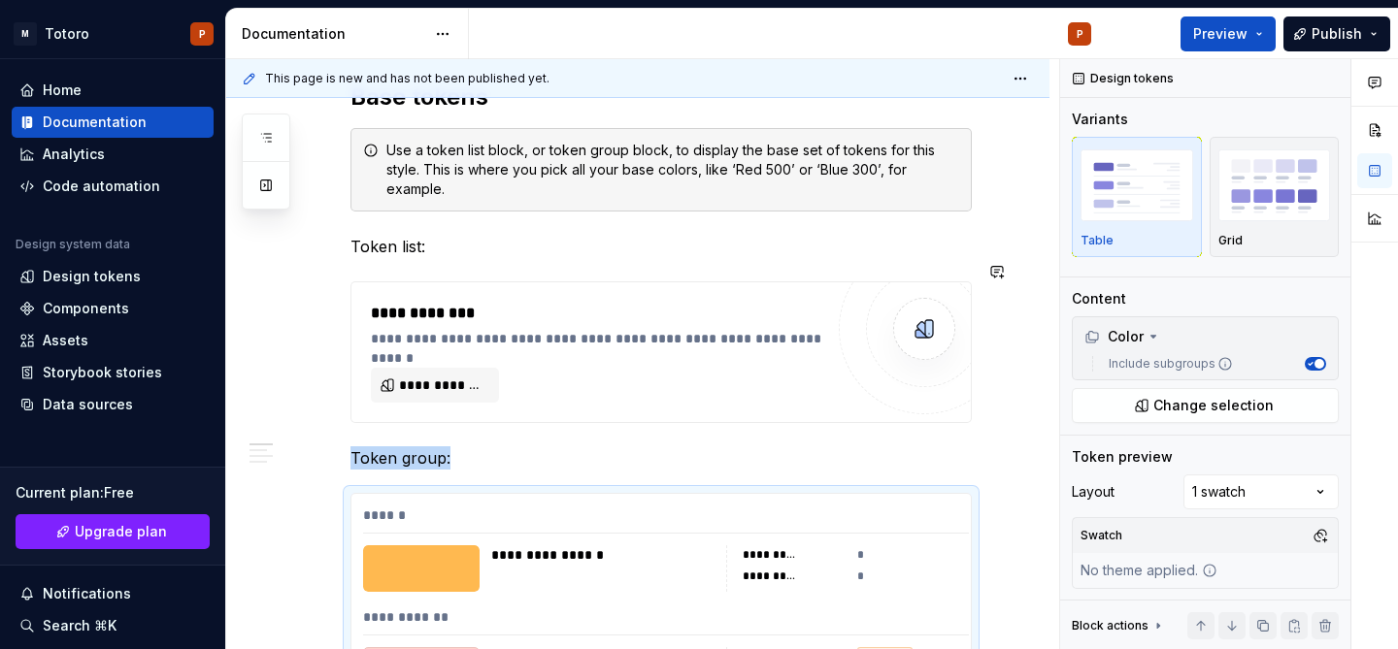
scroll to position [830, 0]
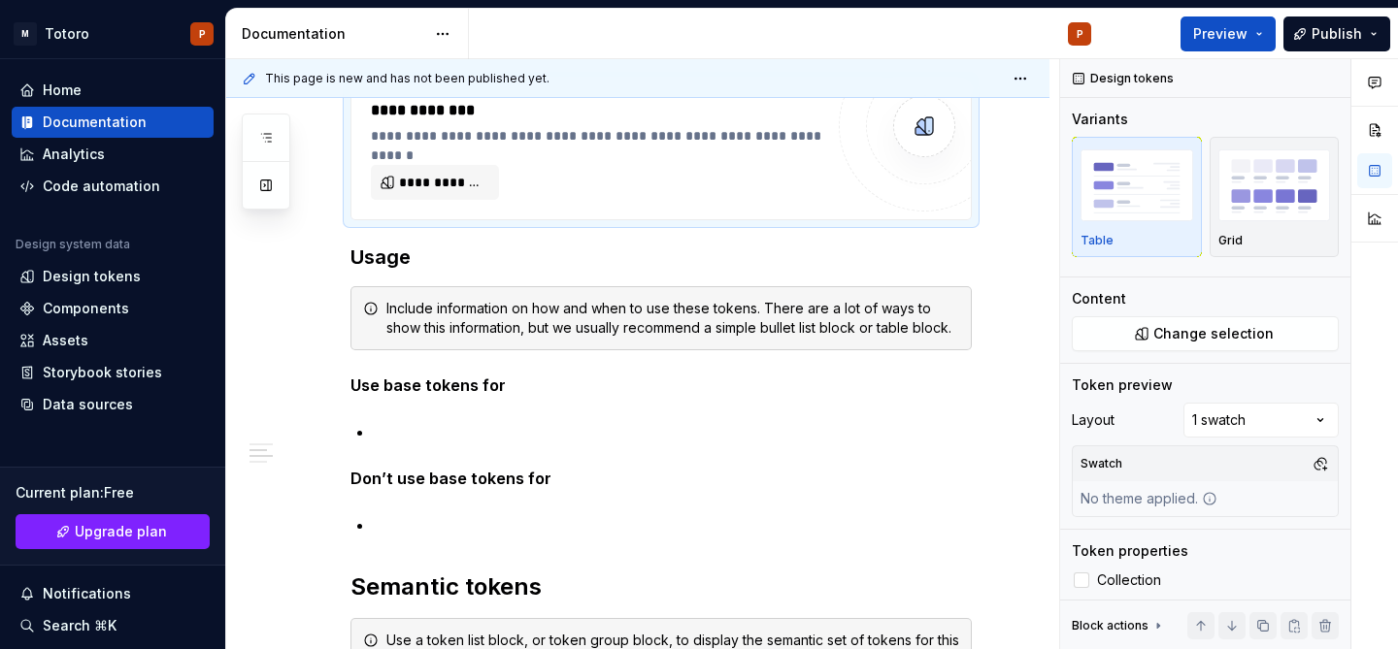
type textarea "*"
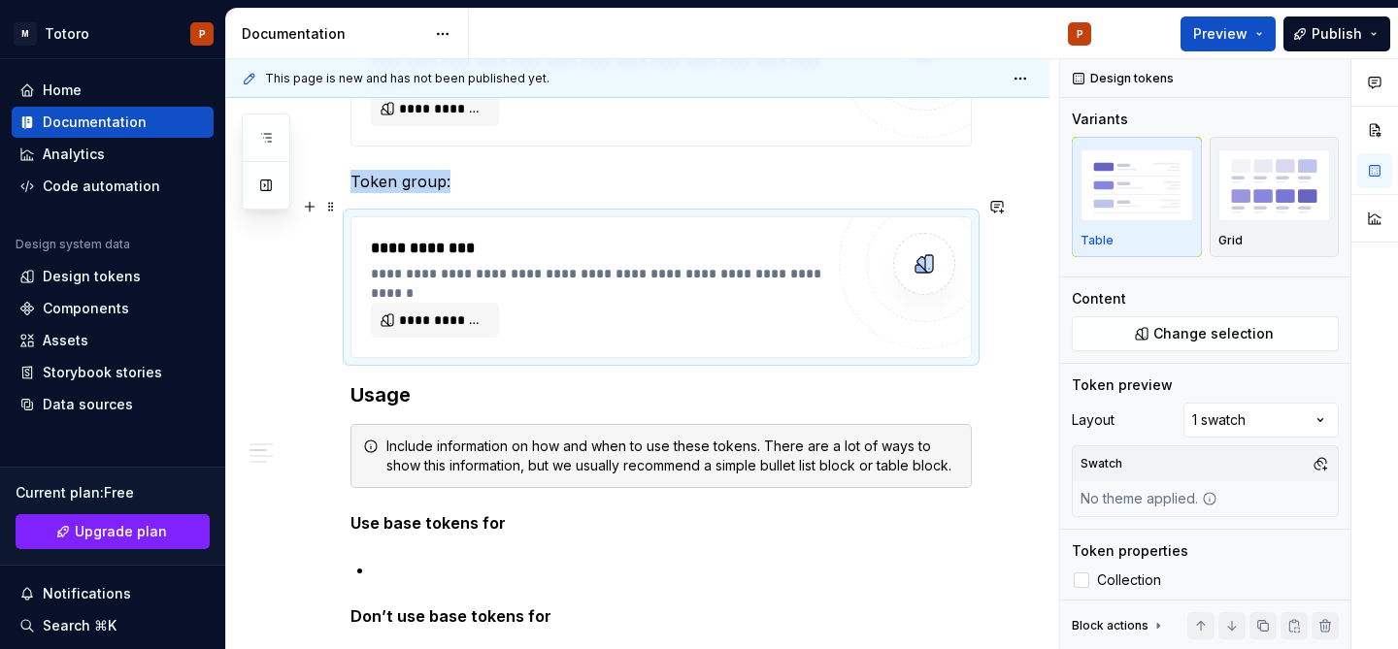
scroll to position [647, 0]
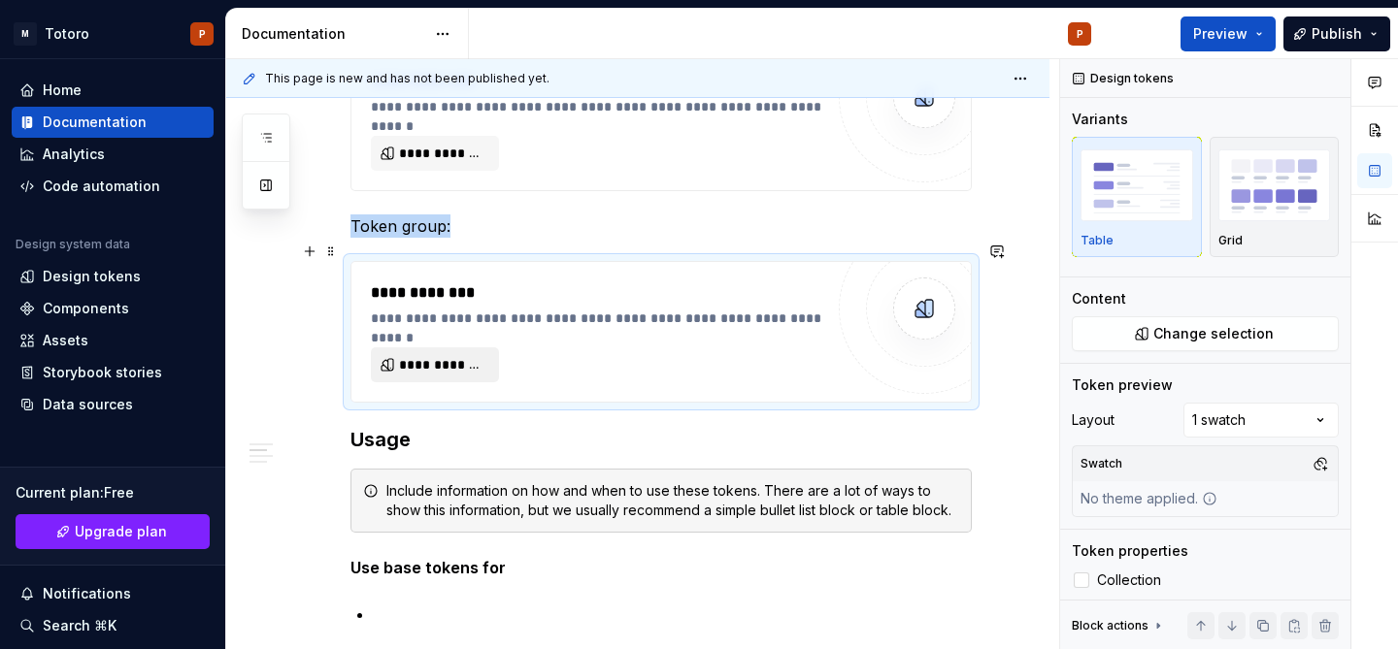
click at [470, 355] on span "**********" at bounding box center [442, 364] width 87 height 19
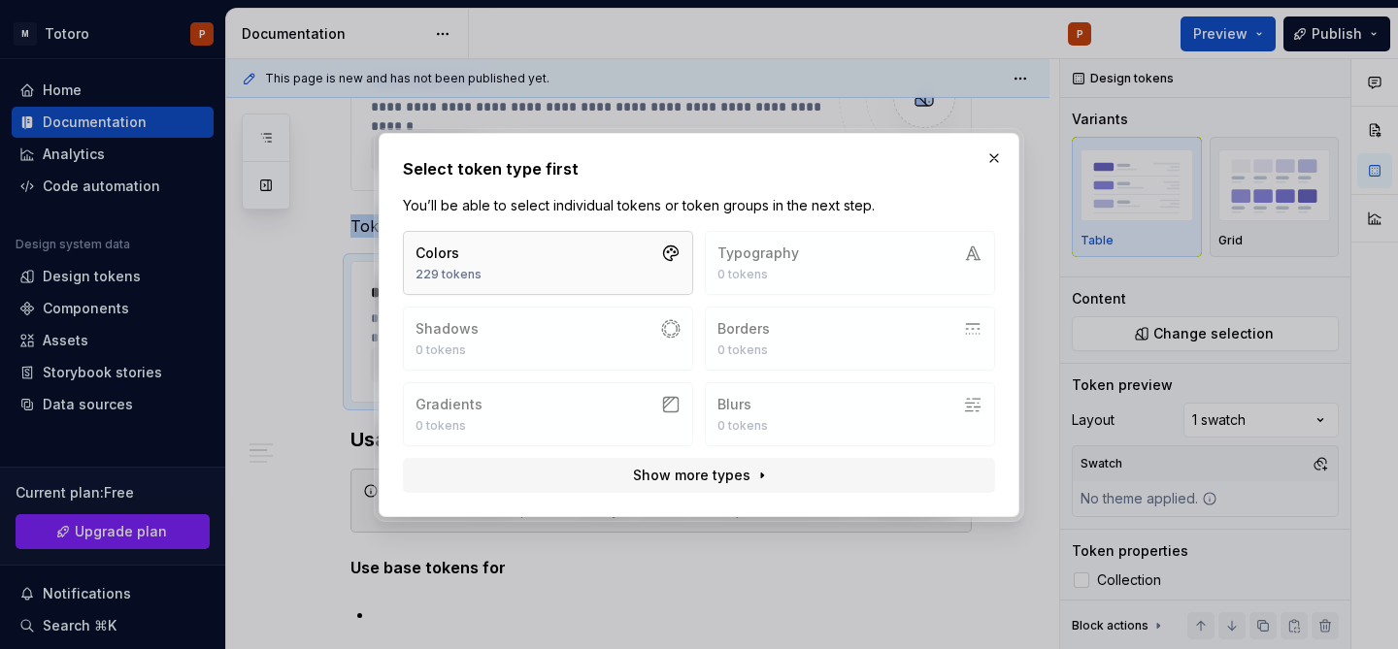
click at [532, 270] on button "Colors 229 tokens" at bounding box center [548, 263] width 290 height 64
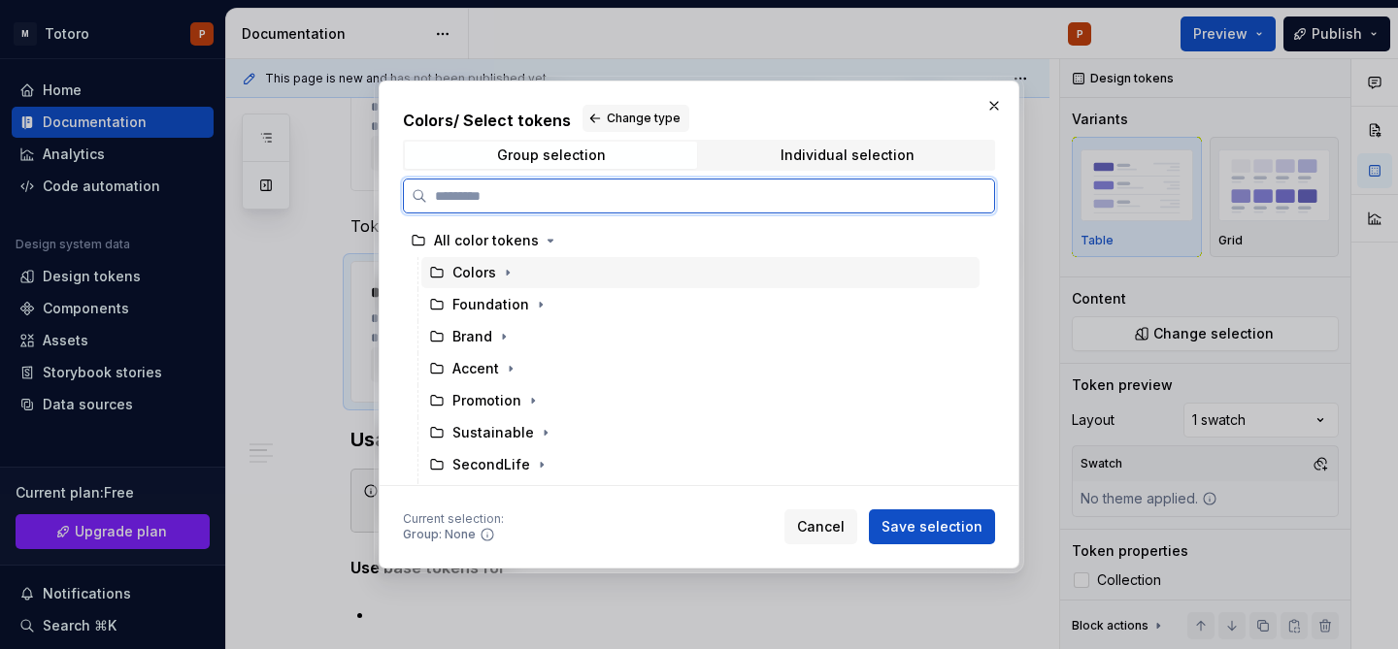
click at [487, 274] on div "Colors" at bounding box center [474, 272] width 44 height 19
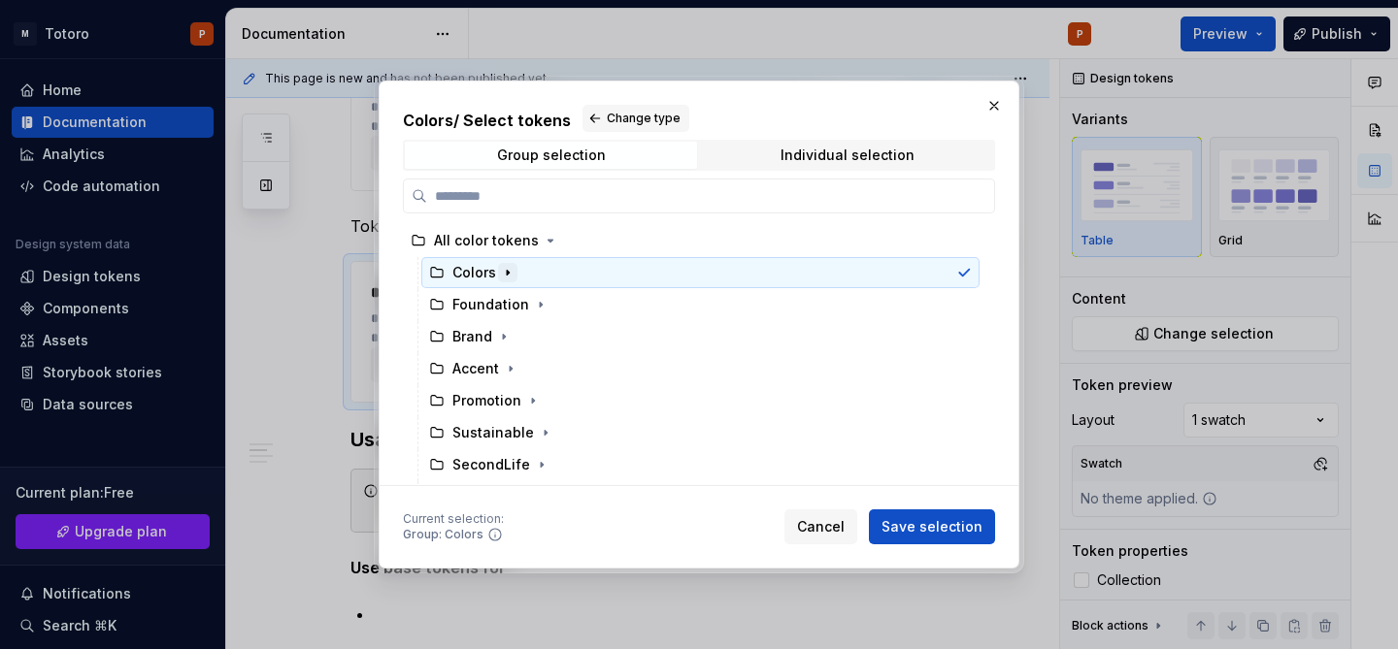
click at [513, 274] on icon "button" at bounding box center [508, 273] width 16 height 16
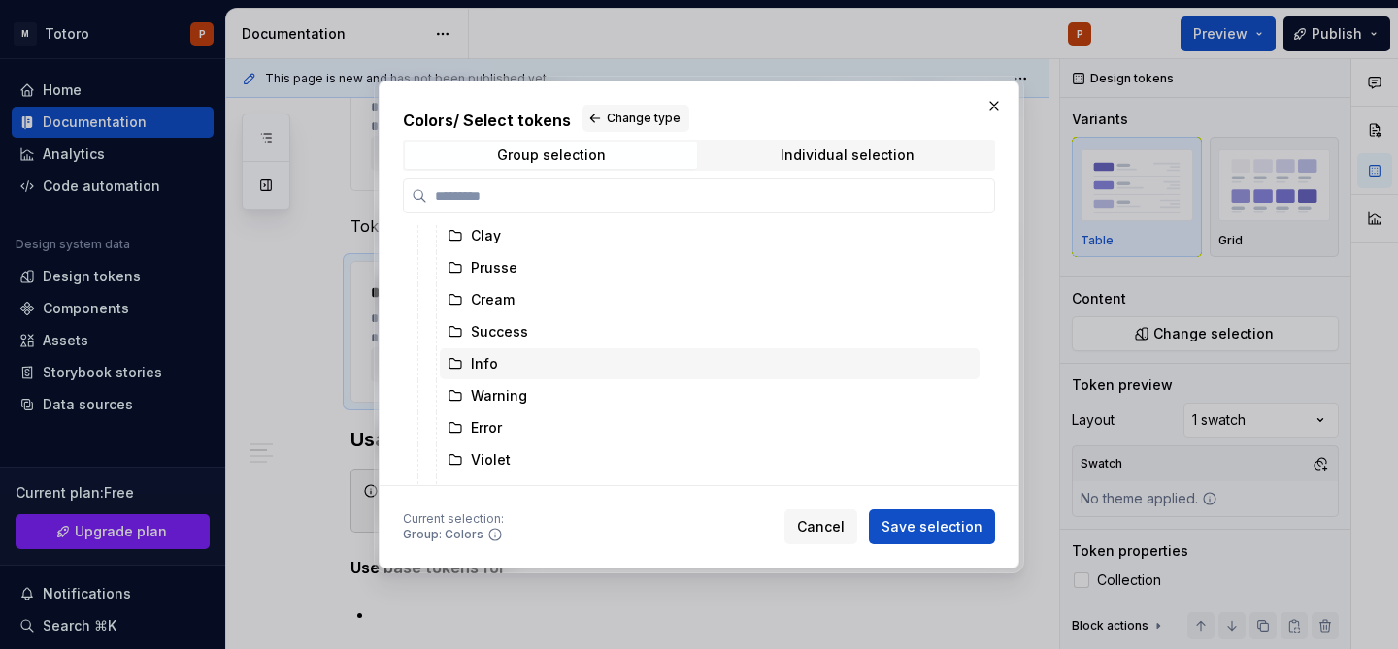
scroll to position [484, 0]
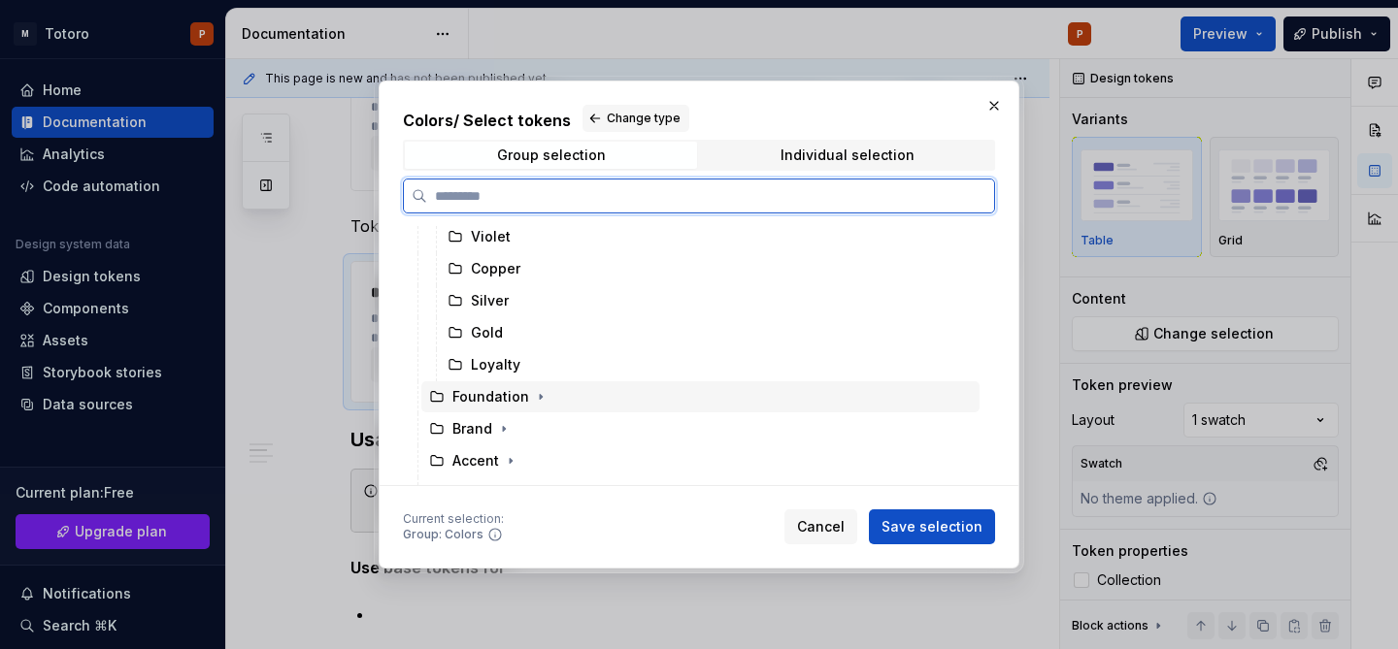
click at [513, 396] on div "Foundation" at bounding box center [490, 396] width 77 height 19
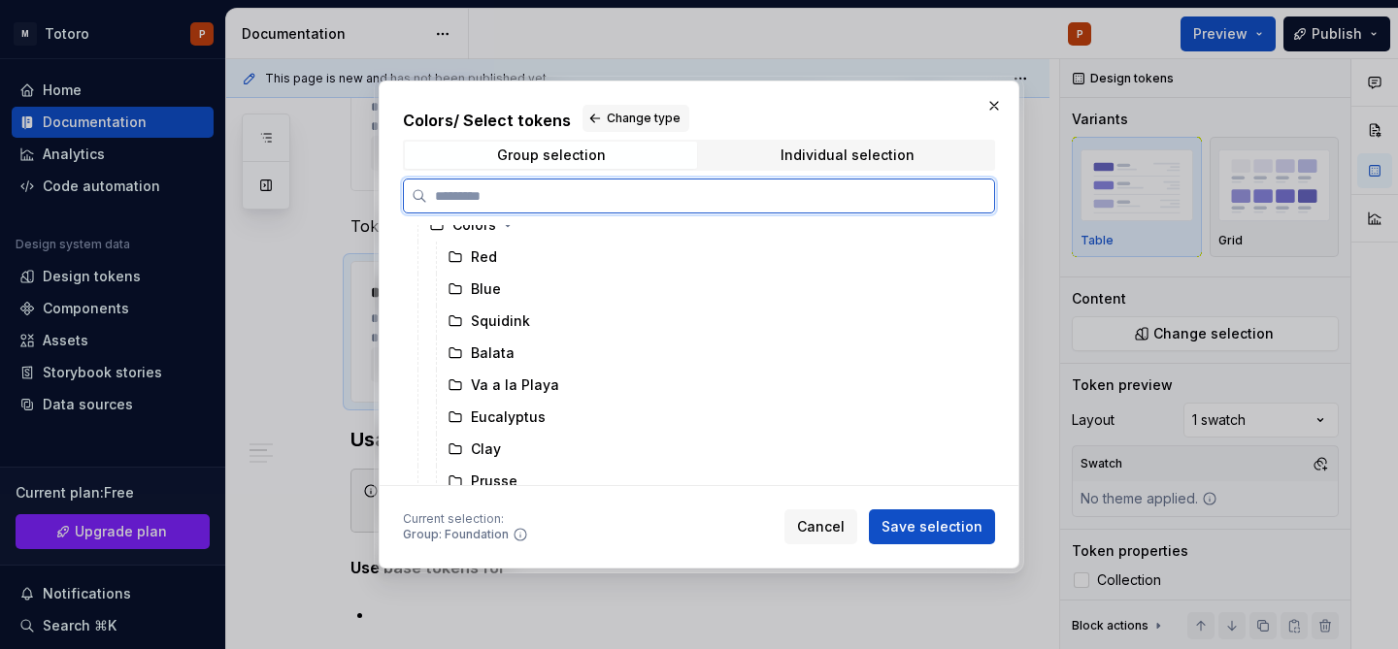
scroll to position [0, 0]
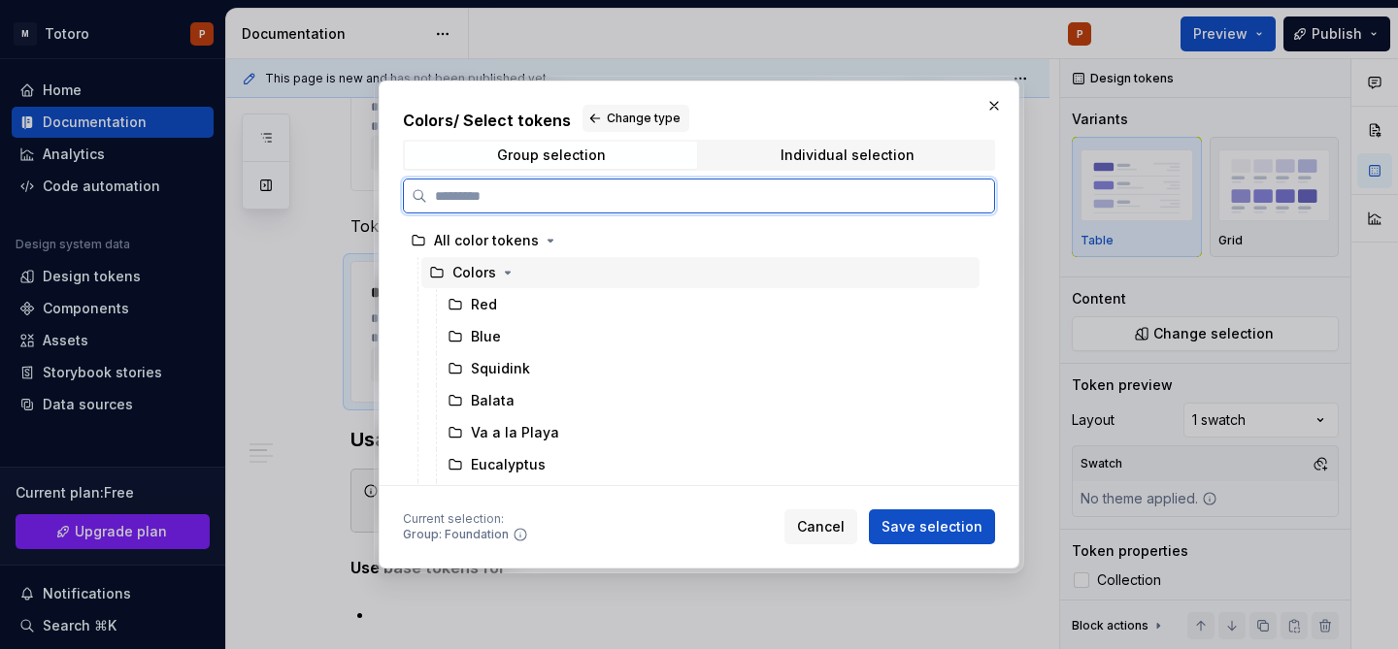
click at [489, 285] on div "Colors" at bounding box center [700, 272] width 558 height 31
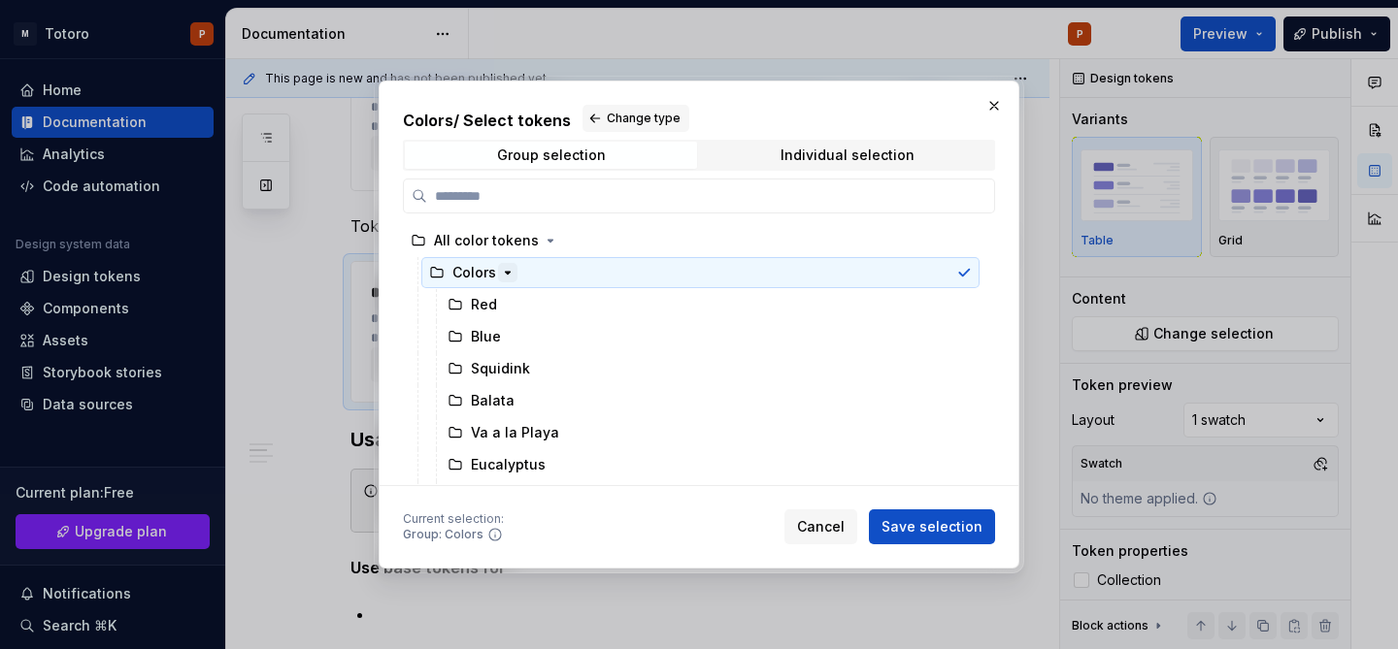
click at [512, 270] on icon "button" at bounding box center [508, 273] width 16 height 16
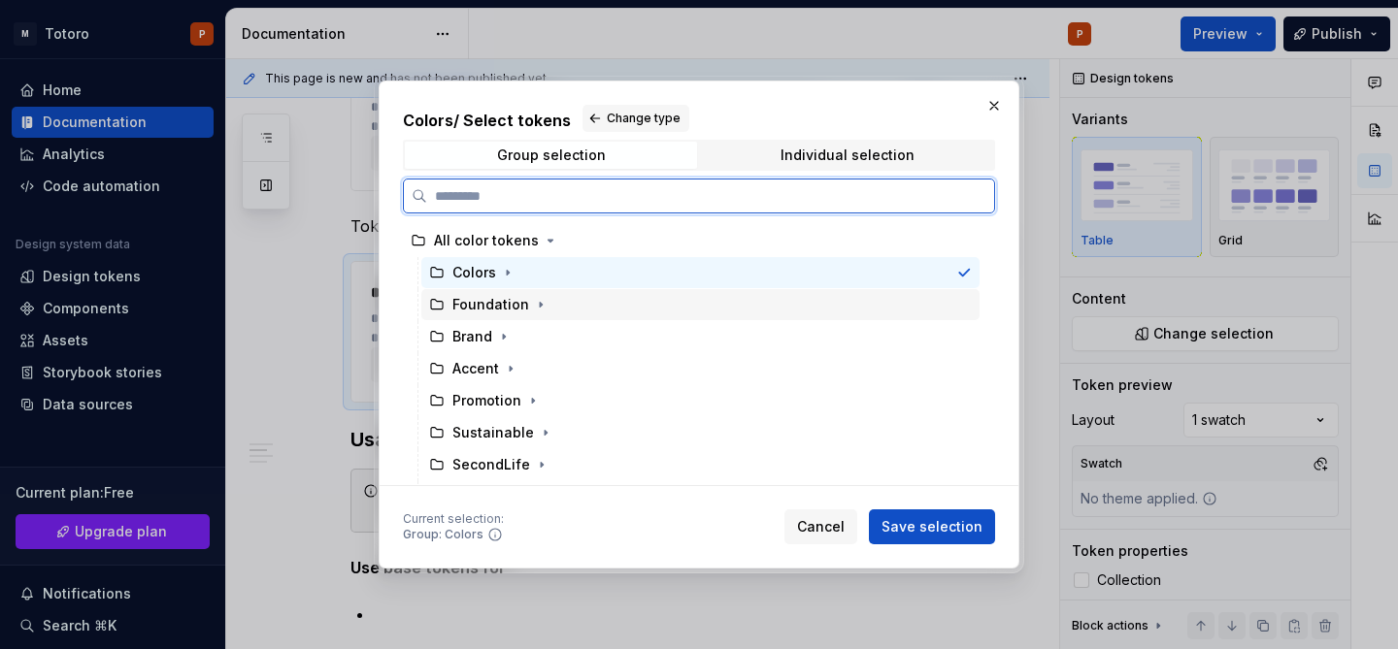
click at [506, 299] on div "Foundation" at bounding box center [490, 304] width 77 height 19
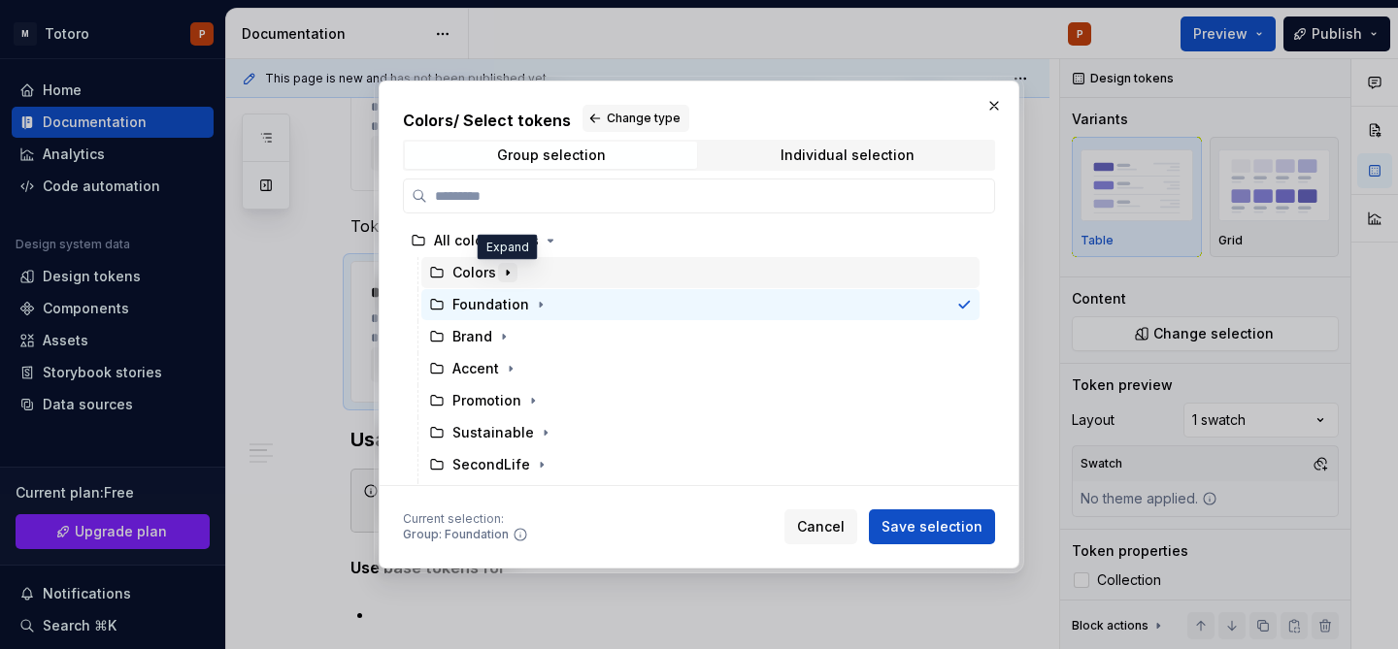
click at [511, 274] on icon "button" at bounding box center [508, 273] width 16 height 16
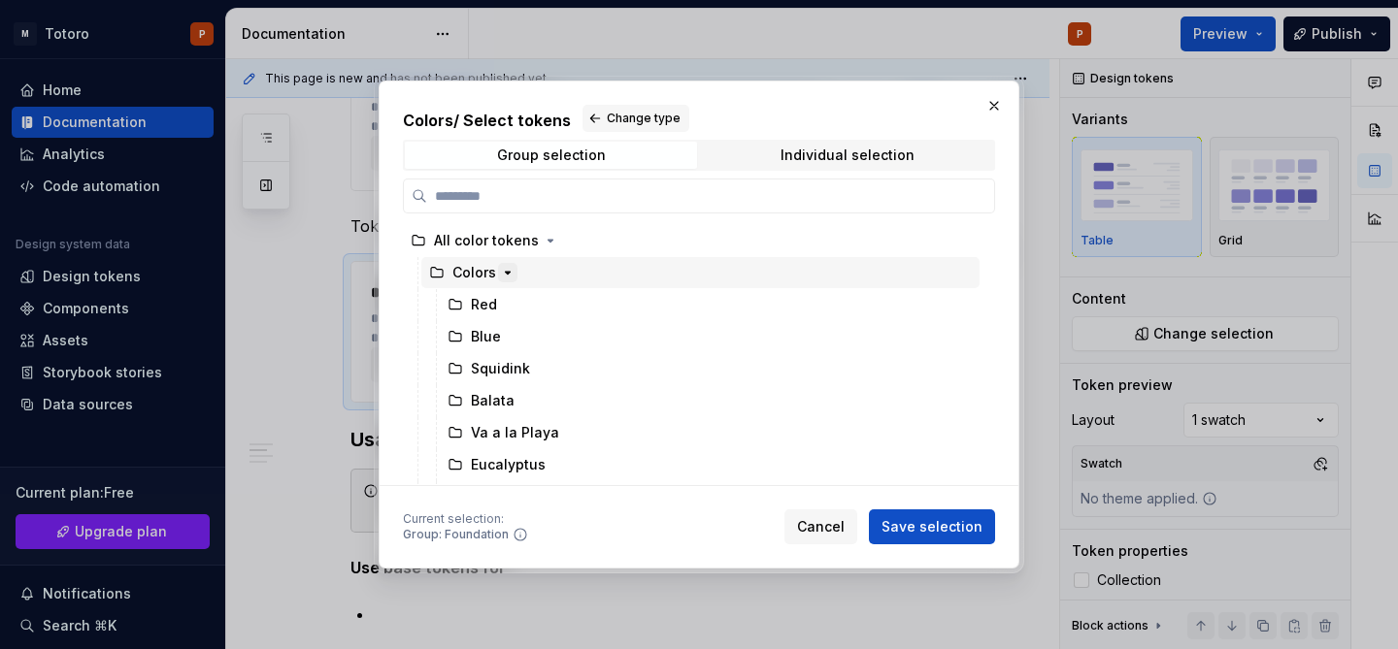
click at [511, 274] on icon "button" at bounding box center [508, 273] width 16 height 16
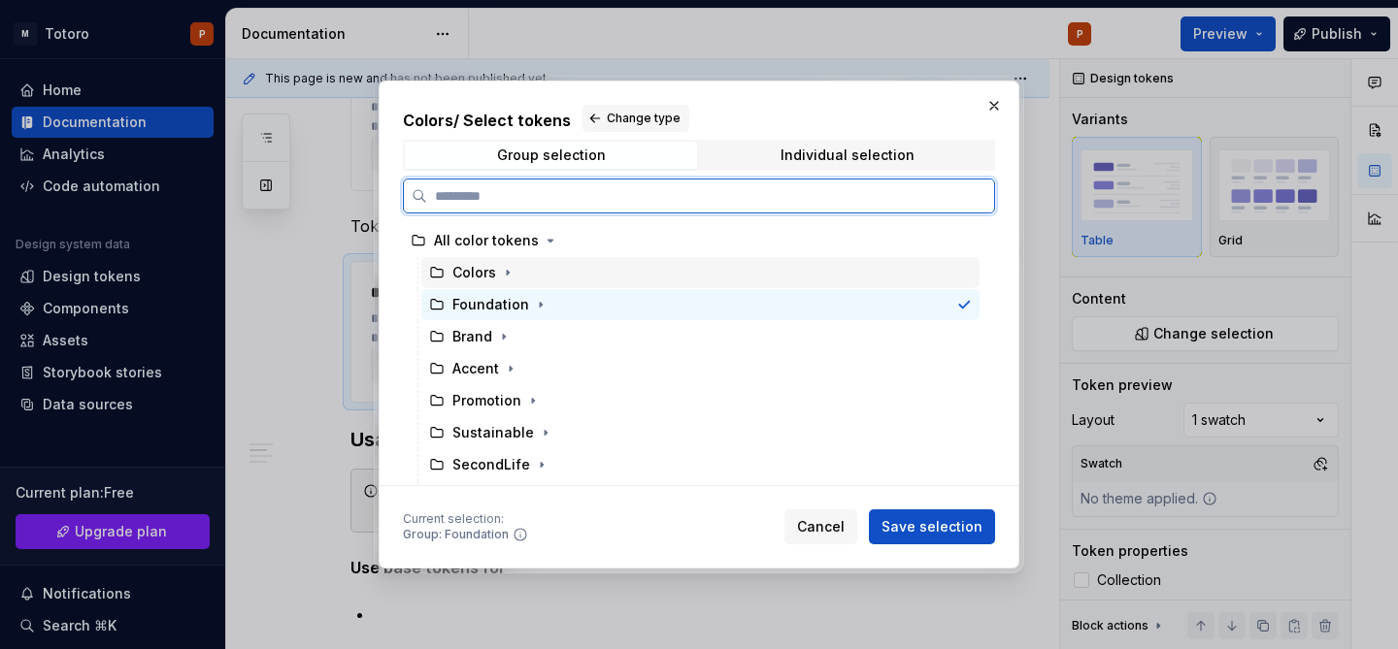
click at [557, 274] on div "Colors" at bounding box center [700, 272] width 558 height 31
click at [594, 320] on div "Foundation" at bounding box center [700, 304] width 558 height 31
click at [563, 342] on div "Brand" at bounding box center [700, 336] width 558 height 31
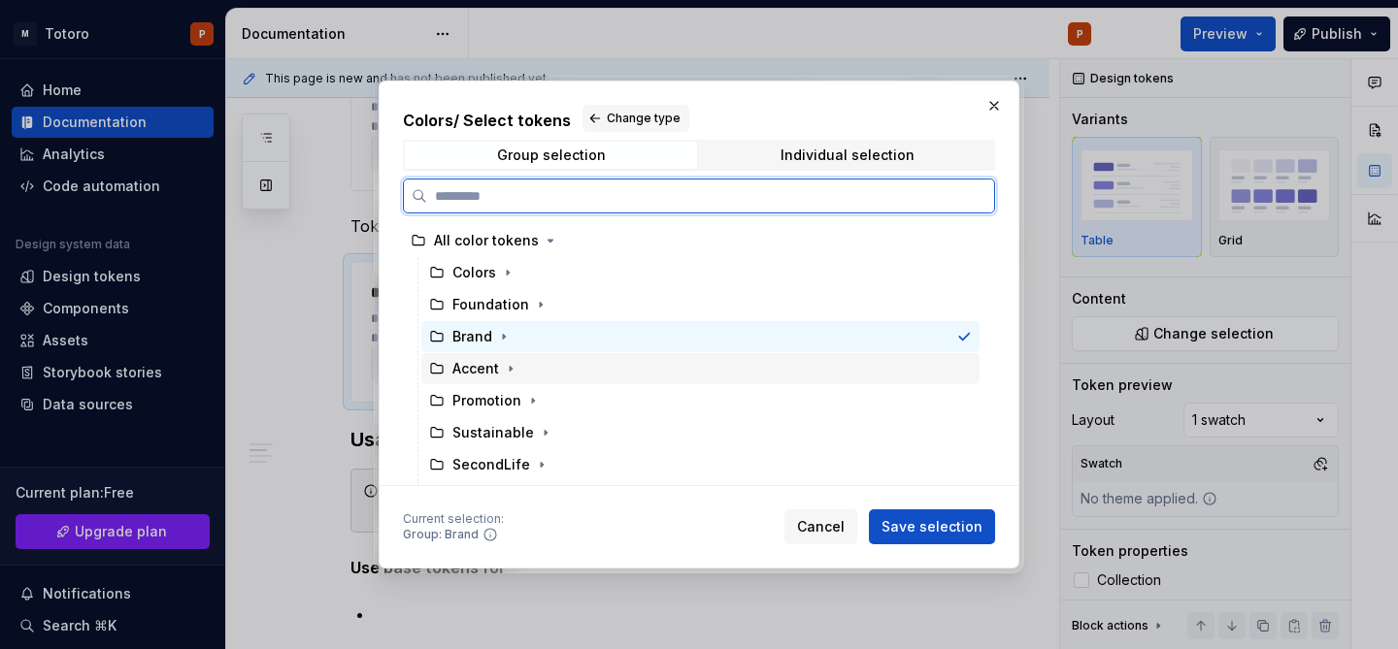
click at [561, 366] on div "Accent" at bounding box center [700, 368] width 558 height 31
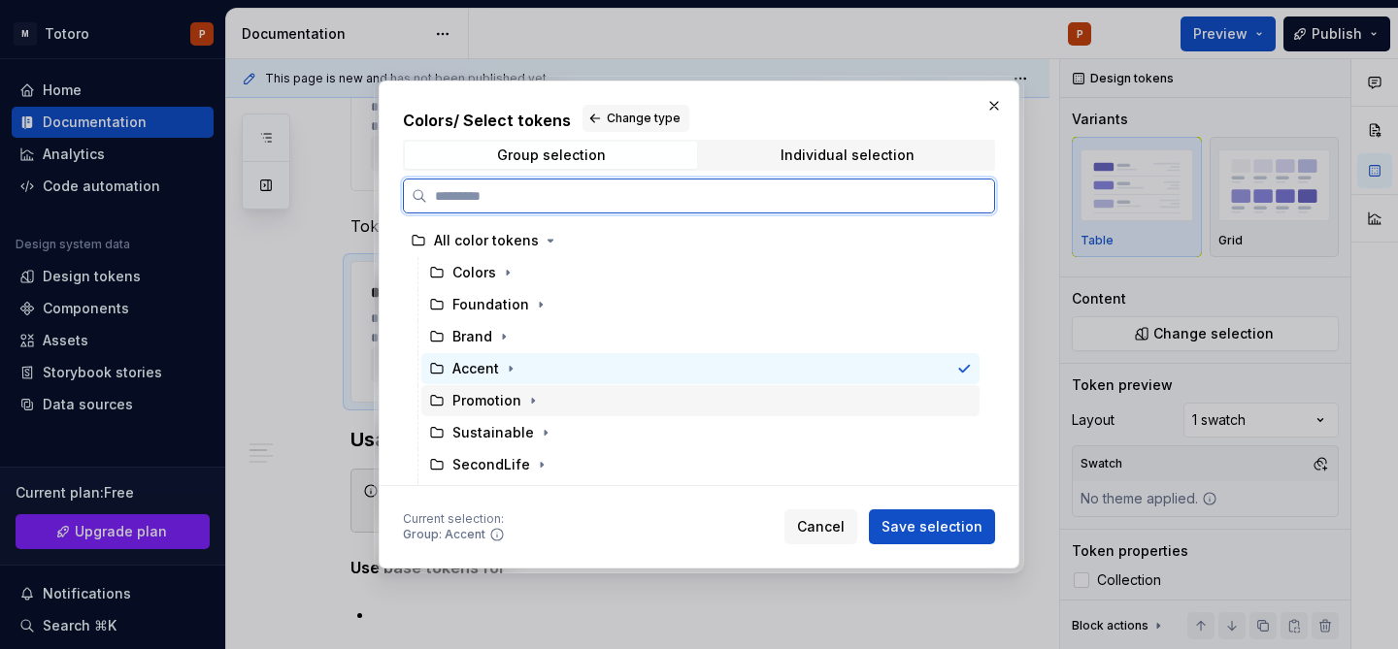
click at [557, 398] on div "Promotion" at bounding box center [700, 400] width 558 height 31
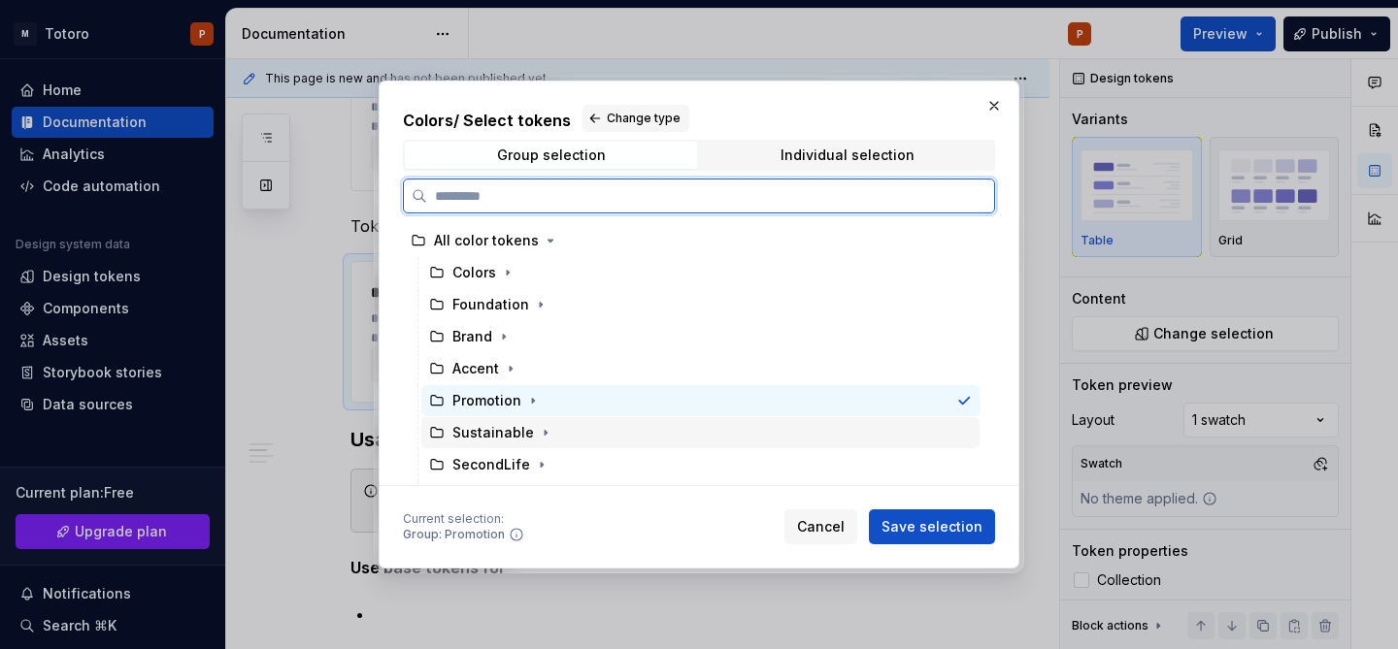
click at [561, 437] on div "Sustainable" at bounding box center [700, 432] width 558 height 31
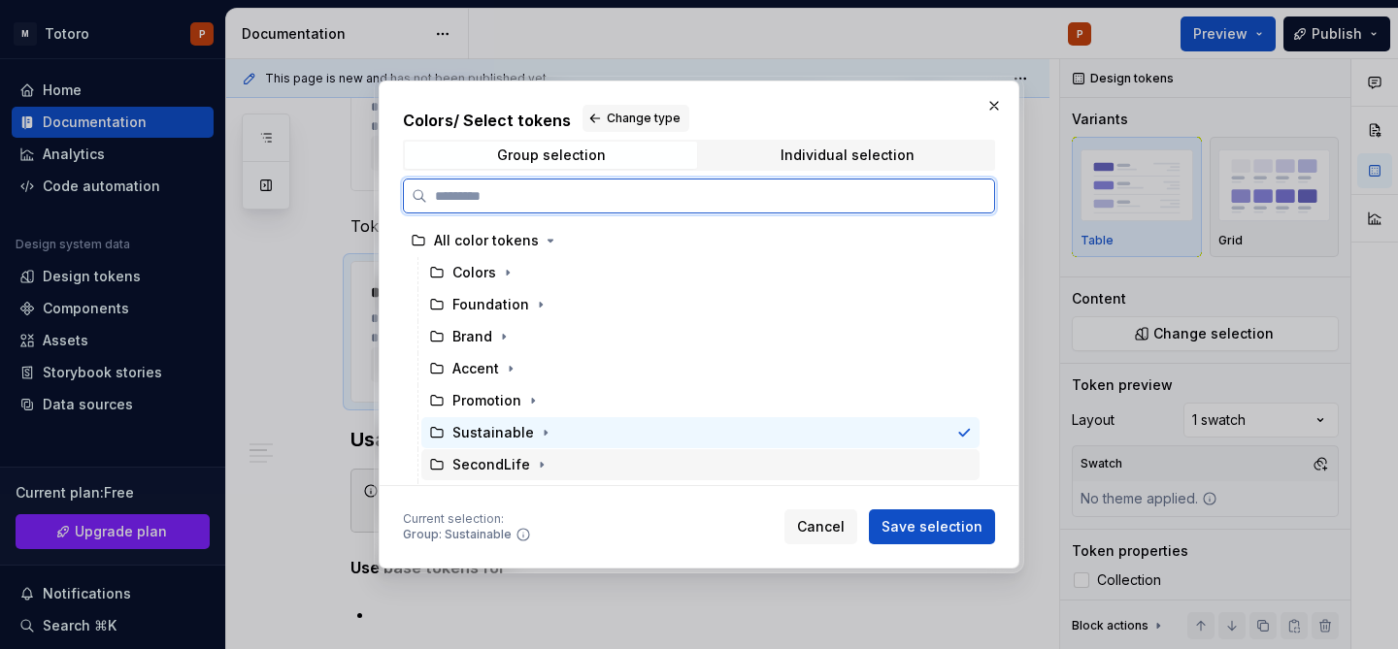
click at [560, 461] on div "SecondLife" at bounding box center [700, 464] width 558 height 31
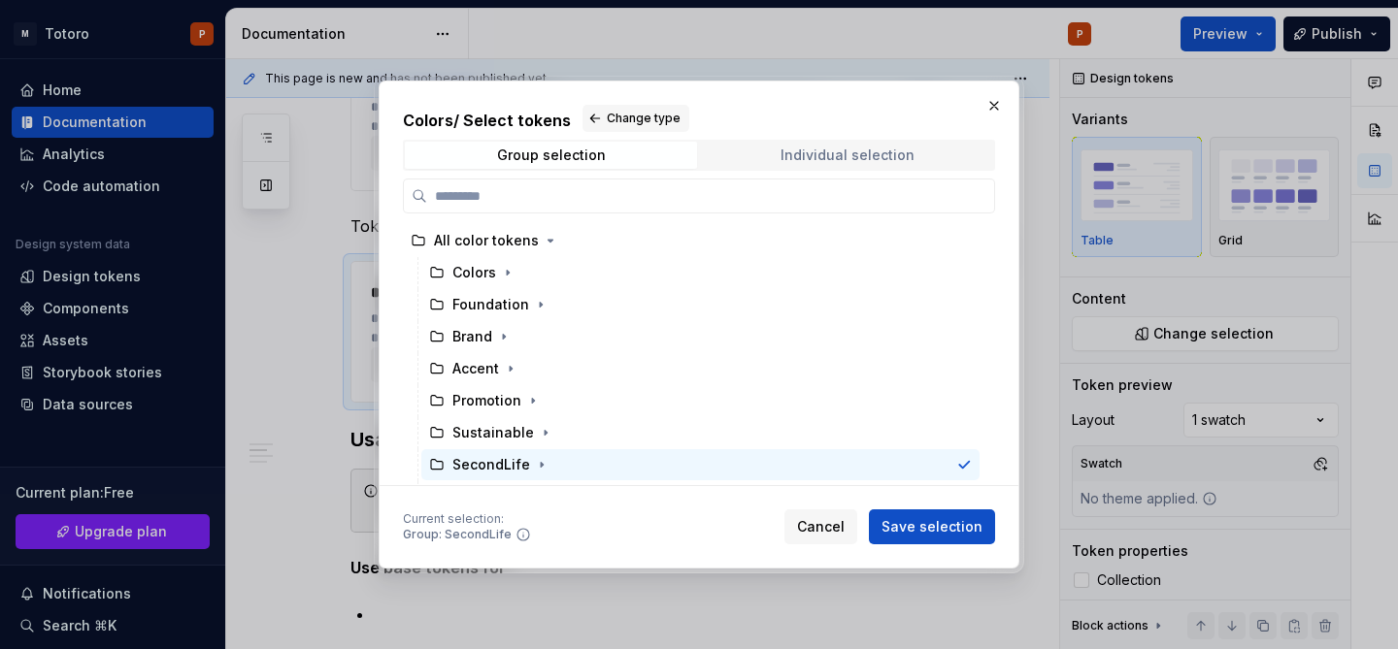
click at [818, 157] on div "Individual selection" at bounding box center [847, 156] width 134 height 16
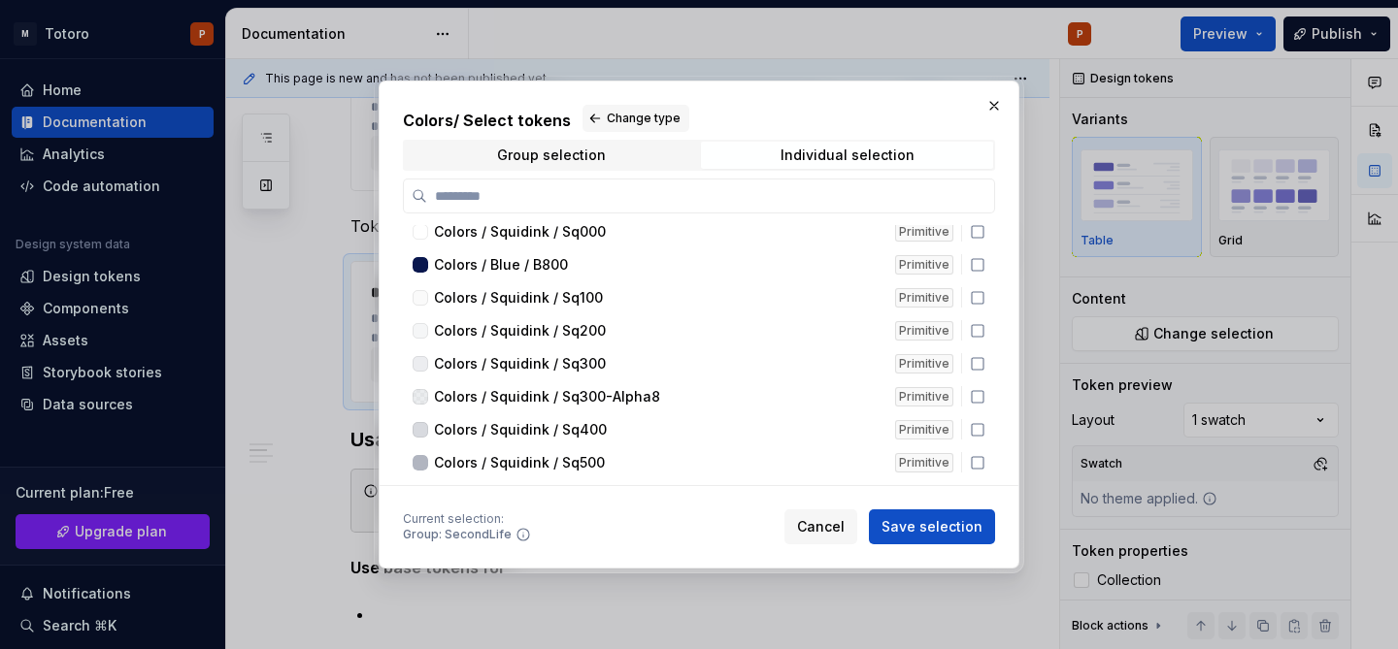
scroll to position [506, 0]
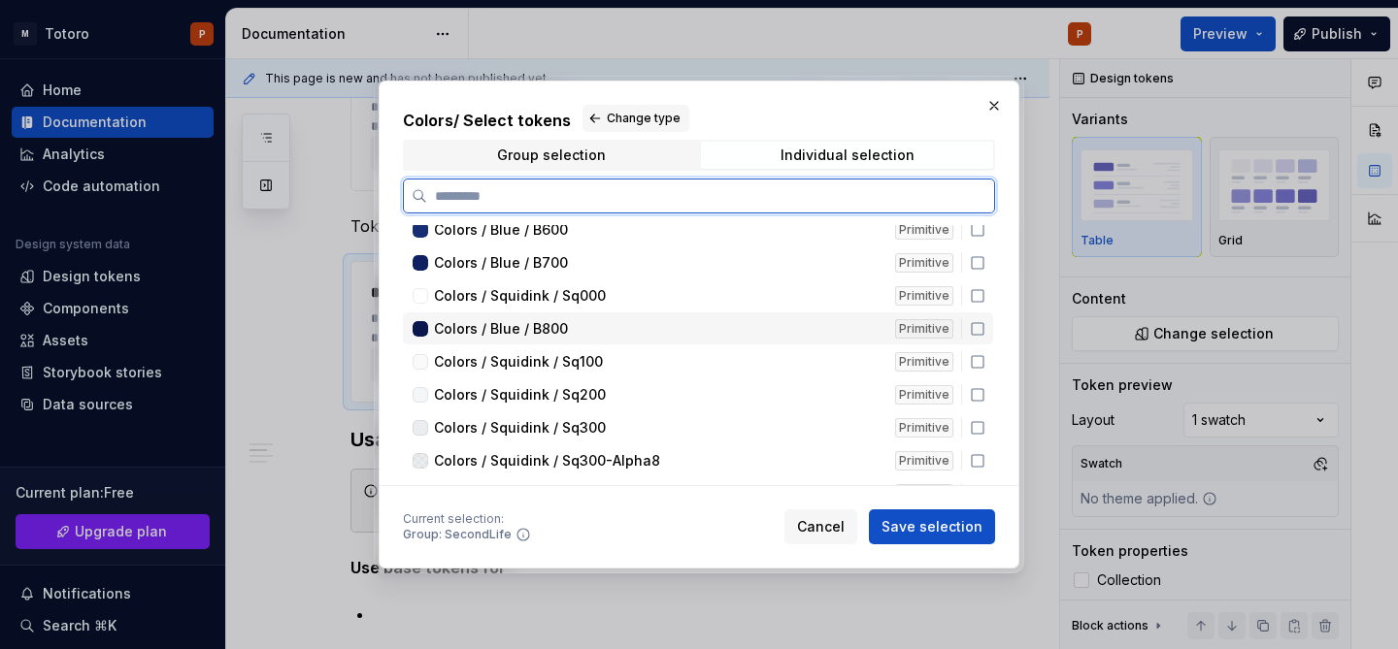
click at [985, 326] on icon at bounding box center [978, 329] width 16 height 16
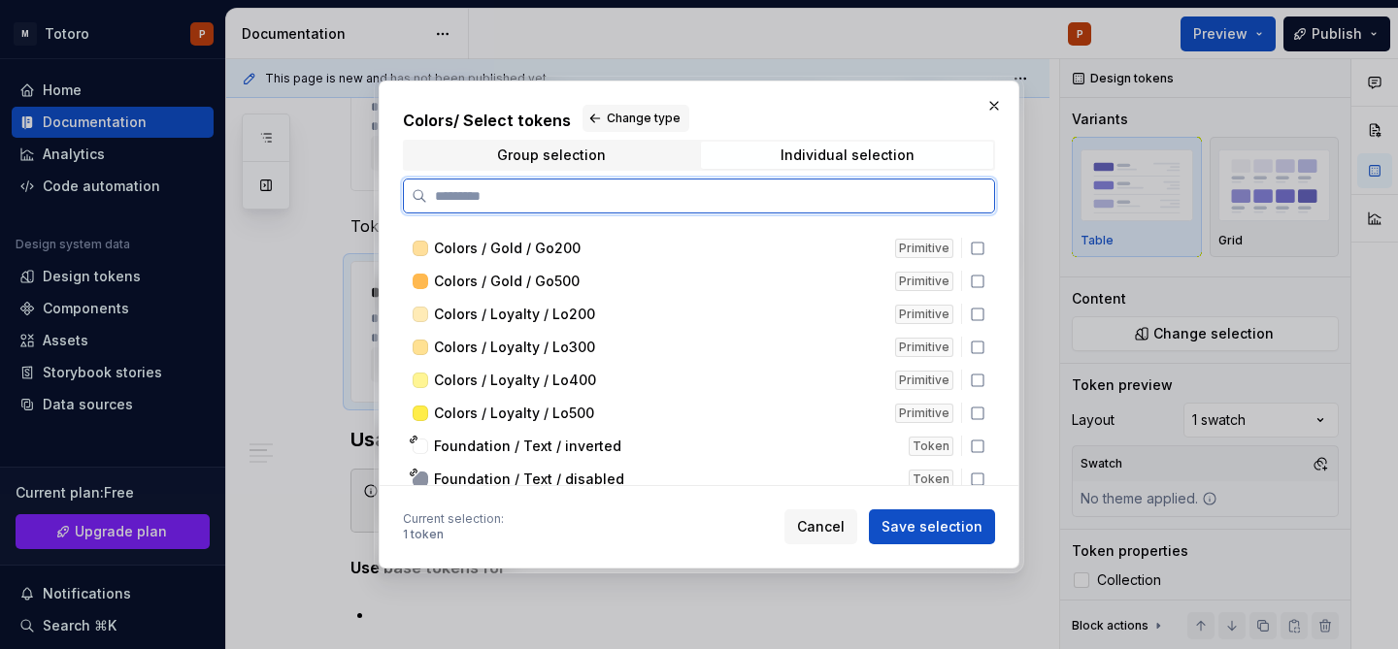
scroll to position [3606, 0]
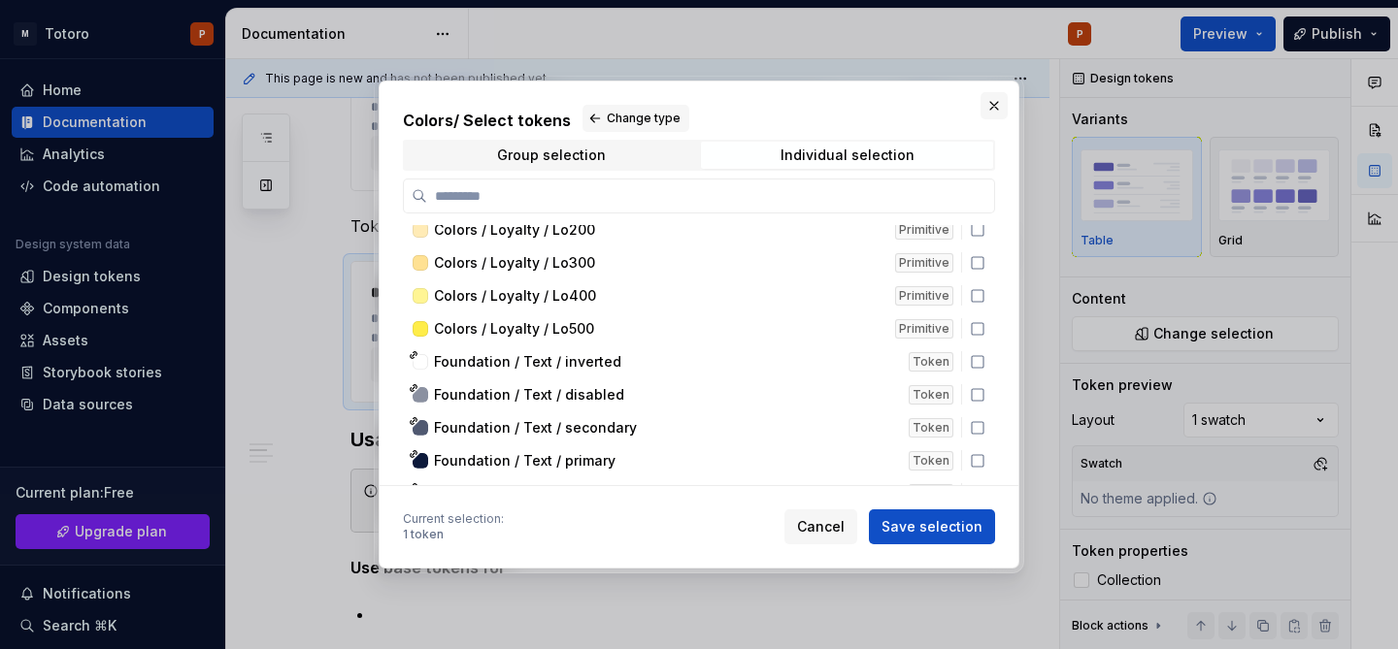
click at [995, 107] on button "button" at bounding box center [993, 105] width 27 height 27
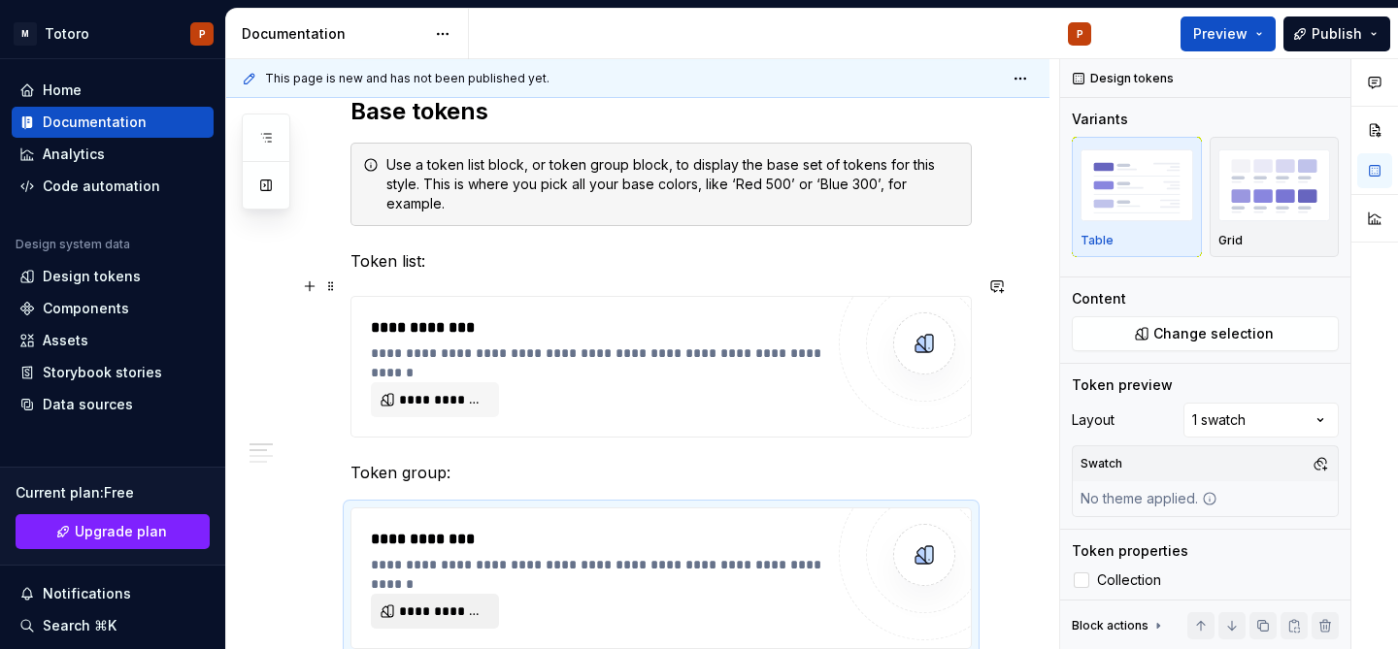
scroll to position [375, 0]
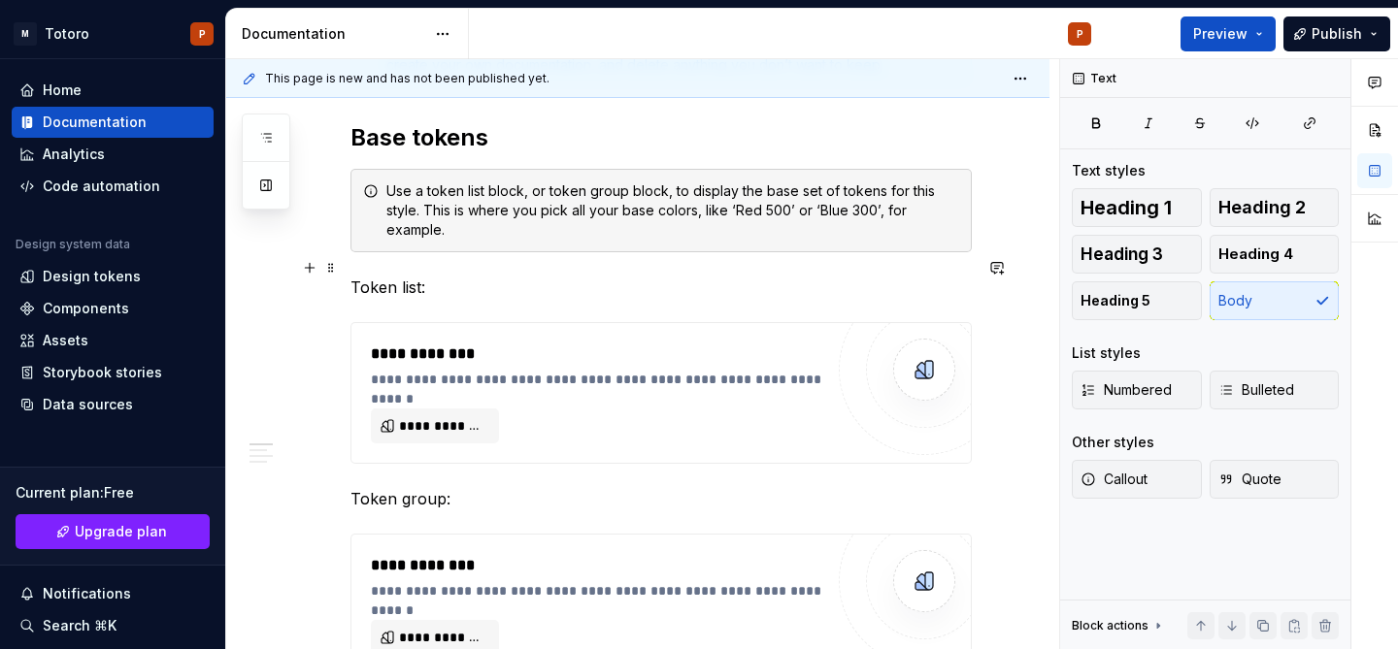
click at [479, 276] on p "Token list:" at bounding box center [660, 287] width 621 height 23
click at [435, 416] on span "**********" at bounding box center [442, 425] width 87 height 19
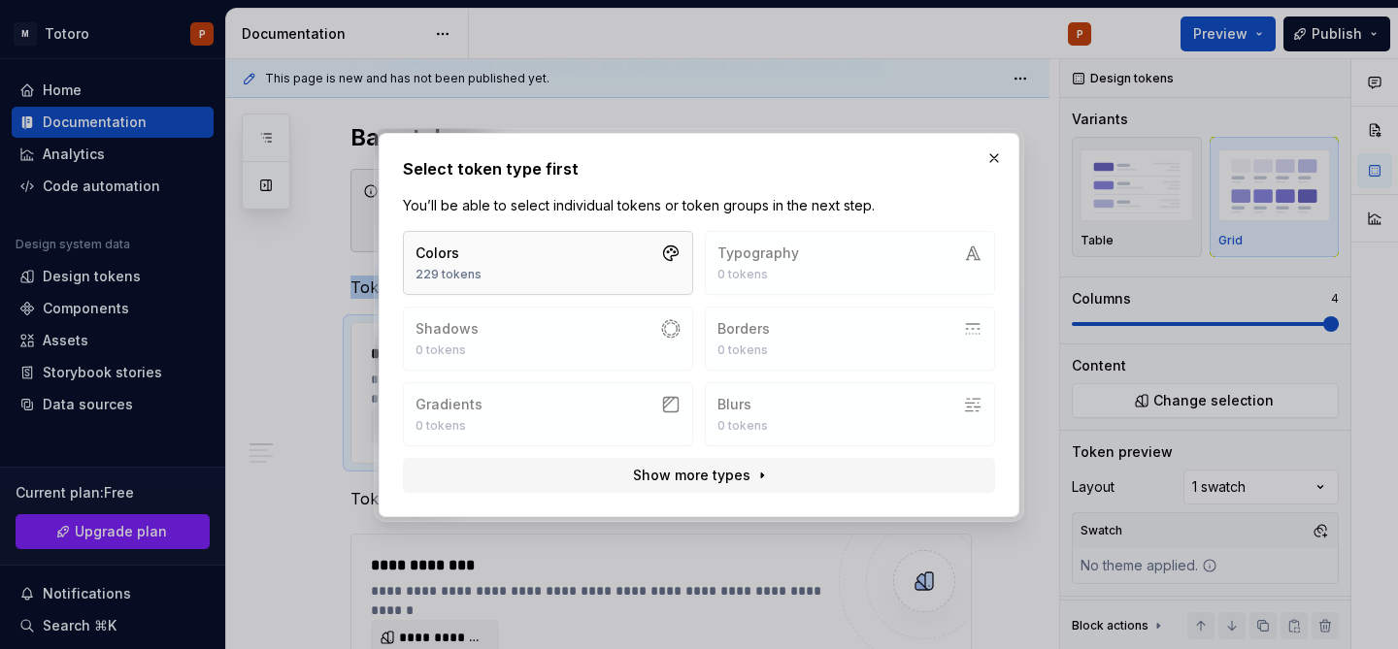
click at [662, 257] on icon "button" at bounding box center [670, 253] width 19 height 19
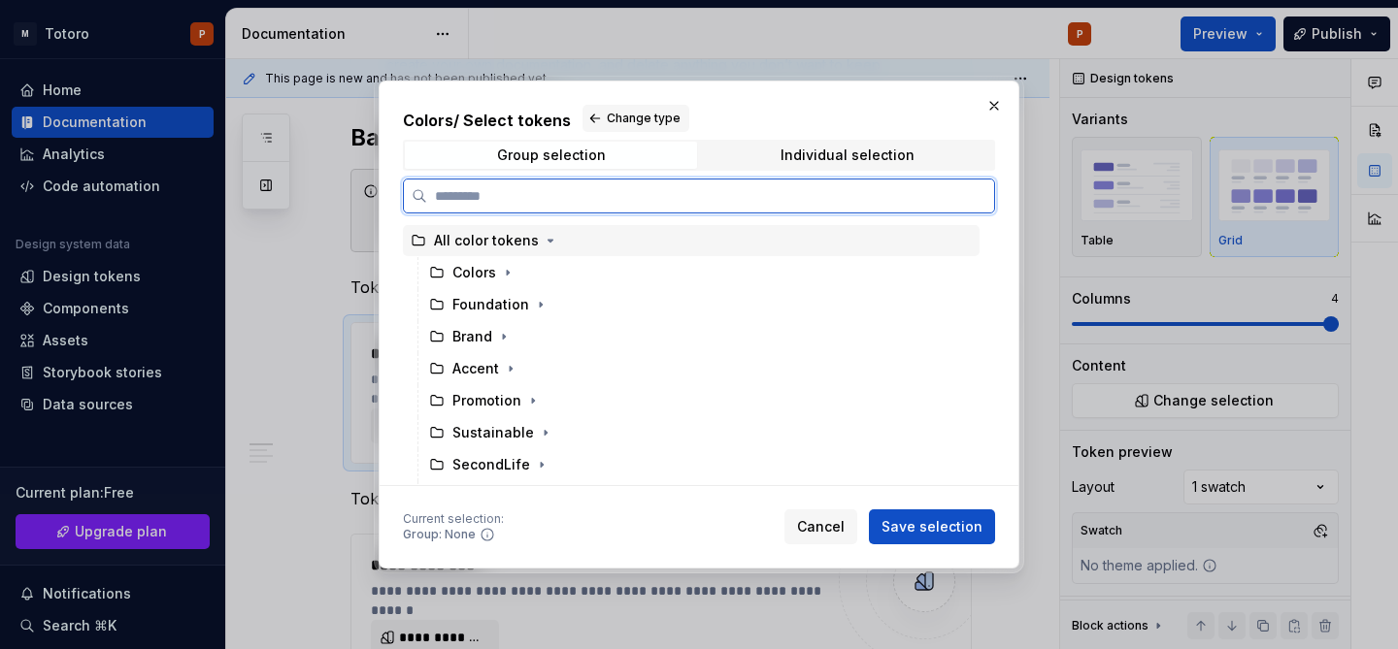
click at [638, 237] on div "All color tokens" at bounding box center [691, 240] width 577 height 31
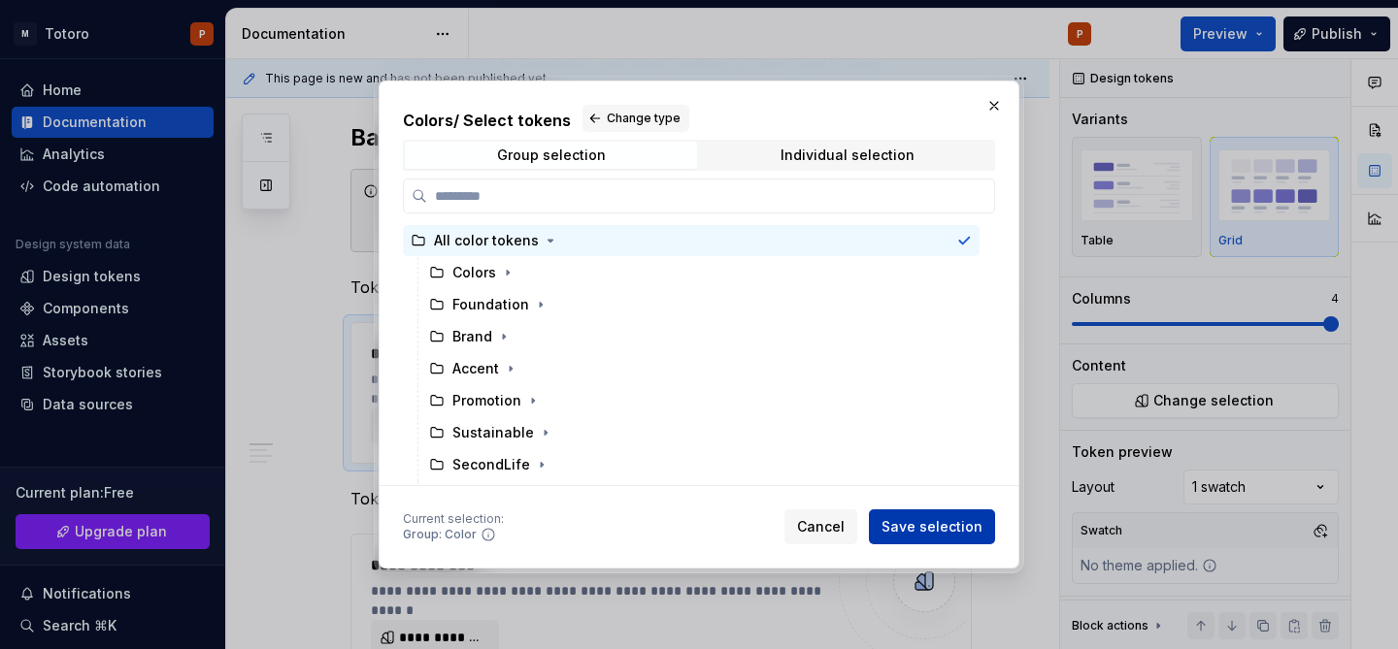
click at [925, 514] on button "Save selection" at bounding box center [932, 527] width 126 height 35
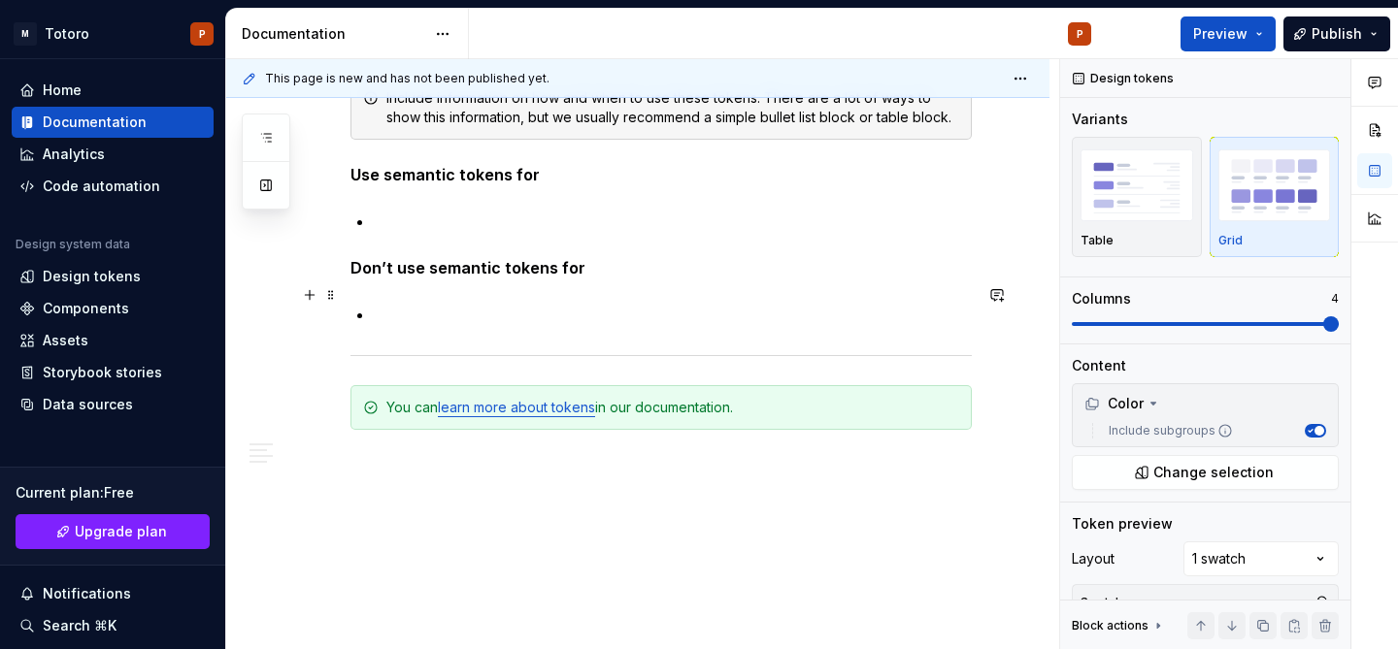
scroll to position [18849, 0]
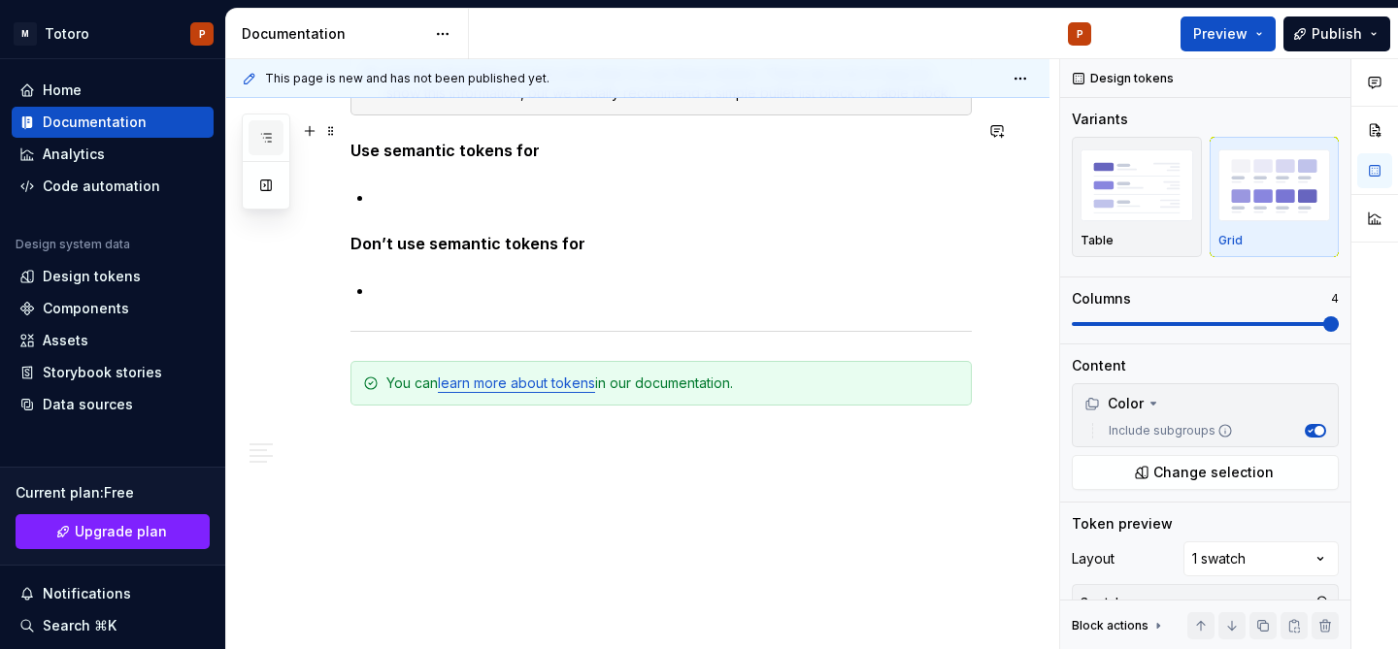
click at [263, 137] on icon "button" at bounding box center [266, 138] width 16 height 16
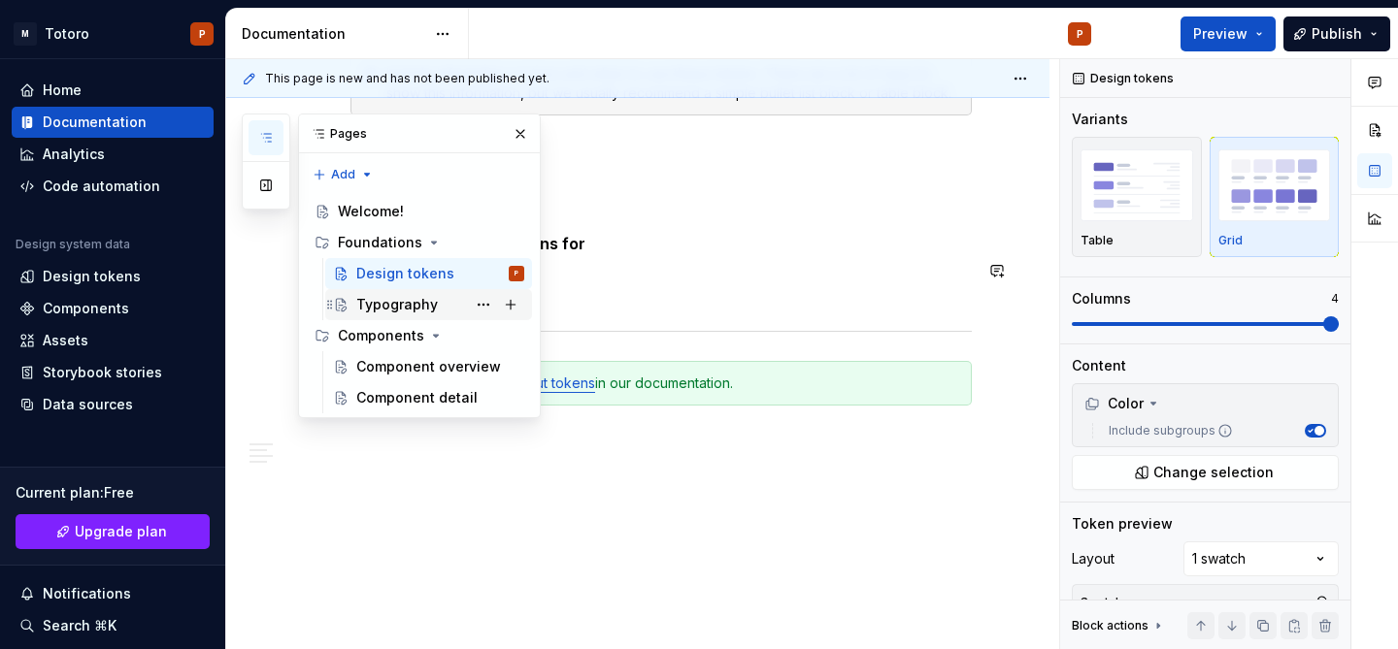
click at [410, 296] on div "Typography" at bounding box center [397, 304] width 82 height 19
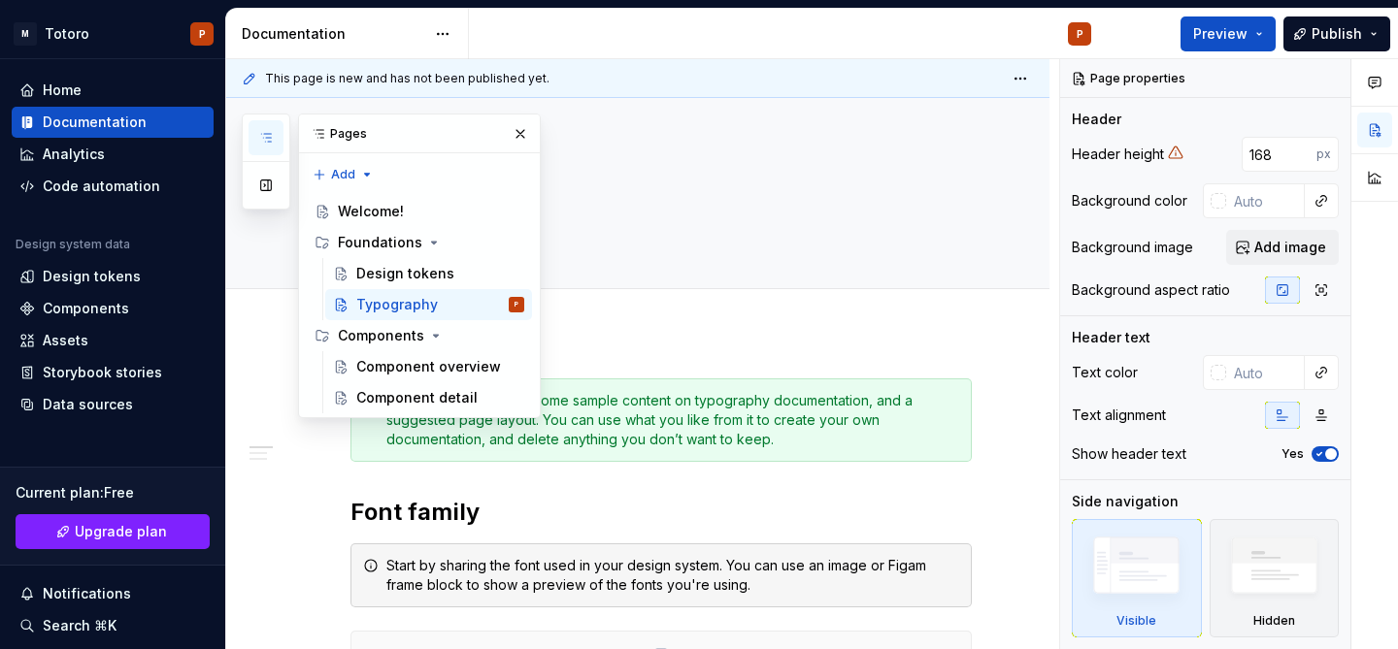
click at [672, 379] on div "This template contains some sample content on typography documentation, and a s…" at bounding box center [660, 420] width 621 height 83
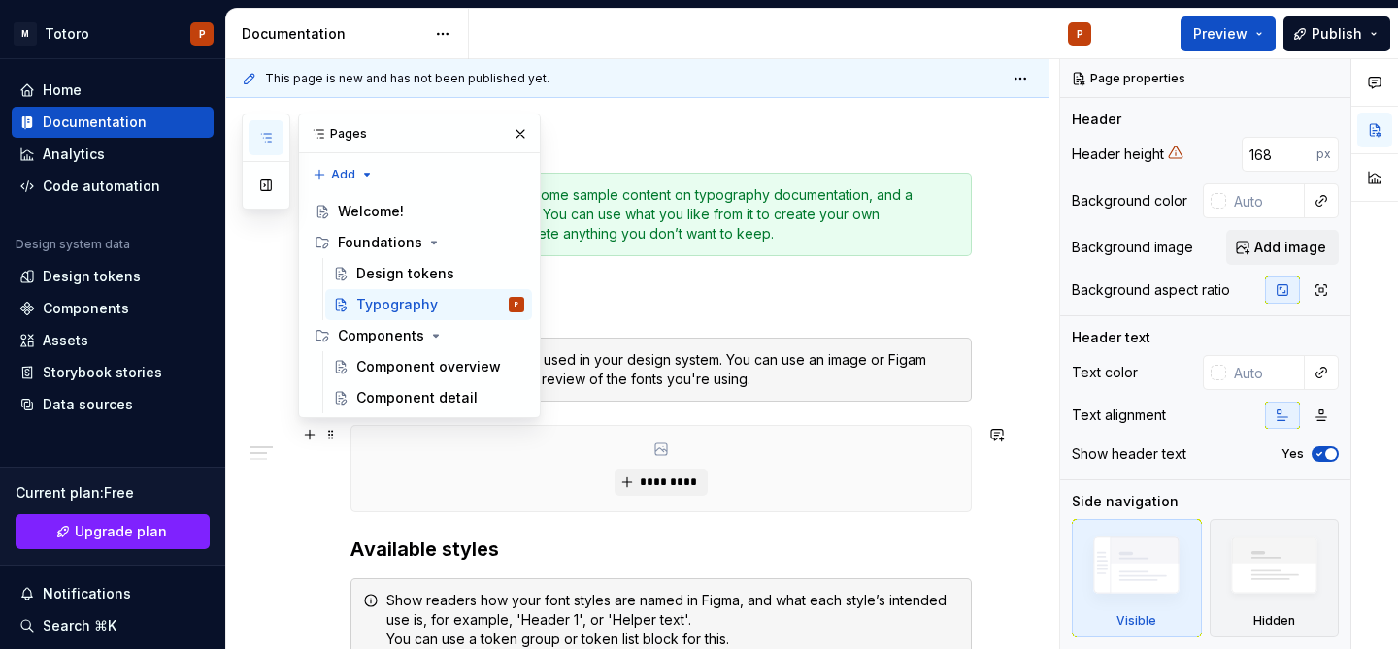
scroll to position [288, 0]
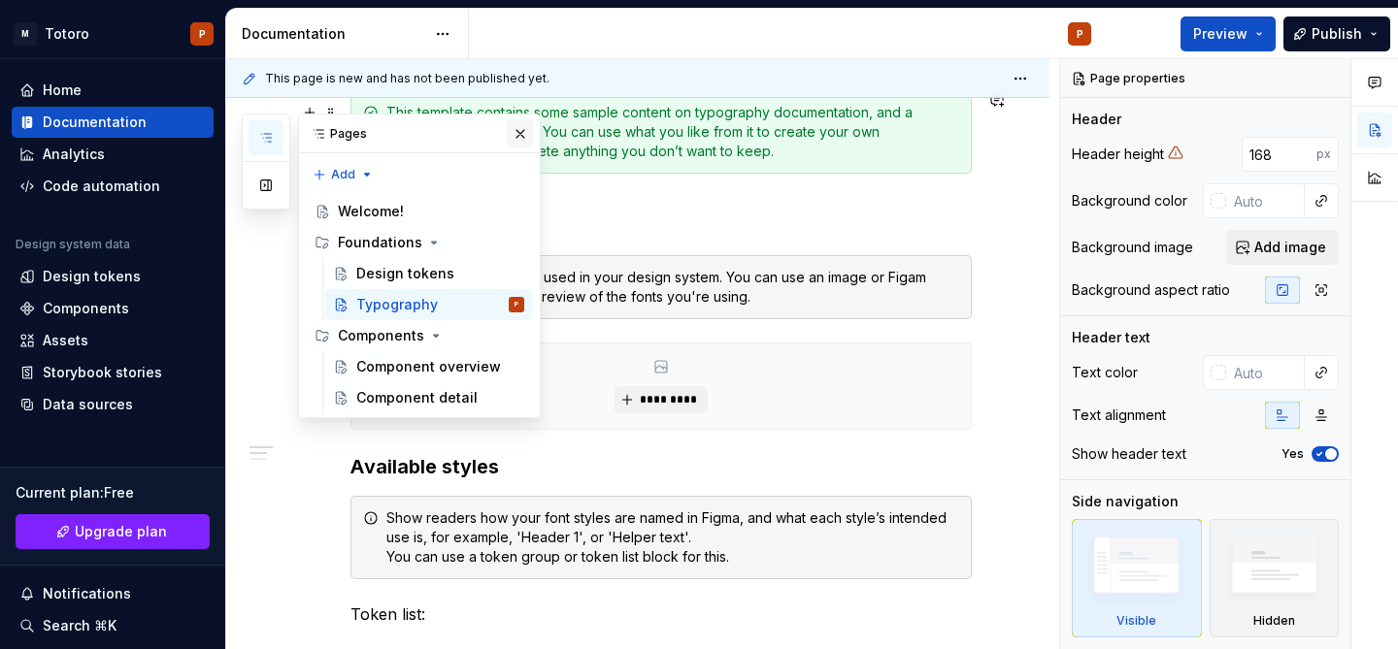
click at [521, 133] on button "button" at bounding box center [520, 133] width 27 height 27
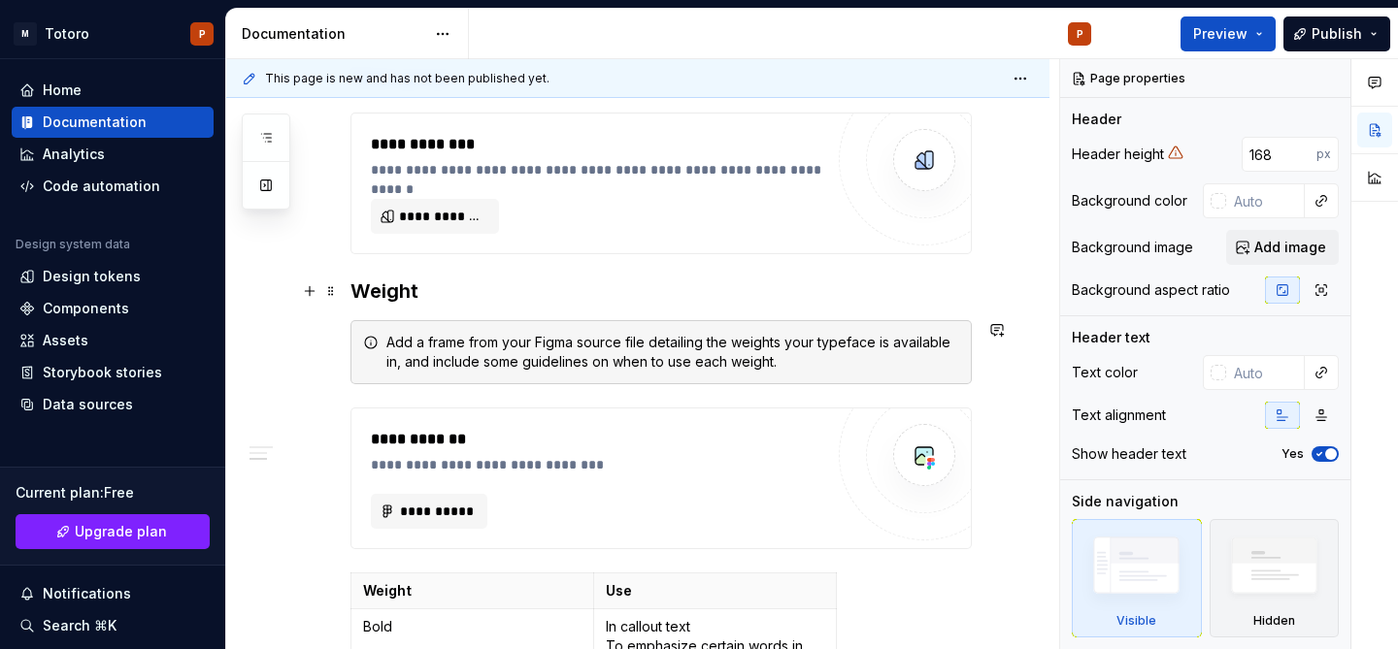
scroll to position [913, 0]
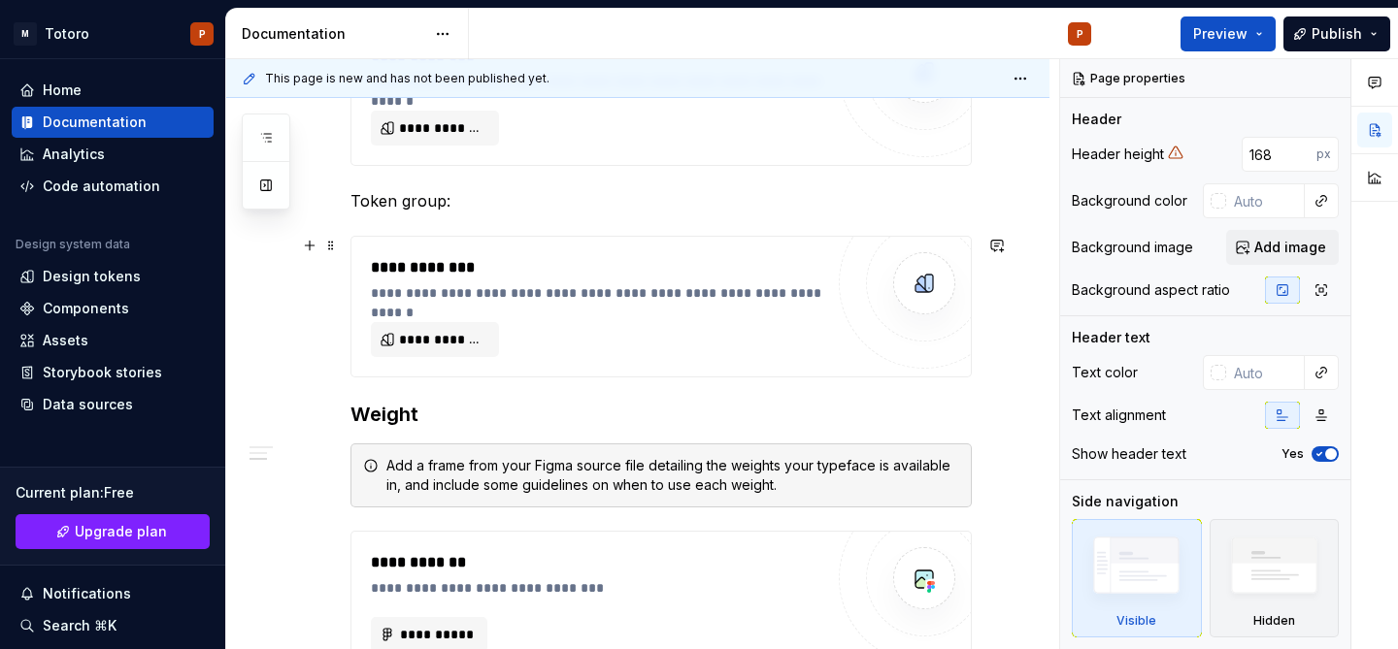
click at [512, 289] on div "**********" at bounding box center [602, 292] width 462 height 19
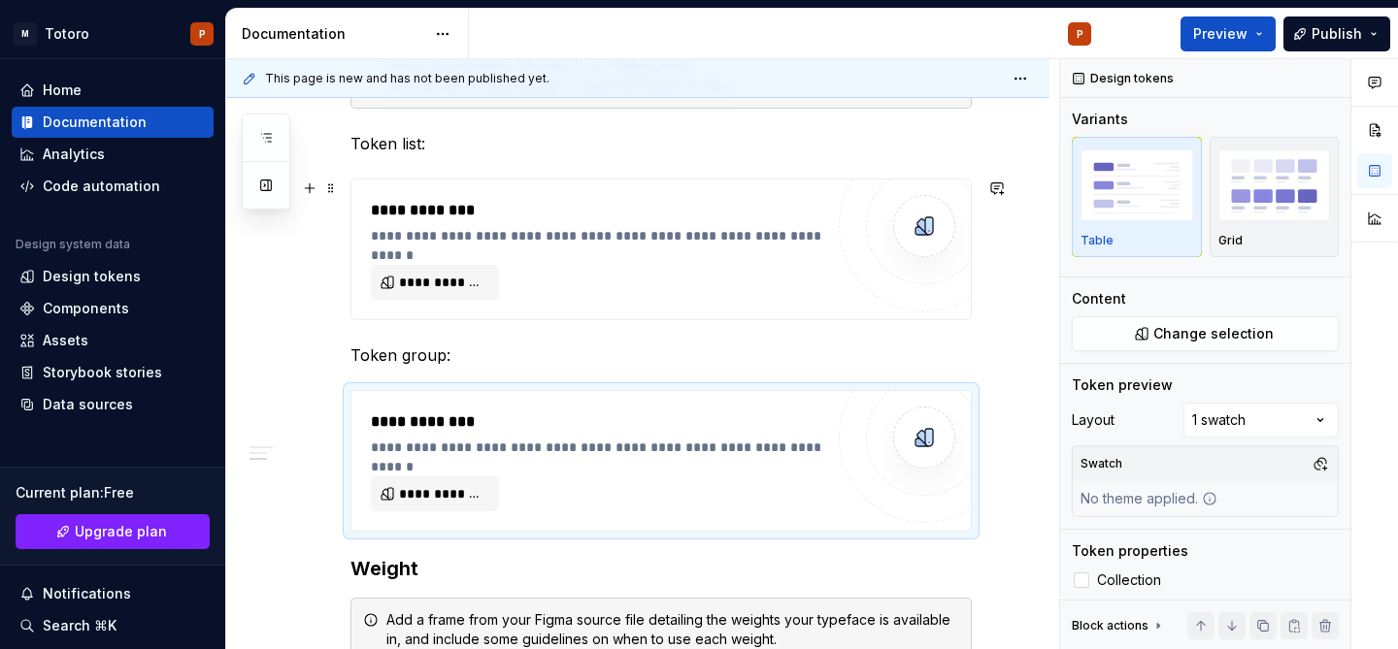
scroll to position [742, 0]
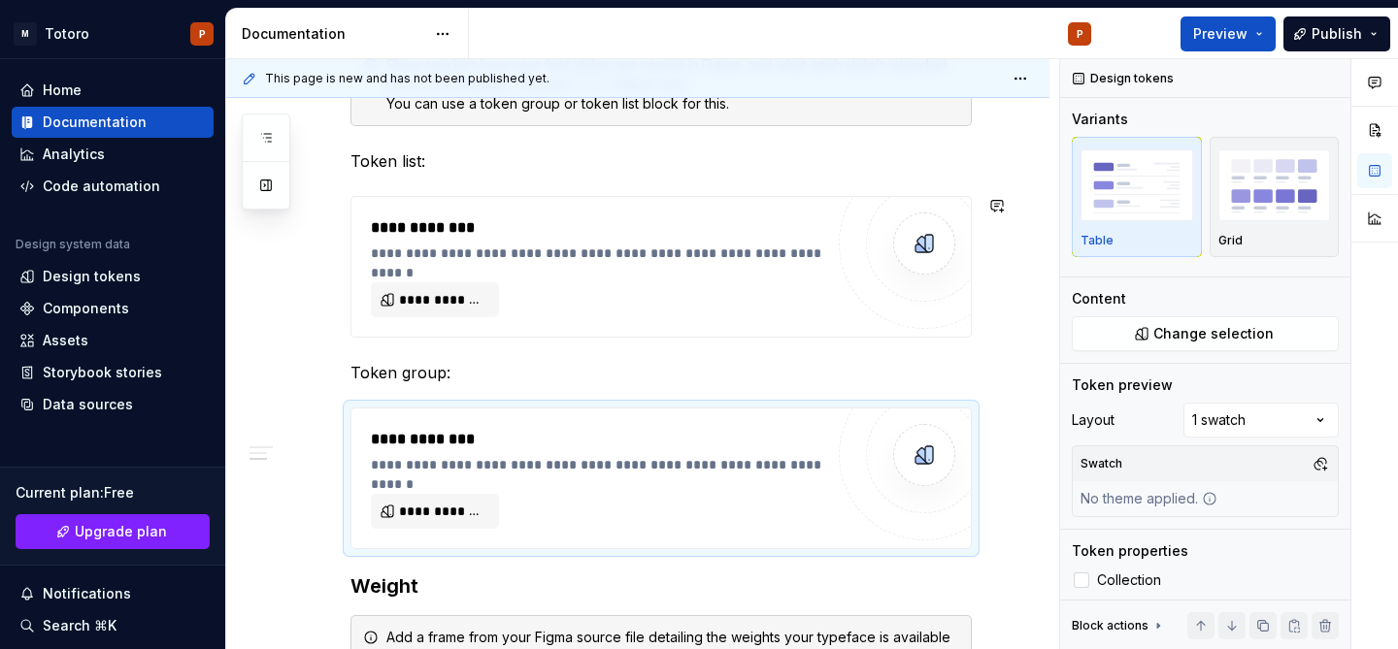
type textarea "*"
click at [95, 88] on div "Home" at bounding box center [112, 90] width 186 height 19
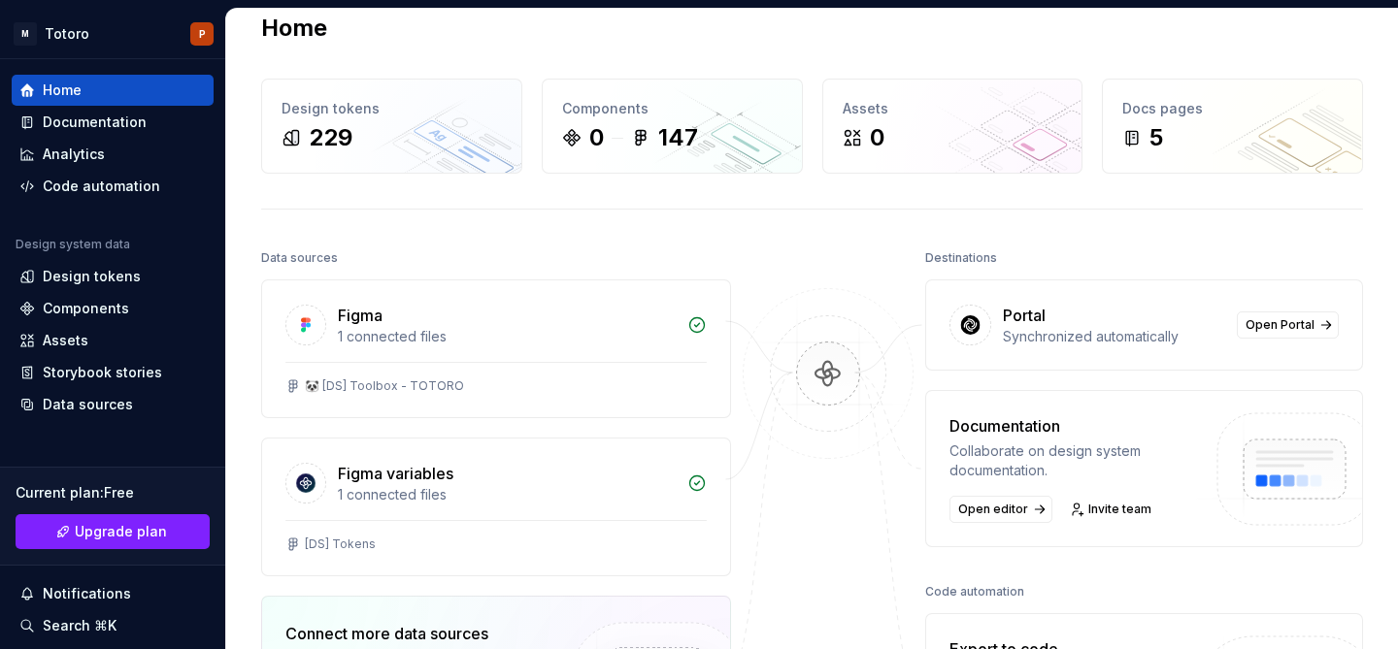
scroll to position [43, 0]
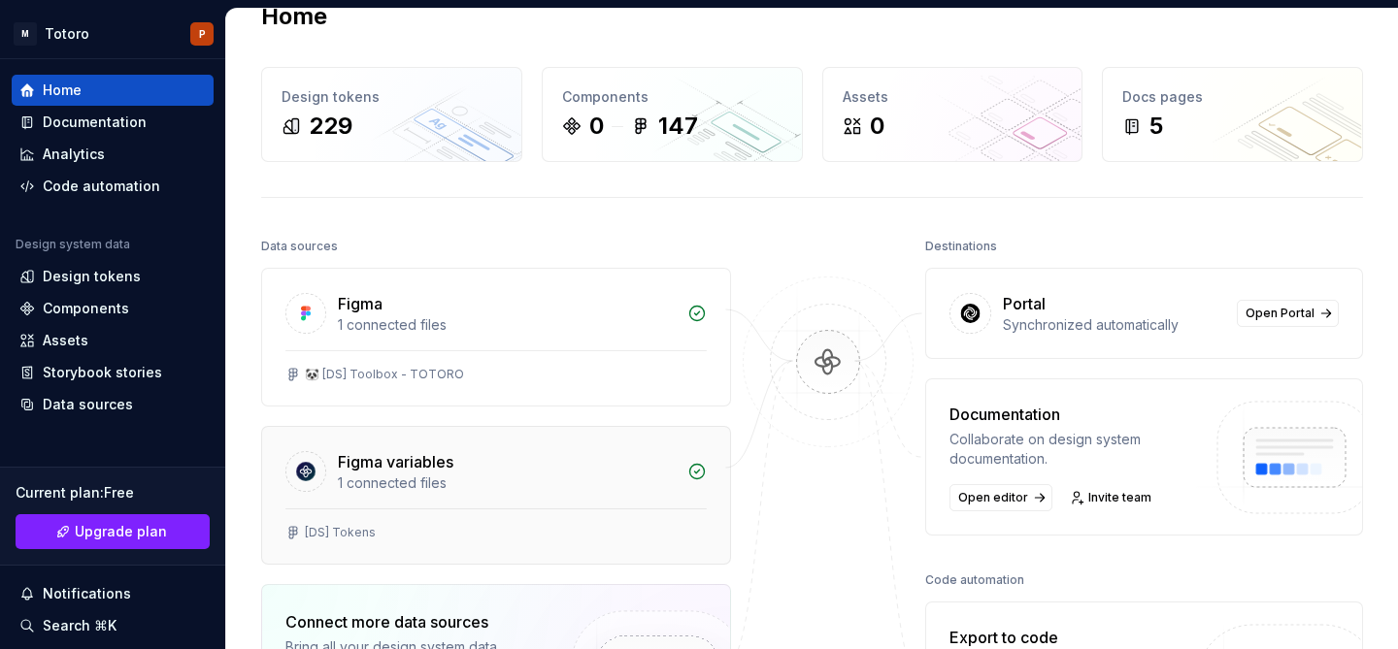
click at [422, 455] on div "Figma variables" at bounding box center [396, 461] width 116 height 23
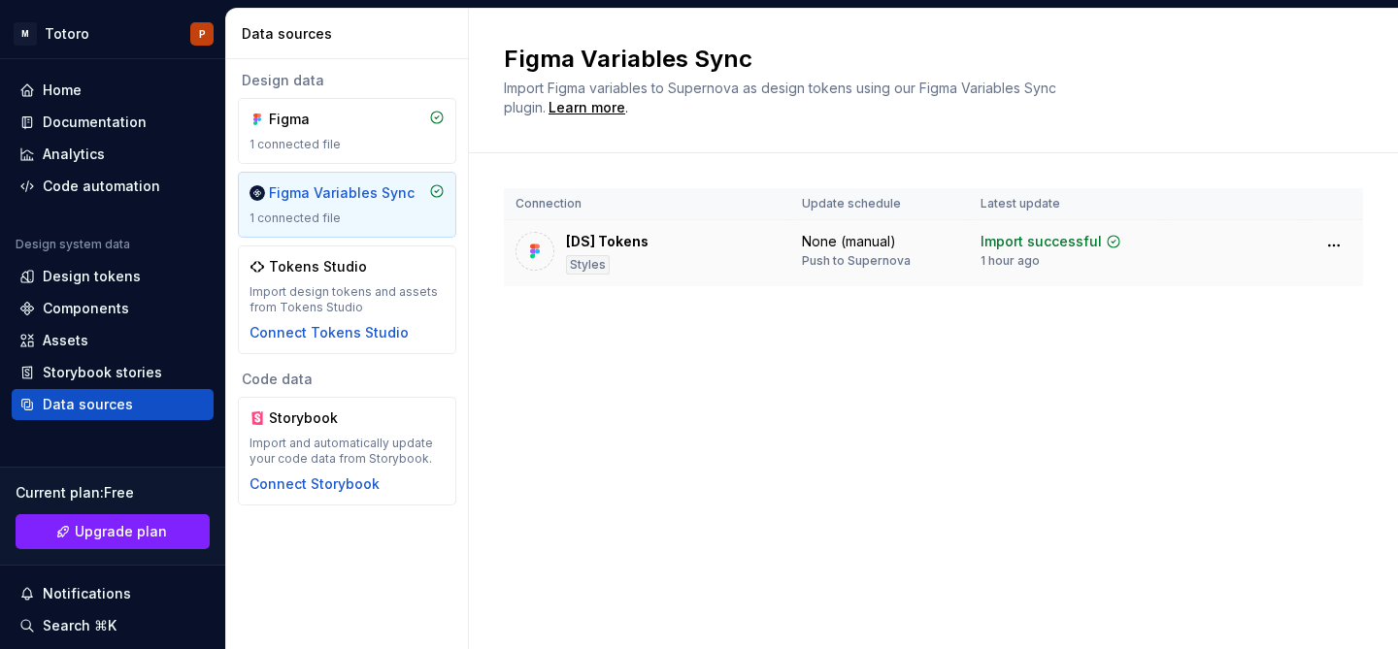
click at [593, 262] on div "Styles" at bounding box center [588, 264] width 44 height 19
click at [1332, 251] on html "M Totoro P Home Documentation Analytics Code automation Design system data Desi…" at bounding box center [699, 324] width 1398 height 649
click at [1332, 250] on html "M Totoro P Home Documentation Analytics Code automation Design system data Desi…" at bounding box center [699, 324] width 1398 height 649
click at [98, 278] on div "Design tokens" at bounding box center [92, 276] width 98 height 19
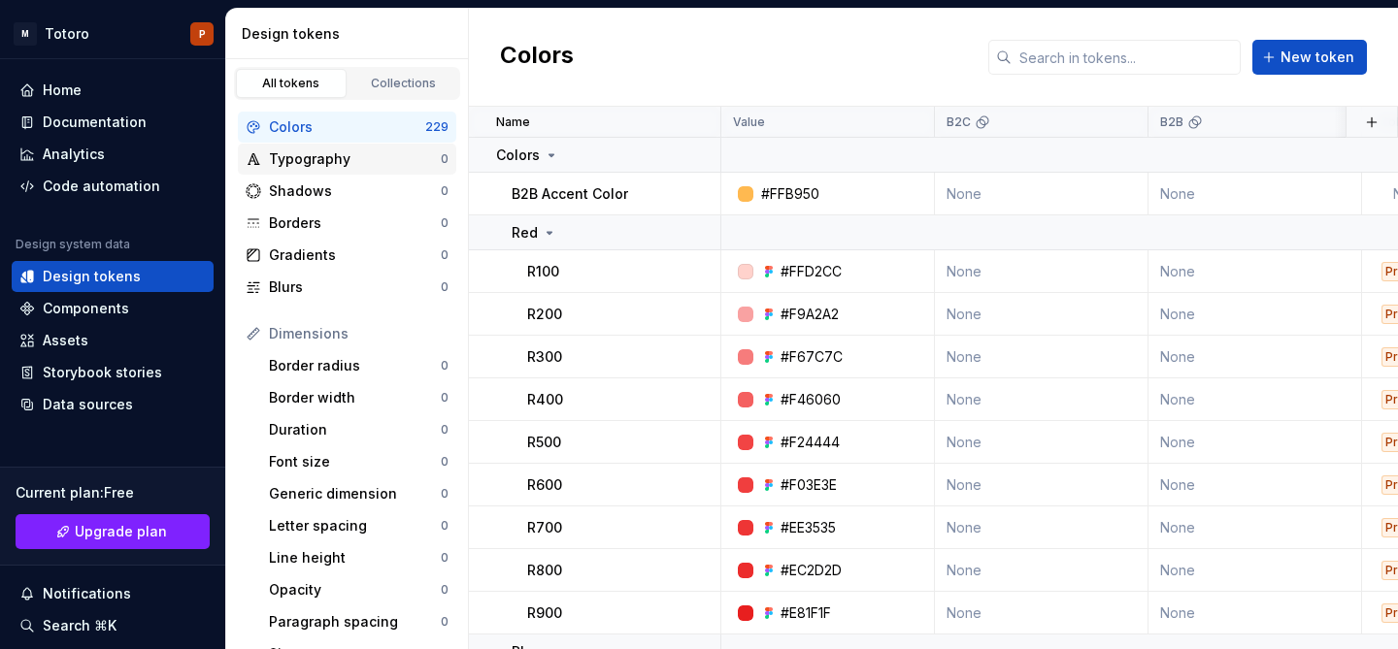
click at [319, 166] on div "Typography" at bounding box center [355, 158] width 172 height 19
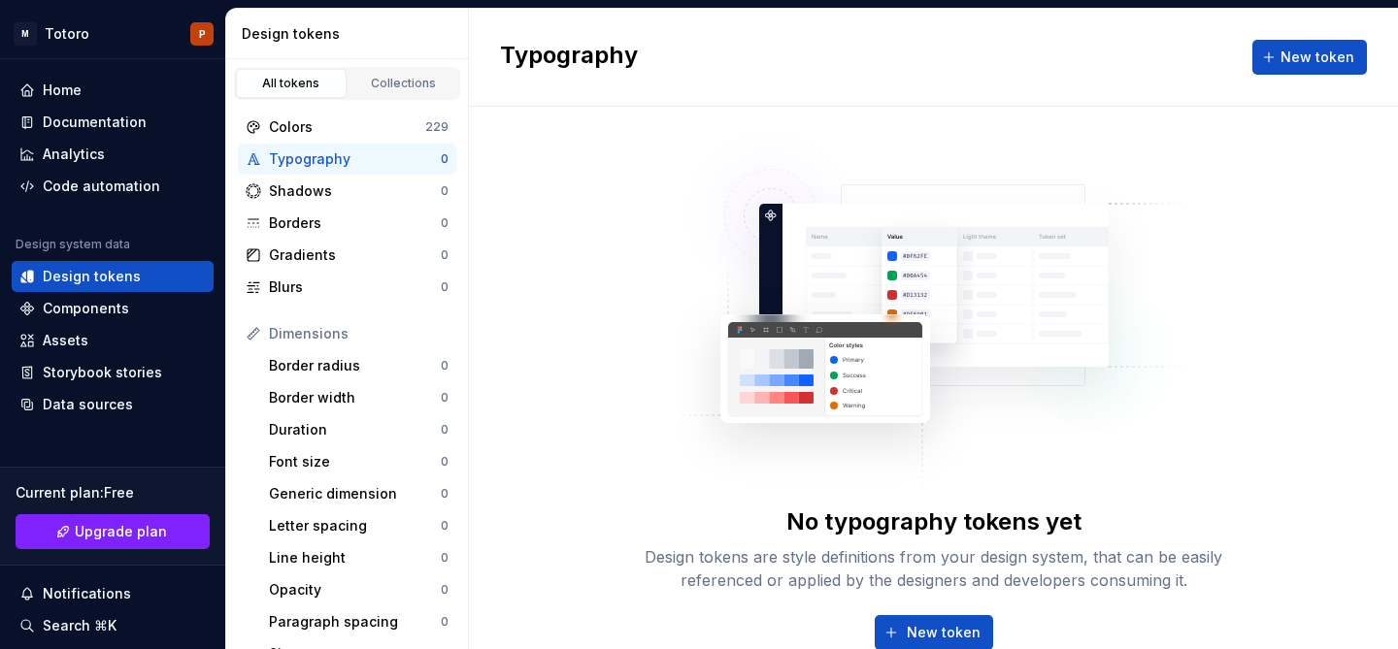
scroll to position [44, 0]
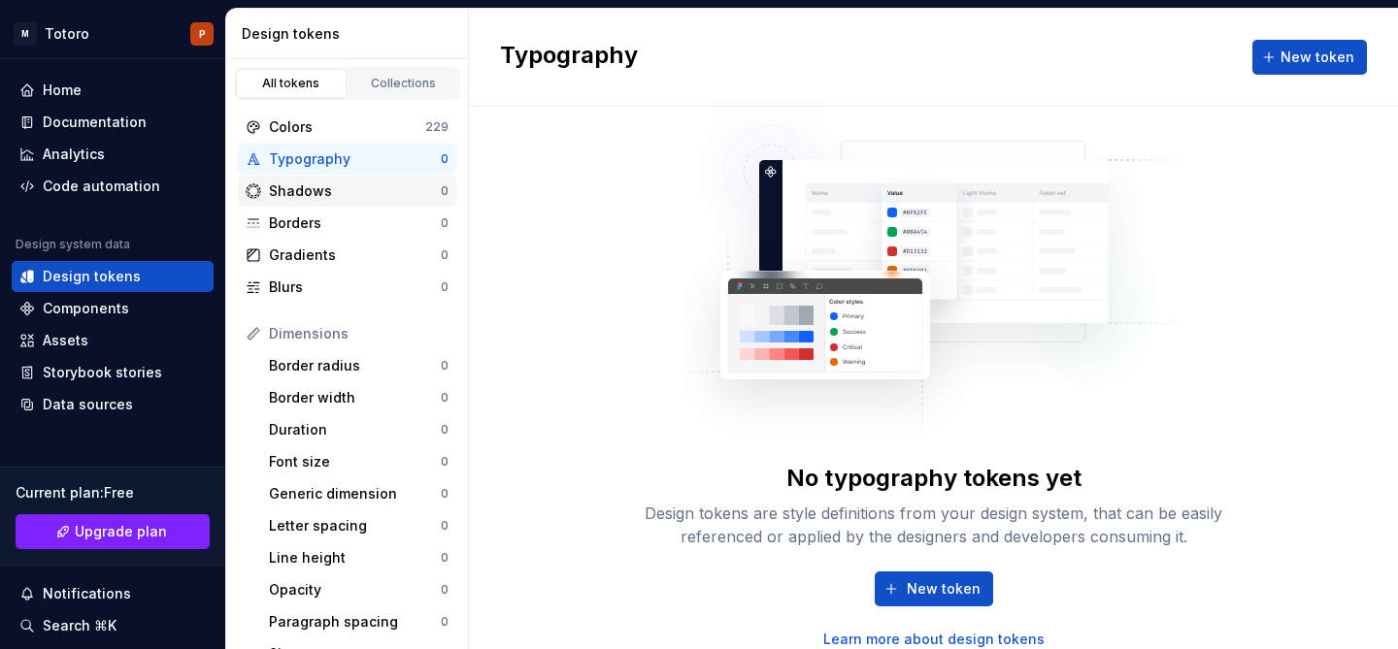
click at [323, 183] on div "Shadows" at bounding box center [355, 191] width 172 height 19
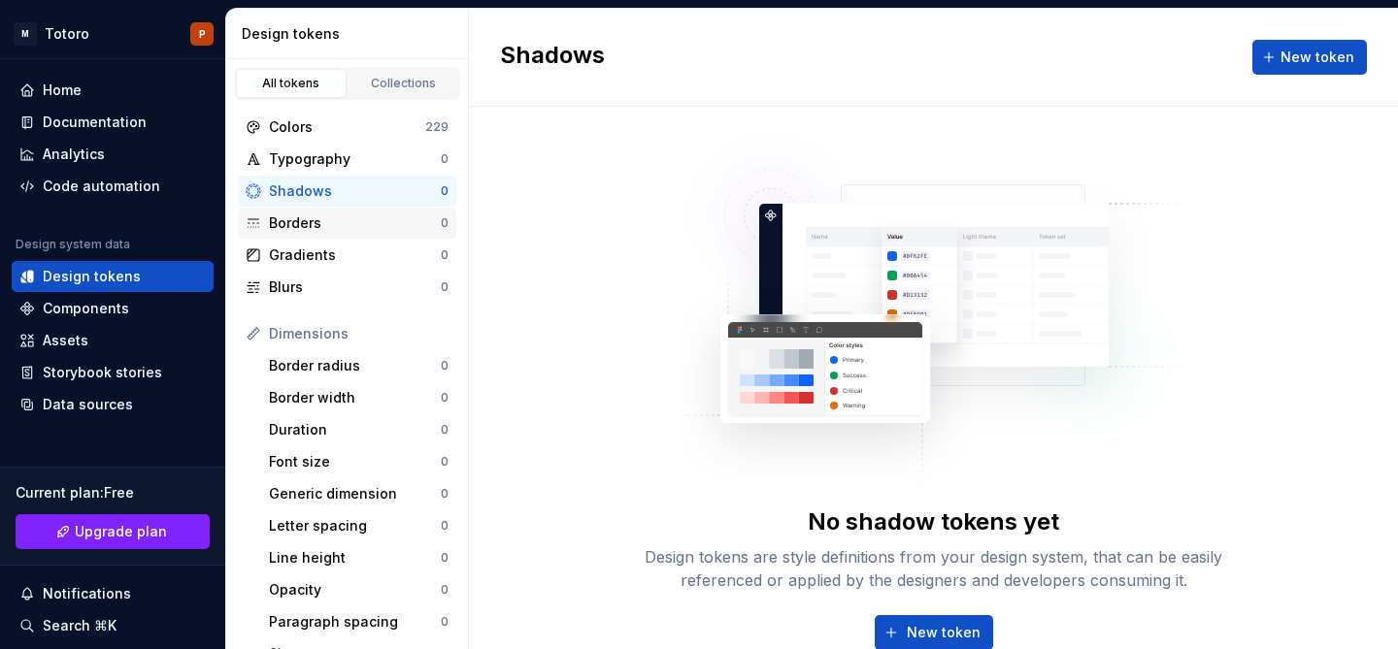
click at [346, 236] on div "Borders 0" at bounding box center [347, 223] width 218 height 31
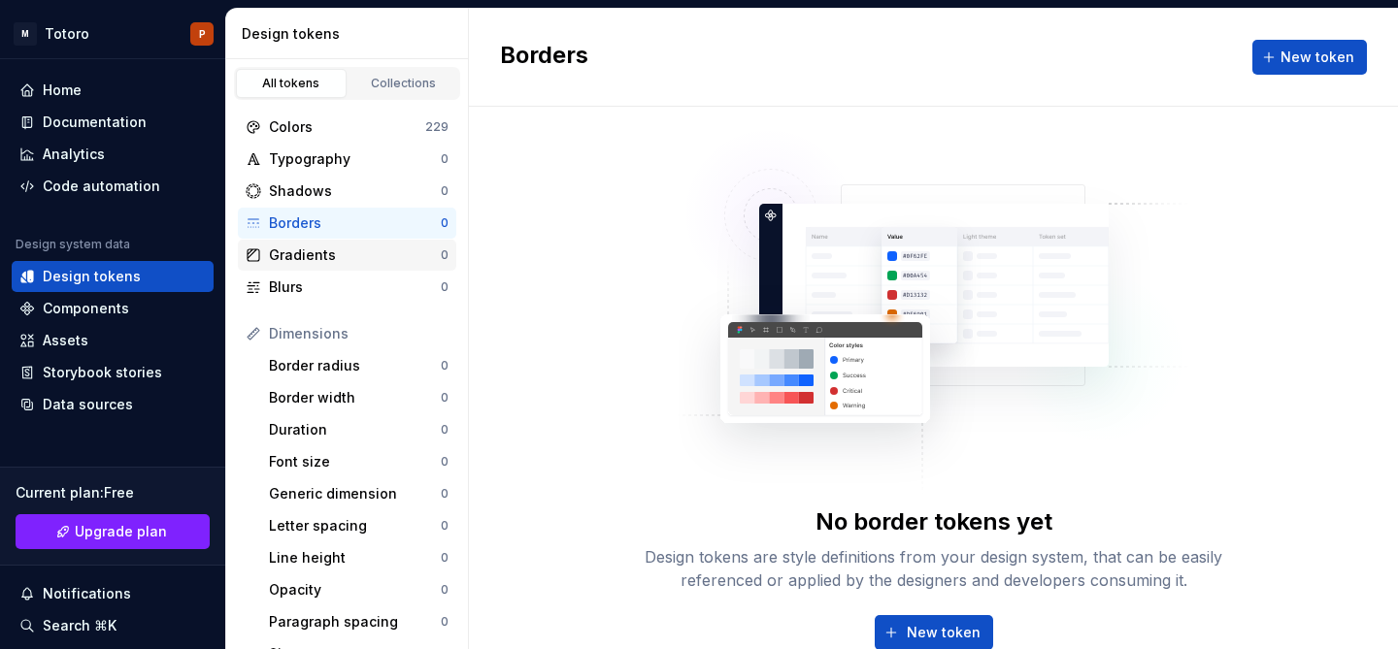
click at [344, 249] on div "Gradients" at bounding box center [355, 255] width 172 height 19
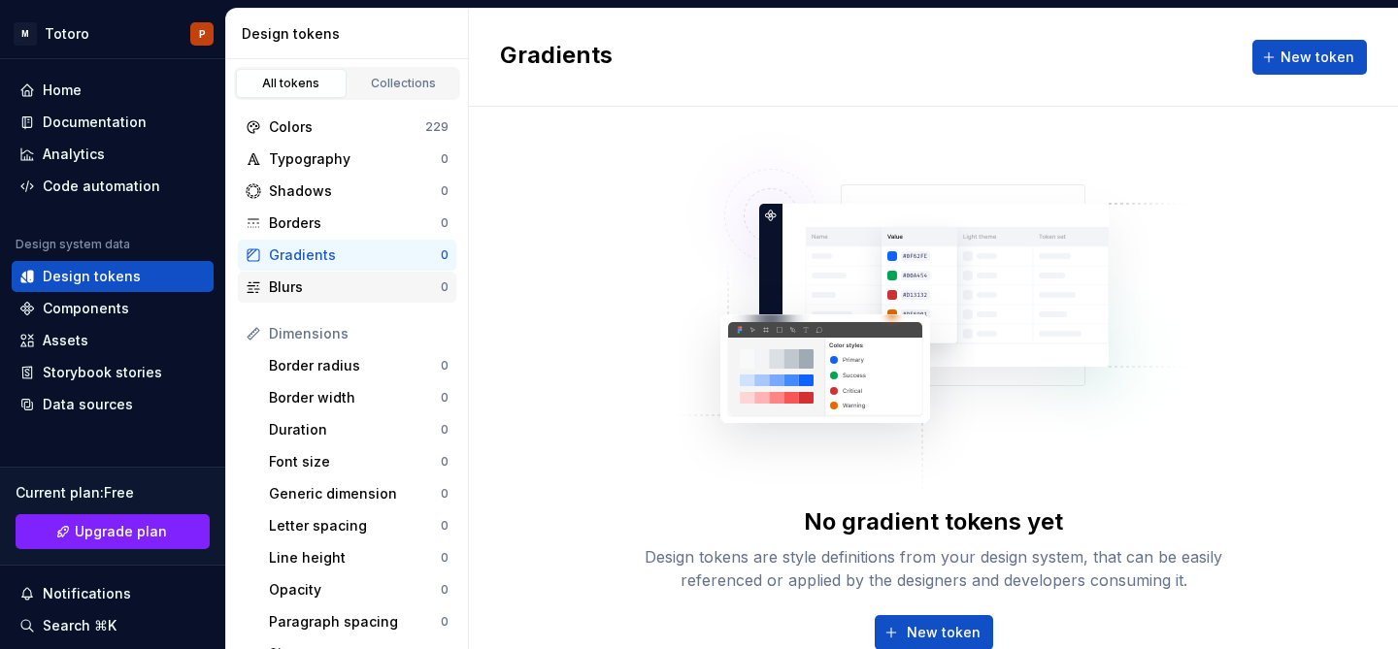
click at [343, 282] on div "Blurs" at bounding box center [355, 287] width 172 height 19
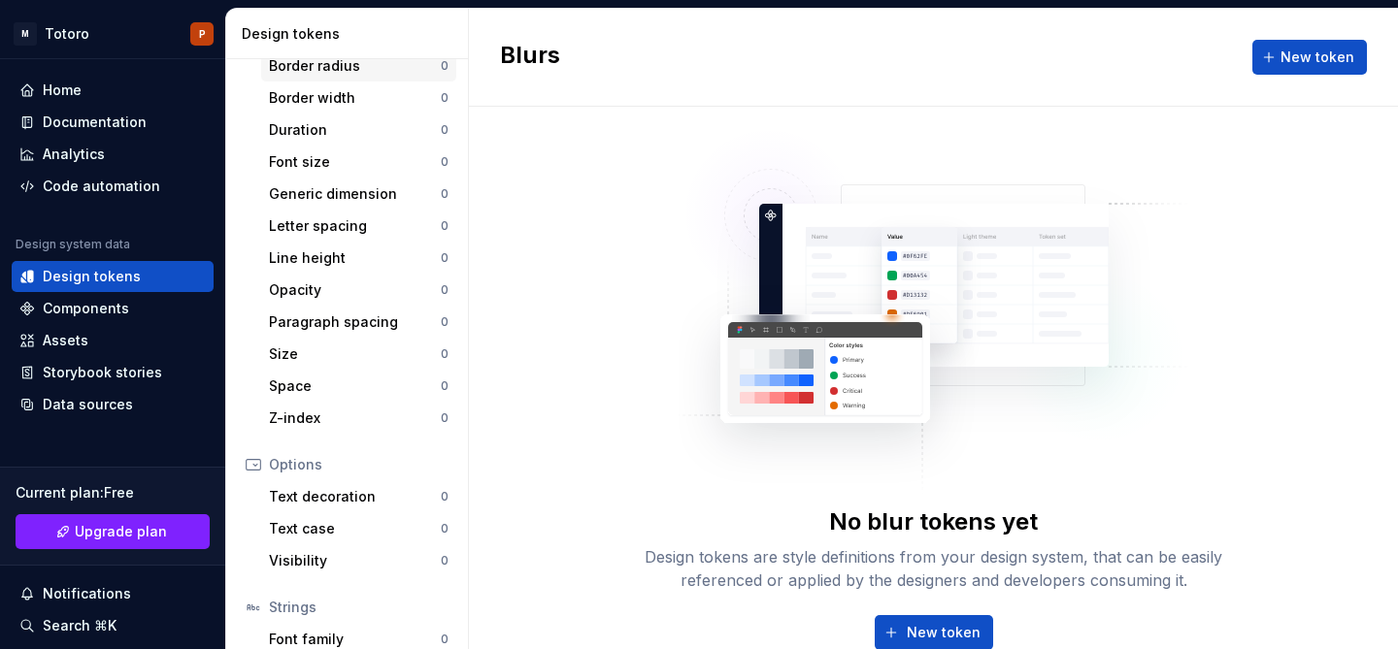
scroll to position [266, 0]
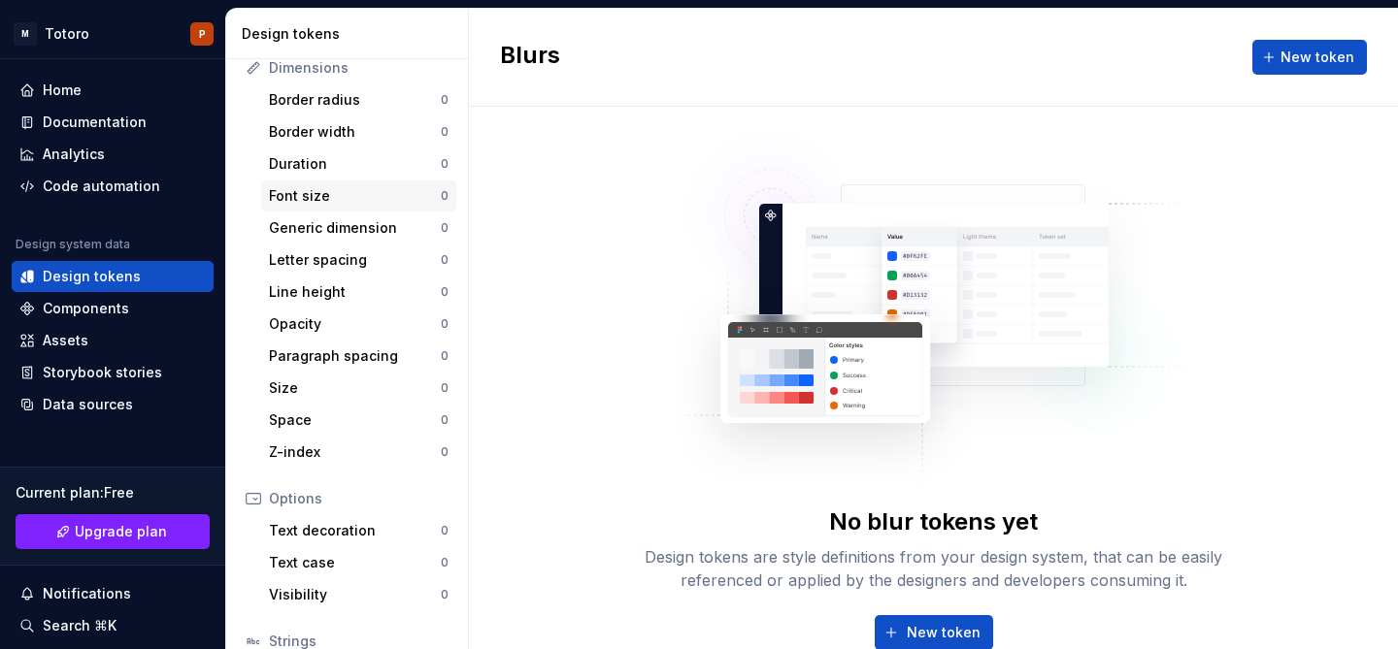
click at [367, 188] on div "Font size" at bounding box center [355, 195] width 172 height 19
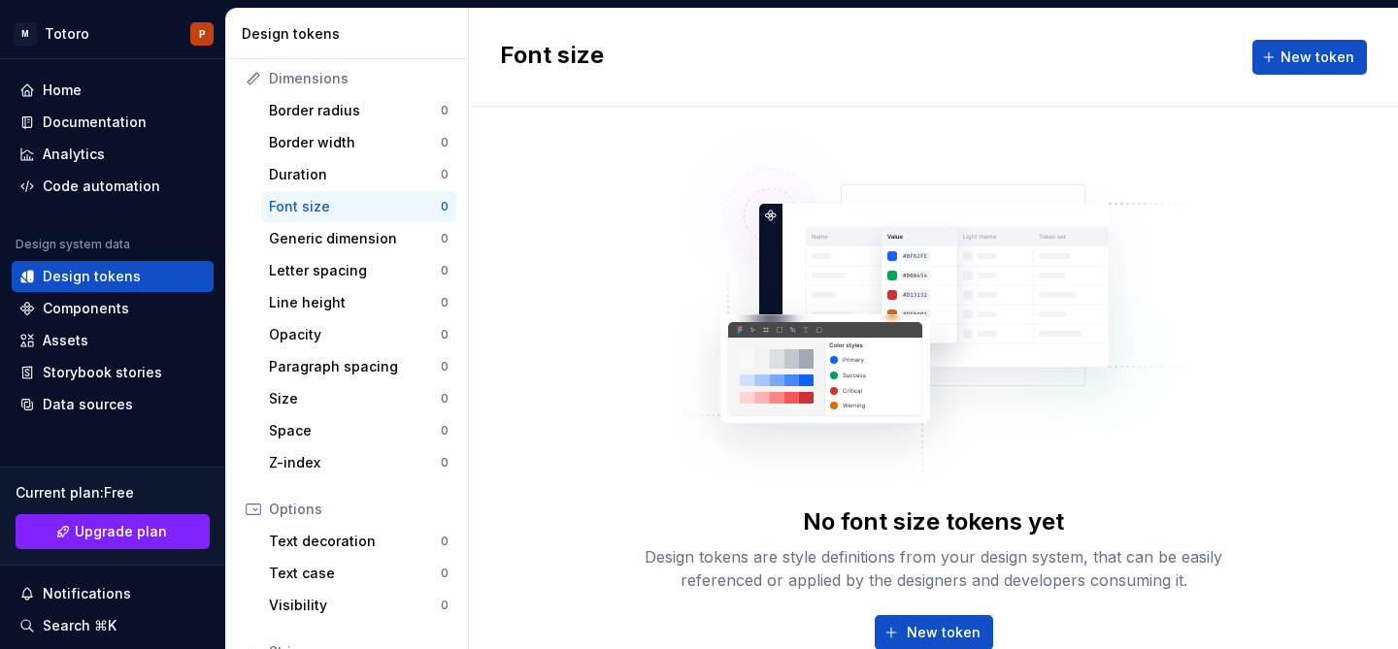
scroll to position [248, 0]
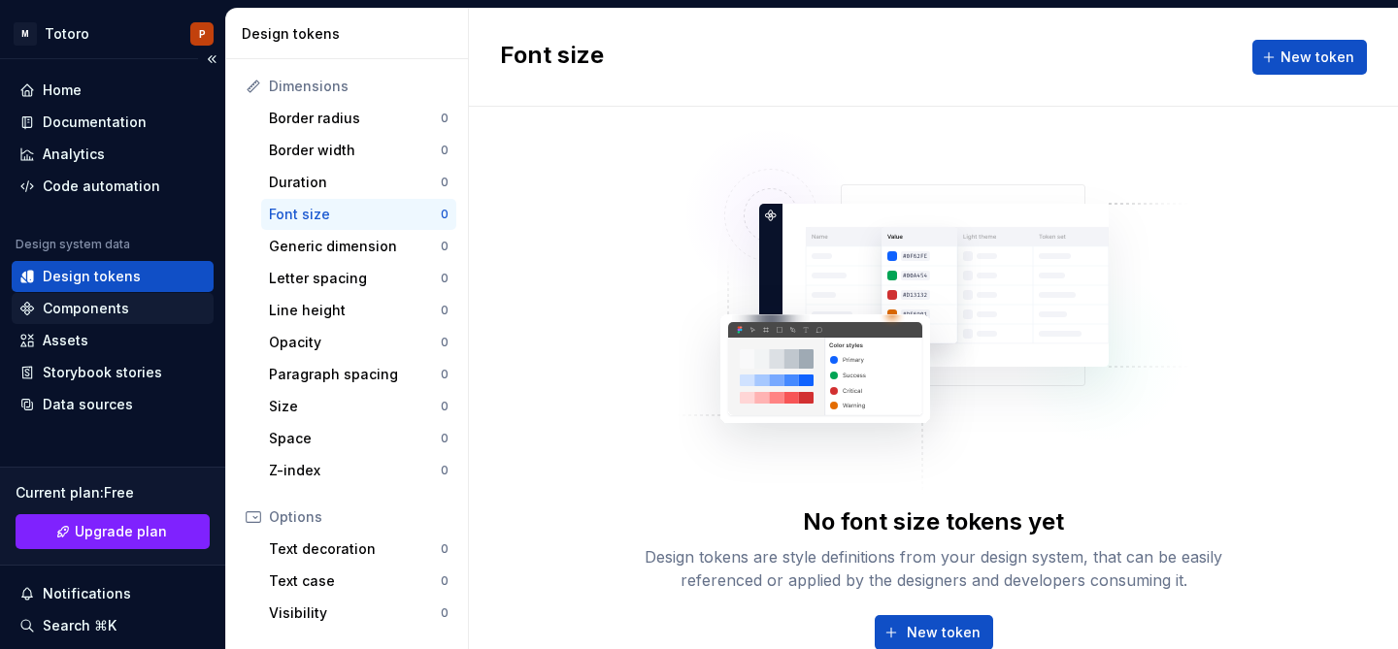
click at [98, 310] on div "Components" at bounding box center [86, 308] width 86 height 19
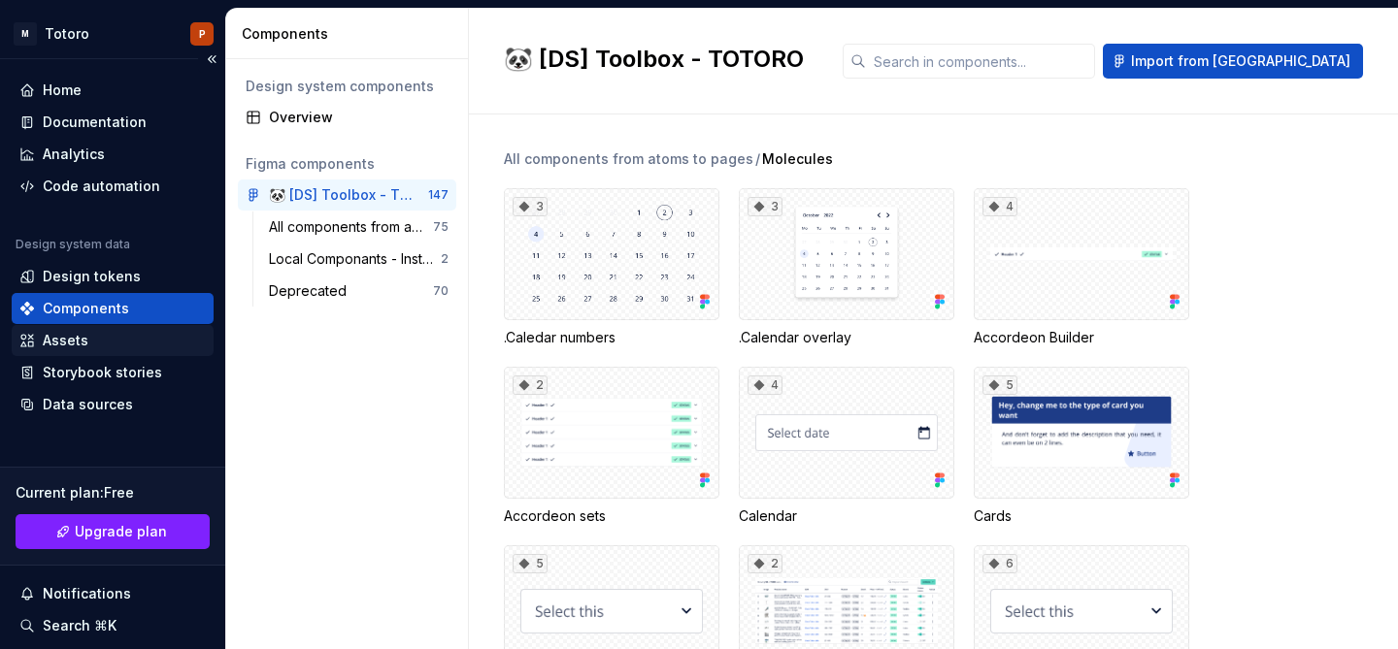
click at [63, 341] on div "Assets" at bounding box center [66, 340] width 46 height 19
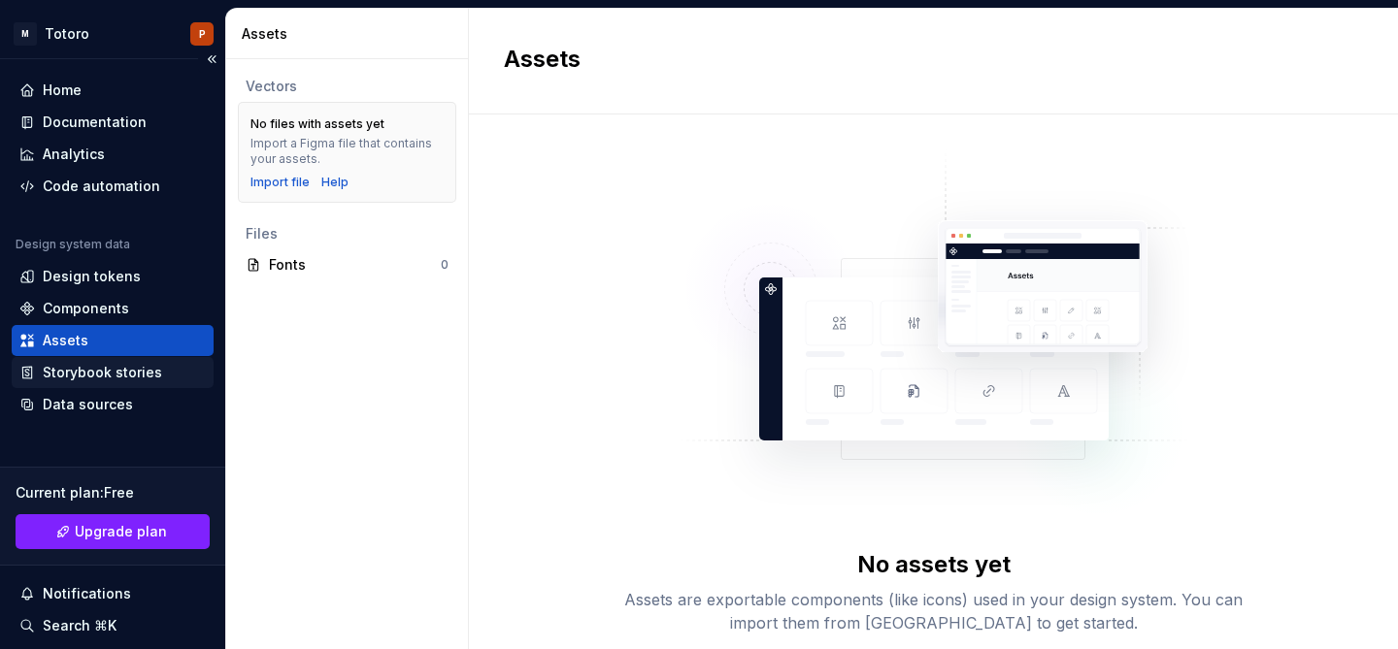
click at [86, 371] on div "Storybook stories" at bounding box center [102, 372] width 119 height 19
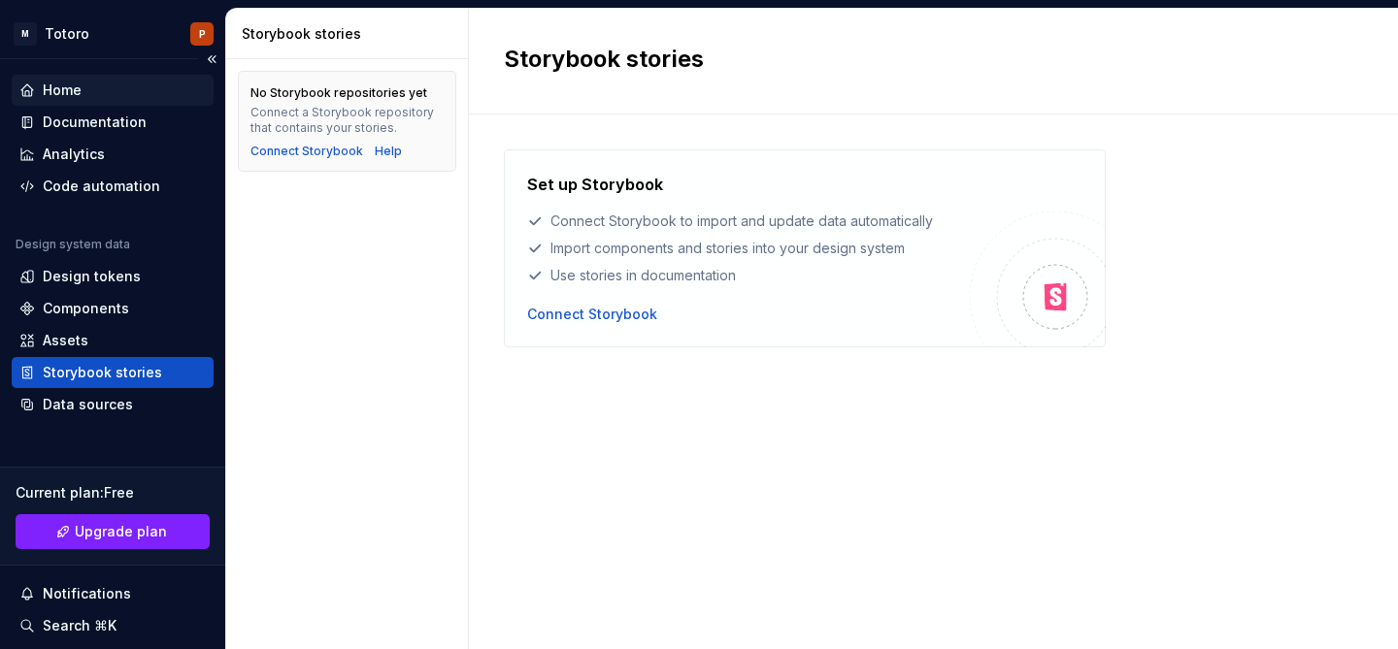
click at [114, 103] on div "Home" at bounding box center [113, 90] width 202 height 31
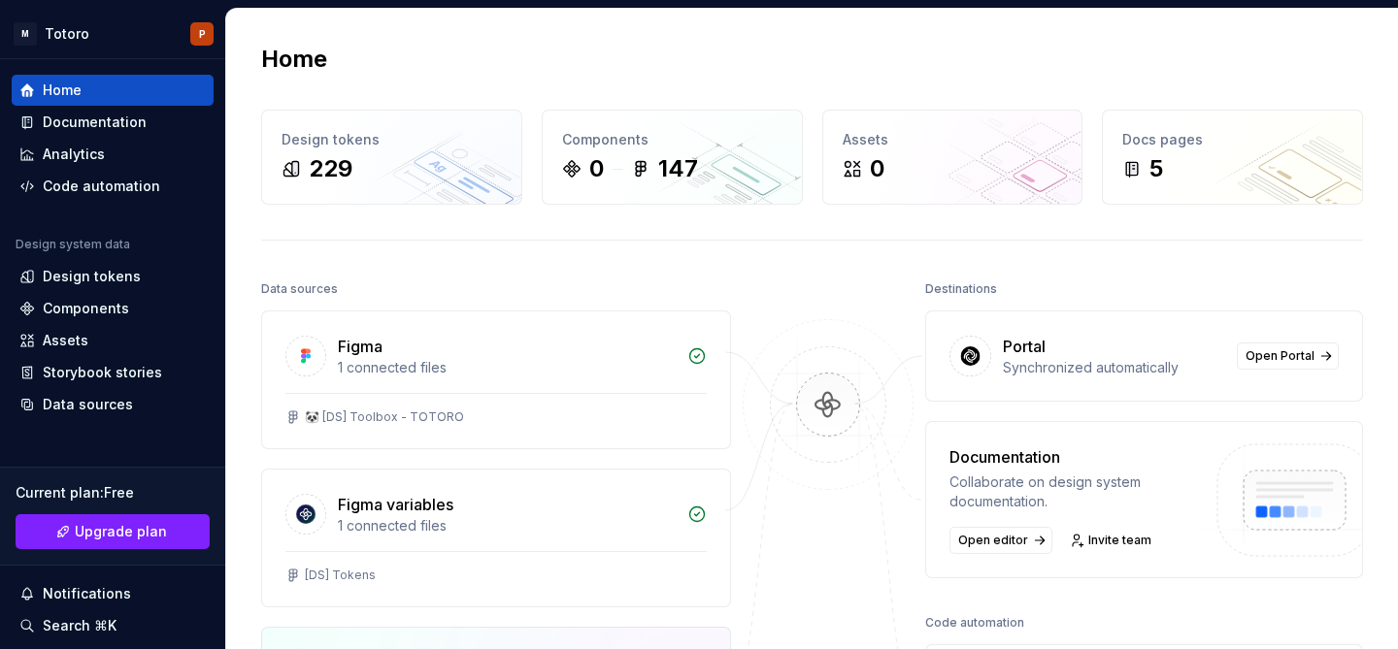
scroll to position [215, 0]
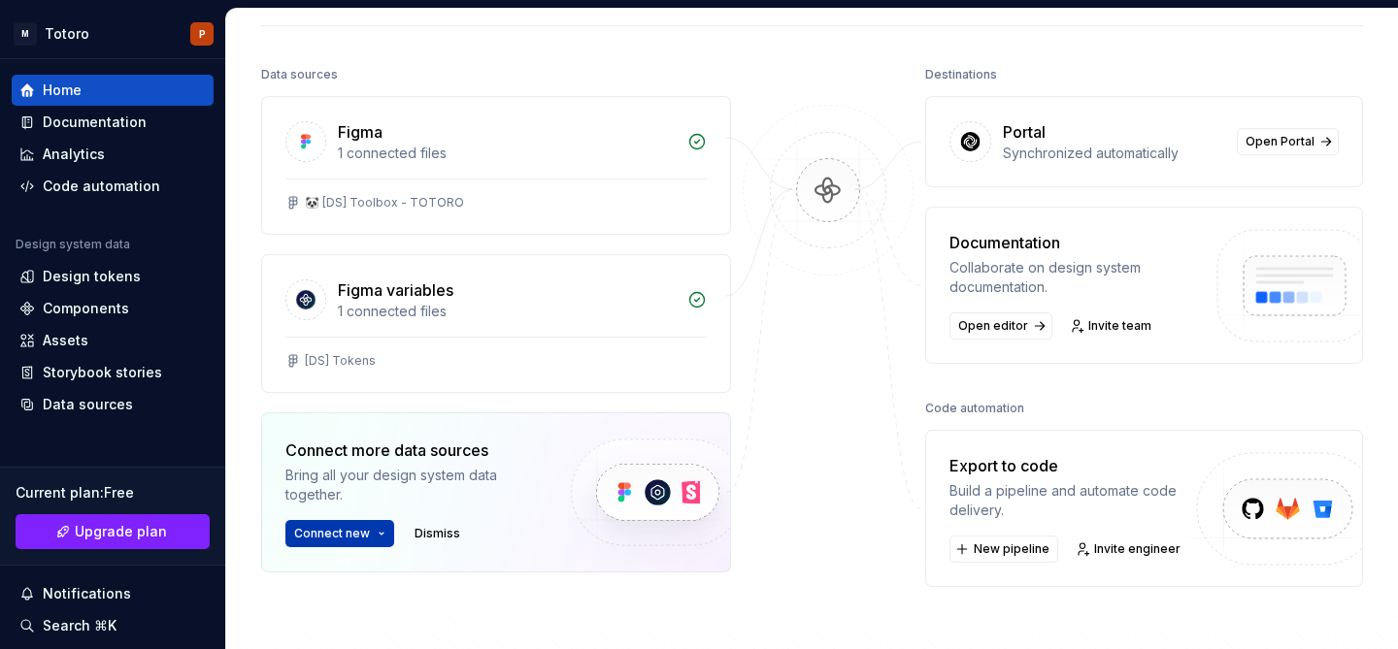
click at [352, 537] on span "Connect new" at bounding box center [332, 534] width 76 height 16
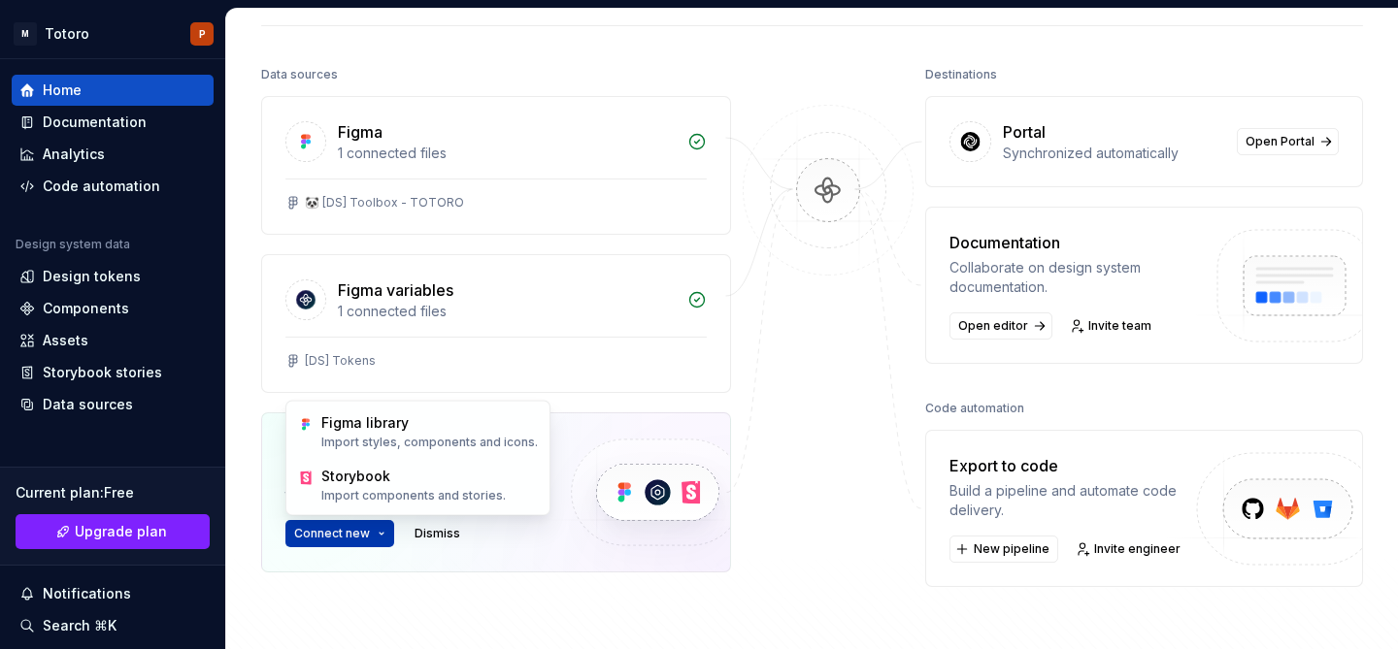
click at [359, 535] on span "Connect new" at bounding box center [332, 534] width 76 height 16
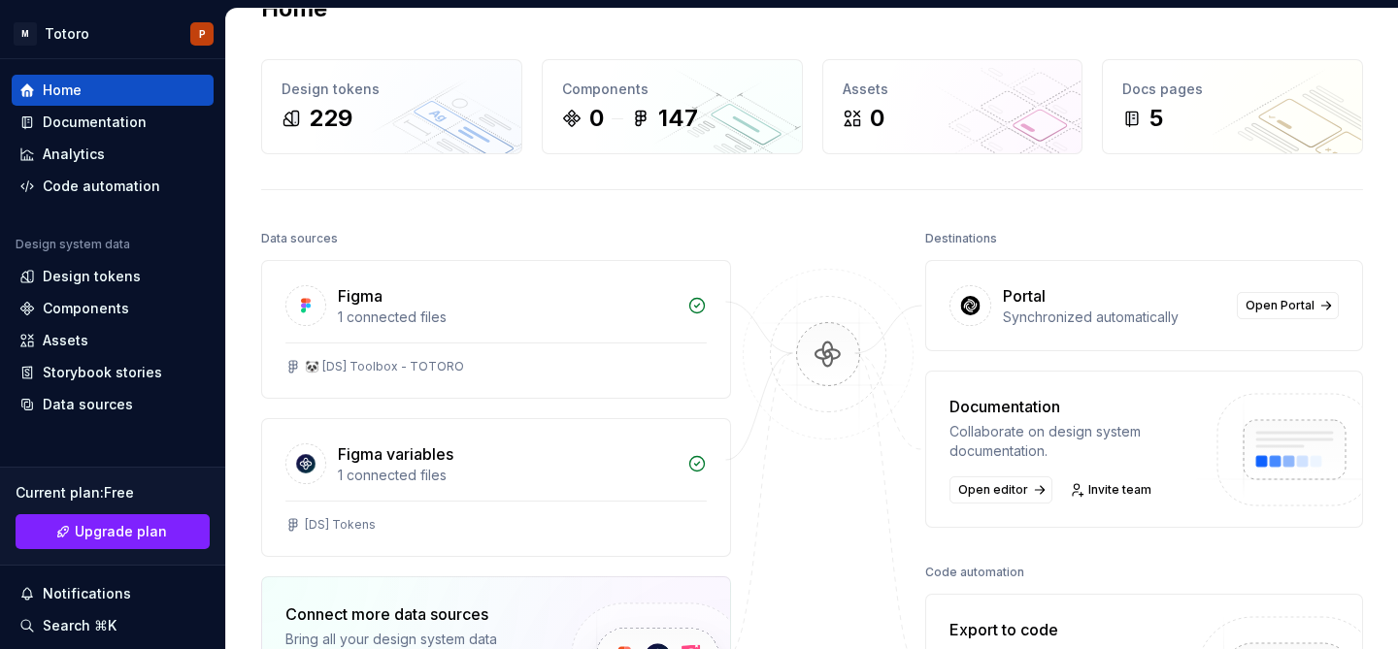
scroll to position [0, 0]
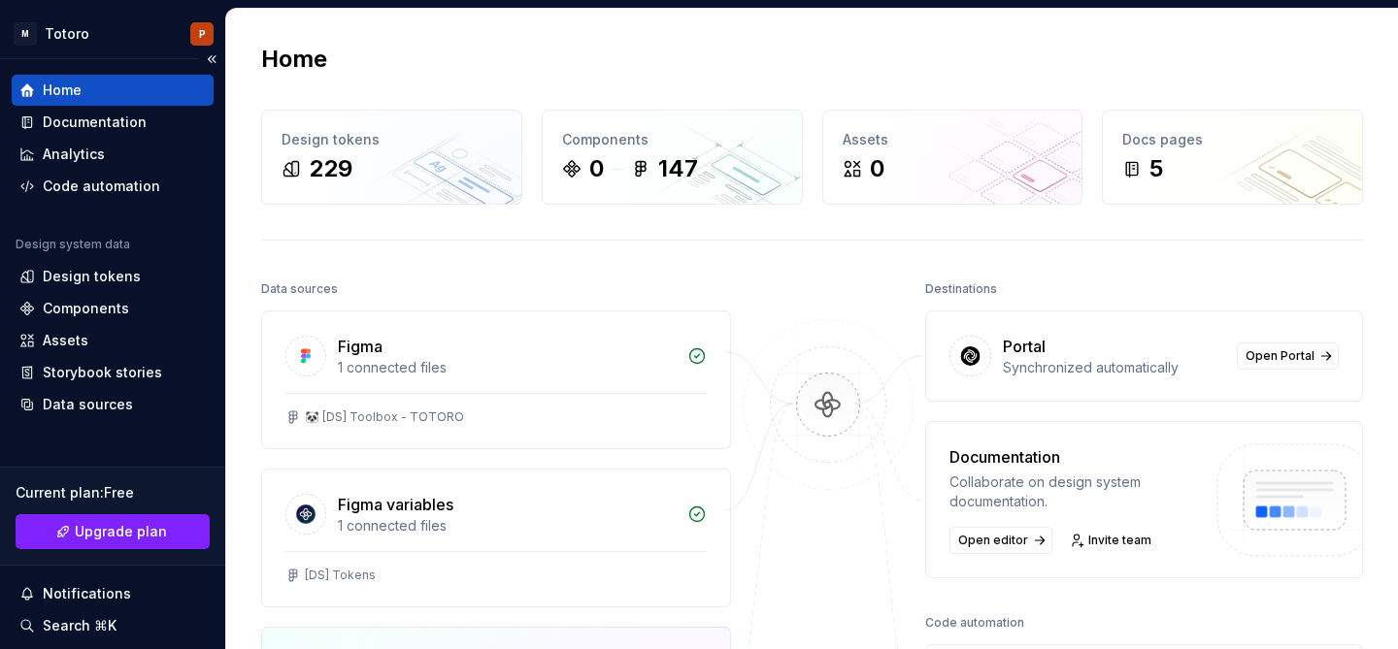
click at [81, 88] on div "Home" at bounding box center [112, 90] width 186 height 19
